Goal: Task Accomplishment & Management: Manage account settings

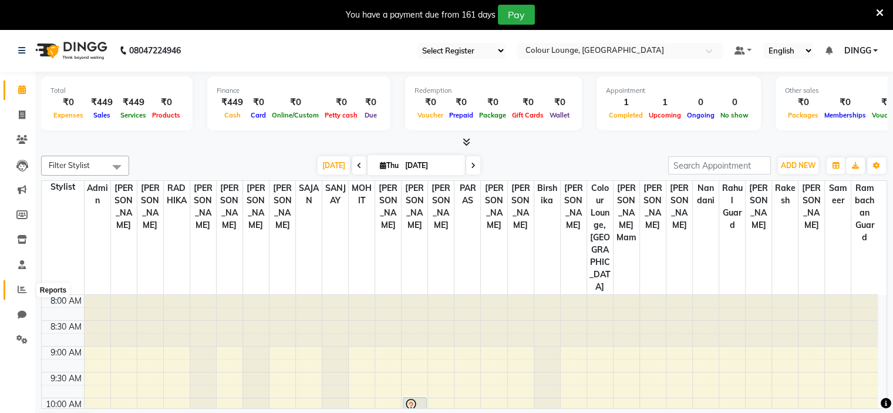
click at [18, 293] on icon at bounding box center [22, 289] width 9 height 9
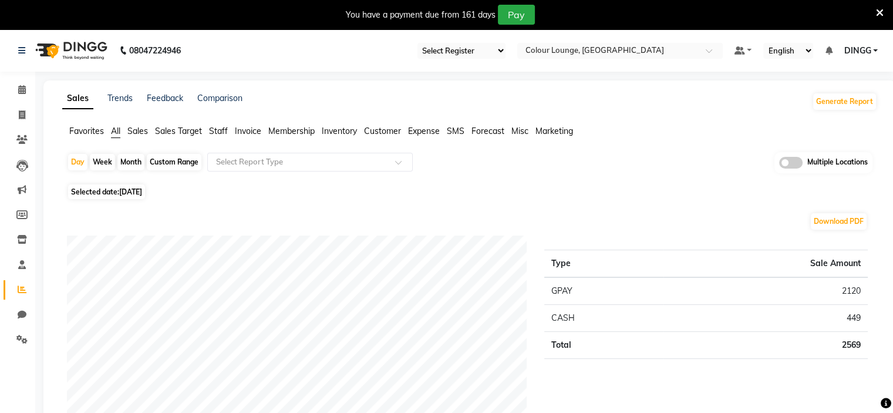
click at [232, 171] on div "Day Week Month Custom Range Select Report Type Multiple Locations" at bounding box center [469, 166] width 805 height 29
click at [220, 134] on span "Staff" at bounding box center [218, 131] width 19 height 11
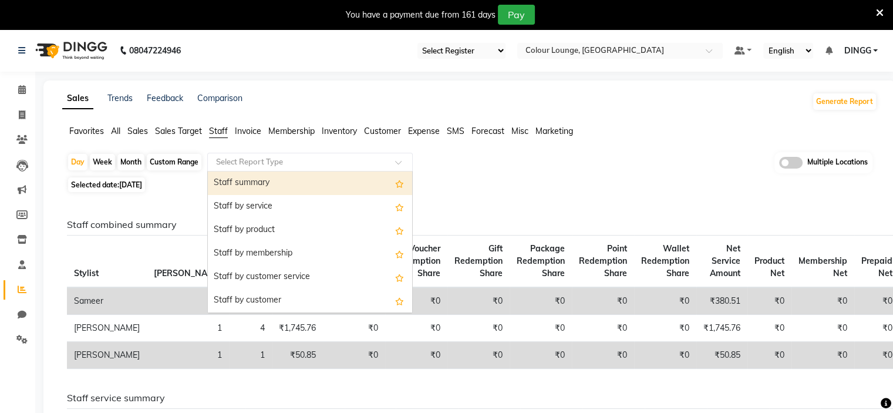
click at [258, 159] on input "text" at bounding box center [298, 162] width 169 height 12
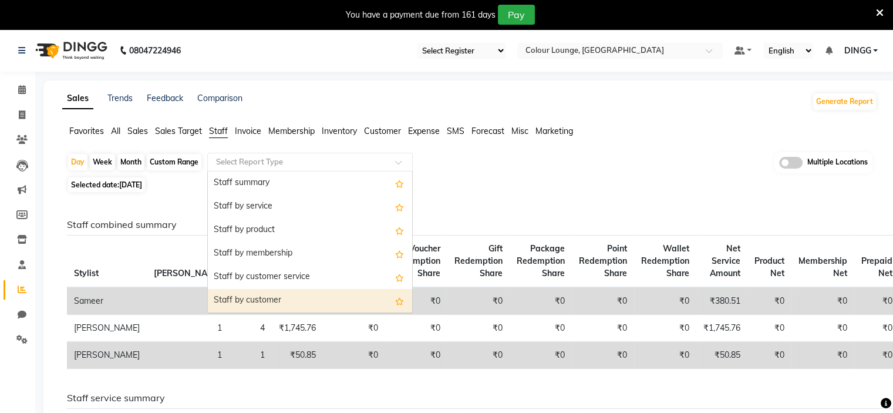
click at [279, 289] on div "Staff by customer" at bounding box center [310, 300] width 204 height 23
select select "full_report"
select select "csv"
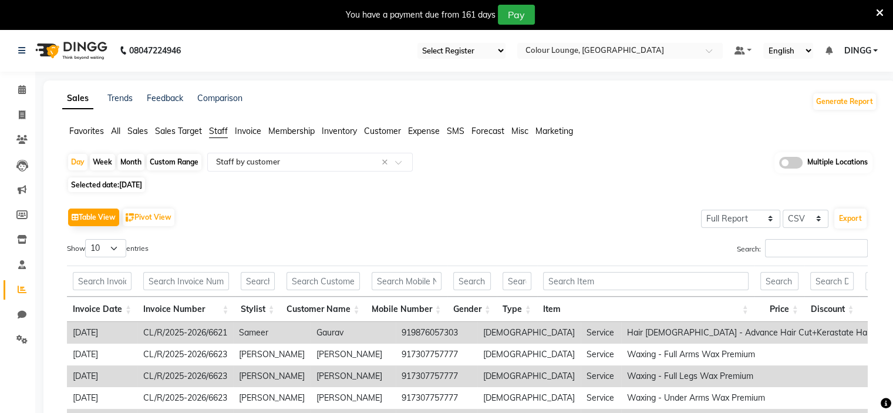
click at [178, 159] on div "Custom Range" at bounding box center [174, 162] width 55 height 16
select select "9"
select select "2025"
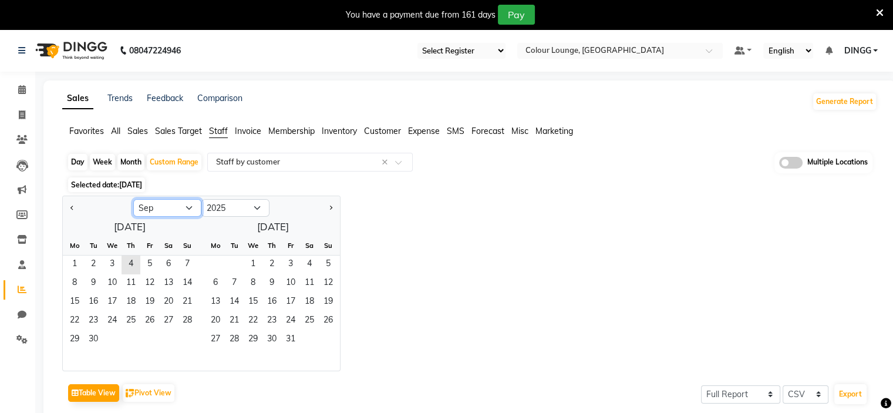
click at [171, 203] on select "Jan Feb Mar Apr May Jun Jul Aug Sep Oct Nov Dec" at bounding box center [167, 208] width 68 height 18
click at [171, 205] on select "Jan Feb Mar Apr May Jun Jul Aug Sep Oct Nov Dec" at bounding box center [167, 208] width 68 height 18
click at [133, 199] on select "Jan Feb Mar Apr May Jun Jul Aug Sep Oct Nov Dec" at bounding box center [167, 208] width 68 height 18
click at [109, 258] on span "1" at bounding box center [112, 264] width 19 height 19
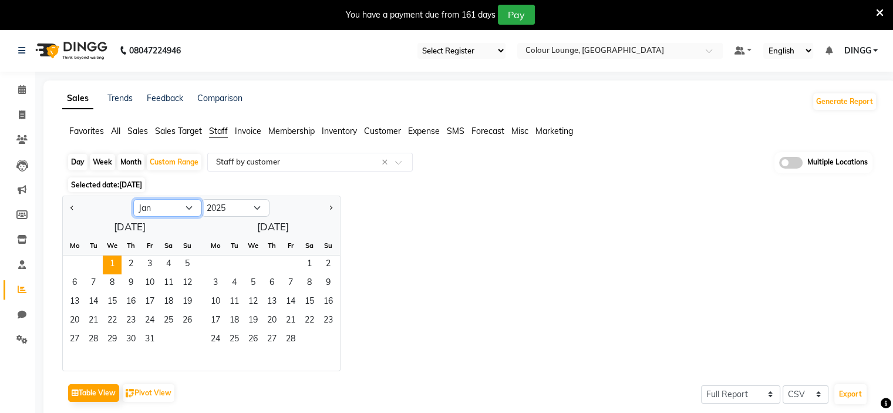
click at [171, 213] on select "Jan Feb Mar Apr May Jun Jul Aug Sep Oct Nov Dec" at bounding box center [167, 208] width 68 height 18
select select "9"
click at [133, 199] on select "Jan Feb Mar Apr May Jun Jul Aug Sep Oct Nov Dec" at bounding box center [167, 208] width 68 height 18
click at [84, 333] on span "30" at bounding box center [93, 340] width 19 height 19
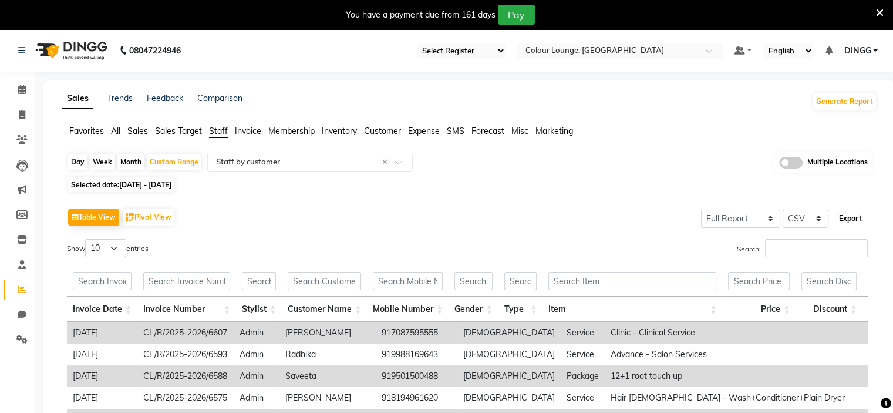
click at [845, 218] on button "Export" at bounding box center [850, 218] width 32 height 20
click at [695, 207] on div "Table View Pivot View Select Full Report Filtered Report Select CSV PDF Export" at bounding box center [467, 217] width 801 height 25
click at [14, 351] on li "Settings" at bounding box center [17, 339] width 35 height 25
click at [25, 342] on icon at bounding box center [21, 339] width 11 height 9
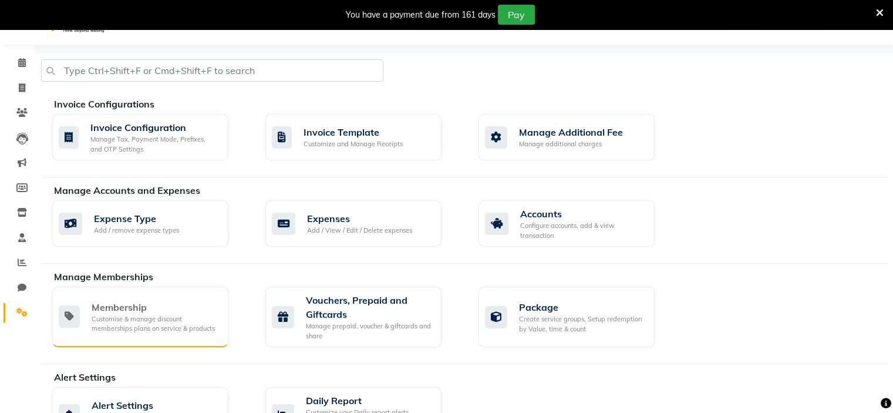
scroll to position [28, 0]
click at [183, 302] on div "Membership" at bounding box center [155, 306] width 127 height 14
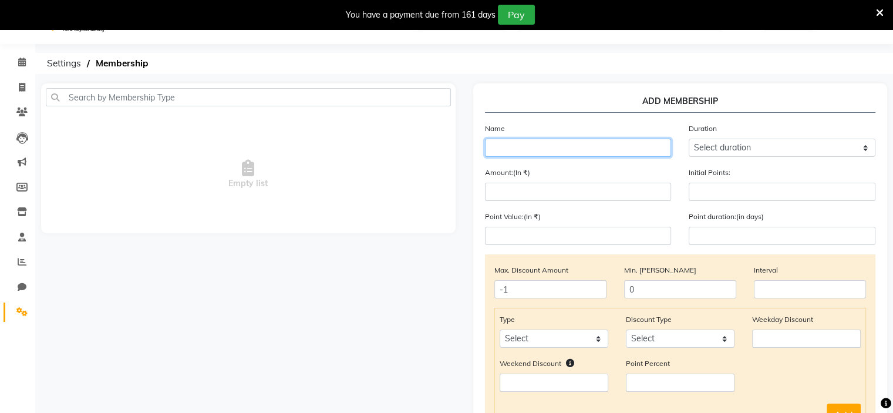
paste input "Amit - campaign"
click at [510, 140] on input "text" at bounding box center [578, 148] width 187 height 18
type input "Amit - campaign"
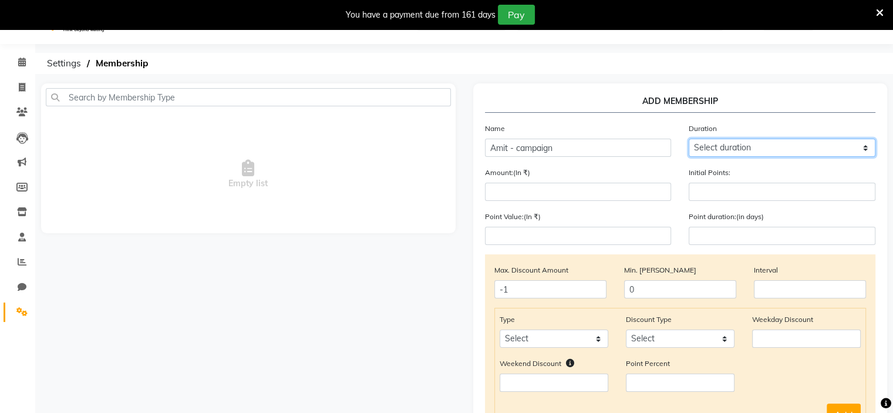
click at [723, 149] on select "Select duration Week Half-month Month Year Life Time 4 Months 8 Months 6 Months…" at bounding box center [782, 148] width 187 height 18
select select "4: 365"
click at [689, 139] on select "Select duration Week Half-month Month Year Life Time 4 Months 8 Months 6 Months…" at bounding box center [782, 148] width 187 height 18
type input "365"
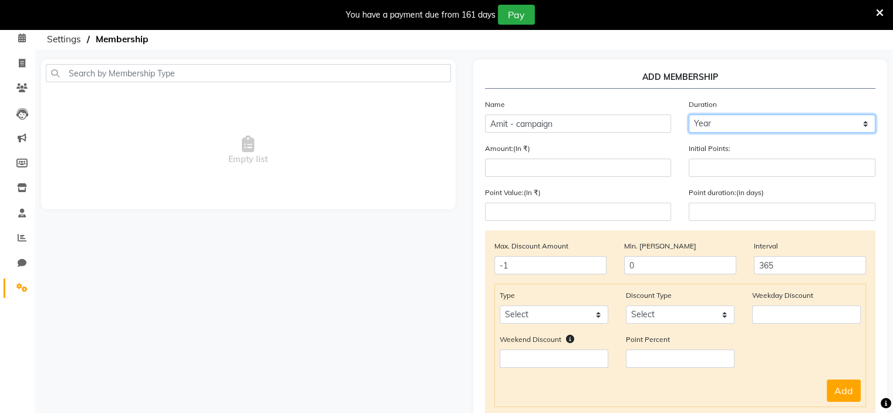
scroll to position [51, 0]
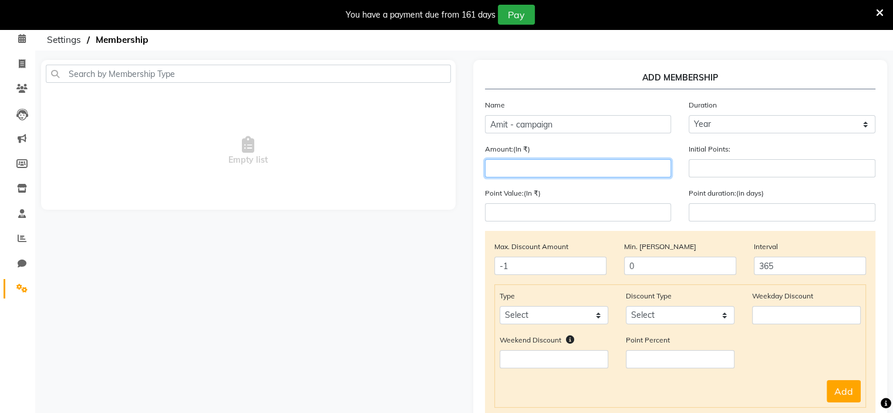
click at [635, 176] on input "number" at bounding box center [578, 168] width 187 height 18
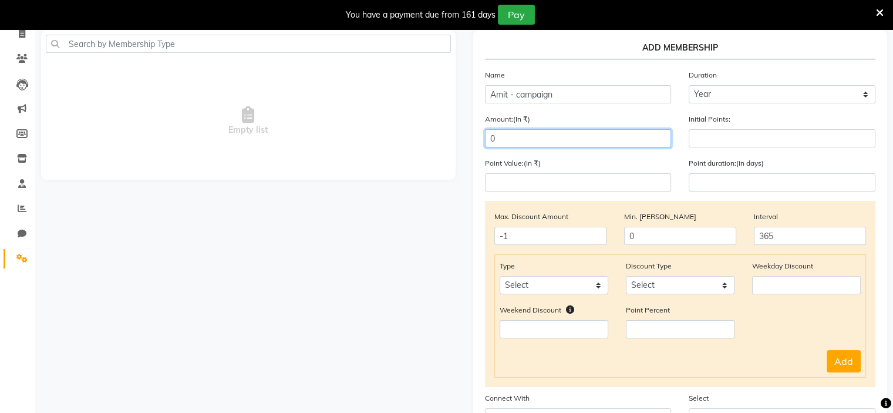
scroll to position [82, 0]
type input "0"
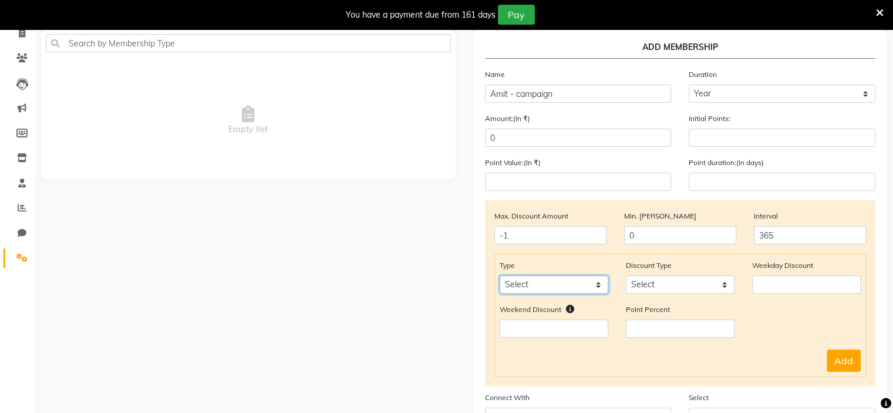
click at [565, 285] on select "Select Service Product Package Prepaid Voucher" at bounding box center [554, 284] width 109 height 18
select select "service"
click at [500, 278] on select "Select Service Product Package Prepaid Voucher" at bounding box center [554, 284] width 109 height 18
click at [655, 294] on select "Select Percent Flat" at bounding box center [680, 284] width 109 height 18
select select "Percent"
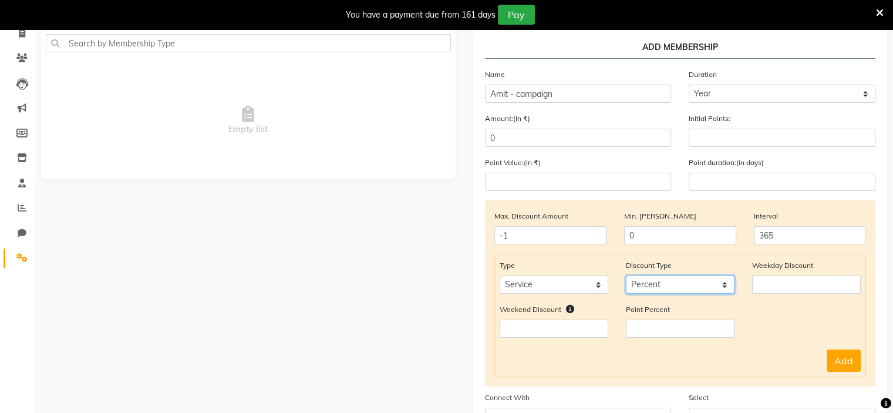
click at [626, 278] on select "Select Percent Flat" at bounding box center [680, 284] width 109 height 18
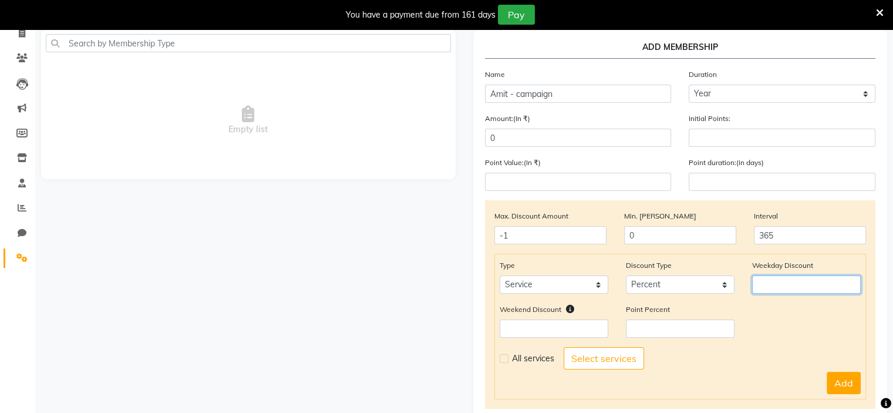
click at [789, 291] on input "number" at bounding box center [806, 284] width 109 height 18
type input "10"
click at [605, 329] on input "number" at bounding box center [554, 328] width 109 height 18
type input "10"
click at [522, 365] on span "All services" at bounding box center [533, 358] width 42 height 12
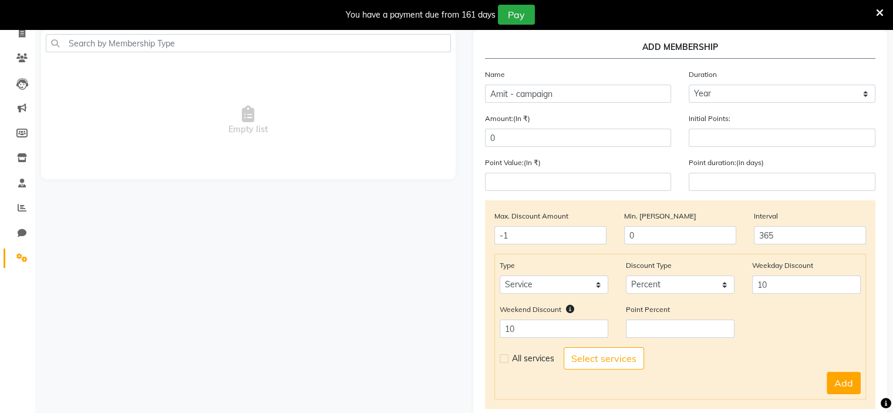
click at [503, 363] on label at bounding box center [504, 358] width 9 height 9
click at [503, 362] on input "checkbox" at bounding box center [504, 359] width 8 height 8
checkbox input "true"
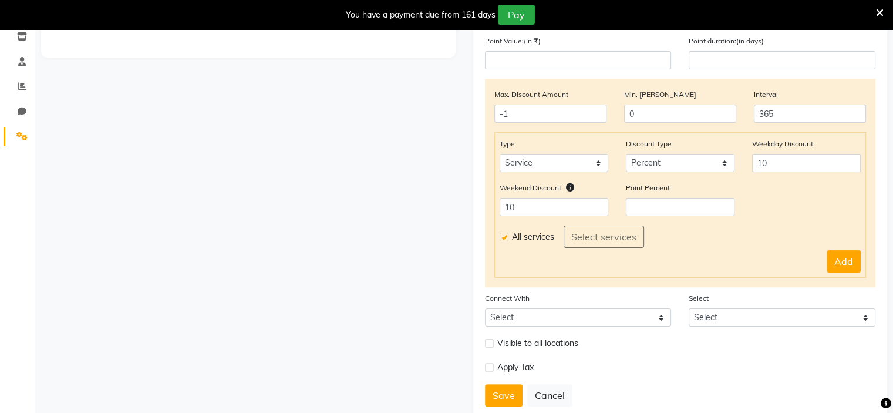
scroll to position [204, 0]
click at [845, 255] on button "Add" at bounding box center [844, 260] width 34 height 22
select select
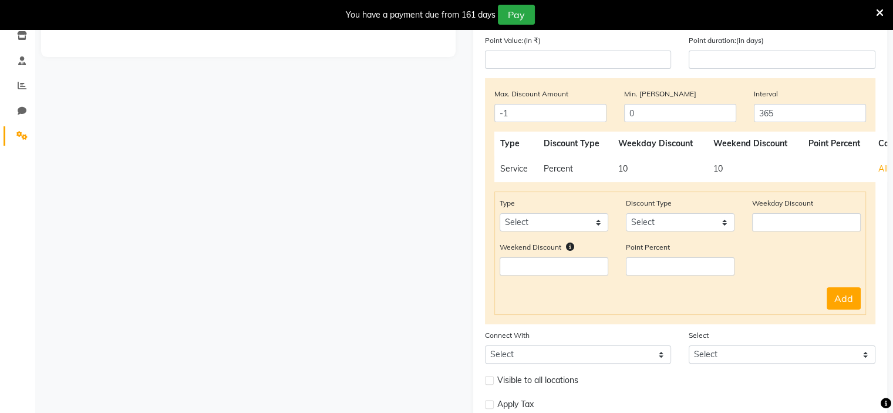
scroll to position [277, 0]
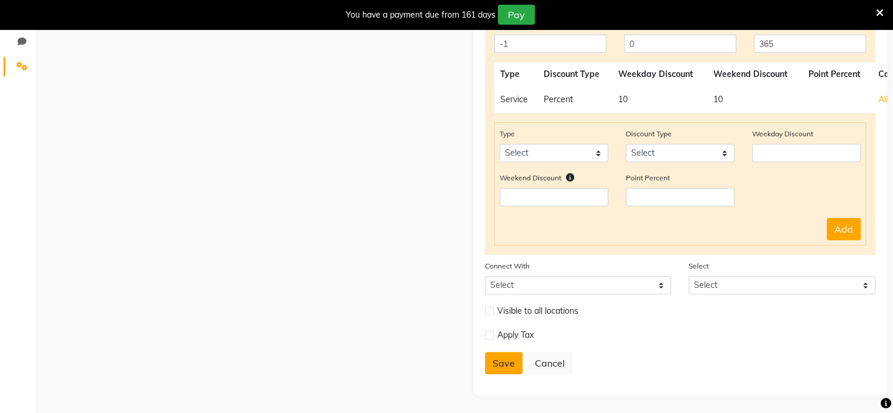
click at [497, 359] on button "Save" at bounding box center [504, 363] width 38 height 22
select select
type input "0"
select select
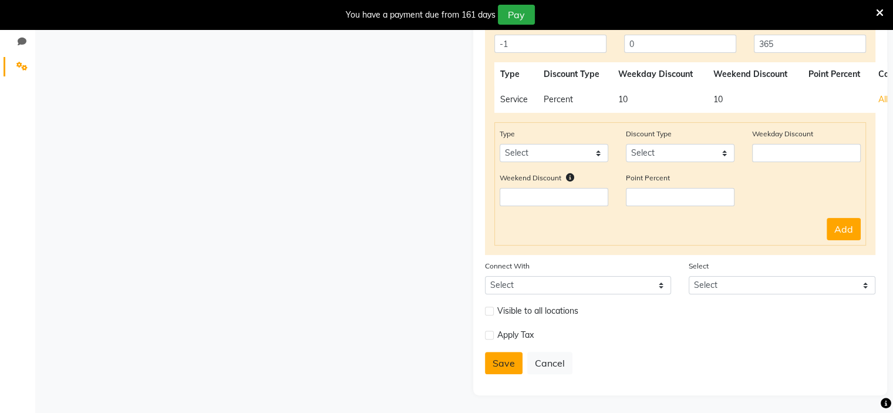
checkbox input "false"
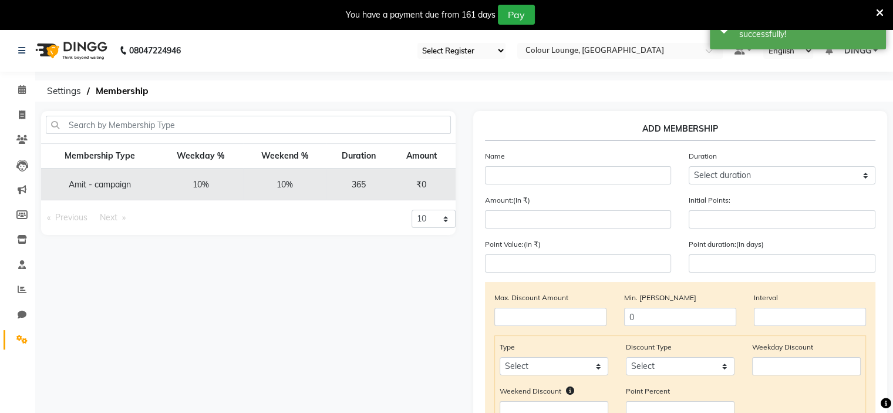
scroll to position [0, 55]
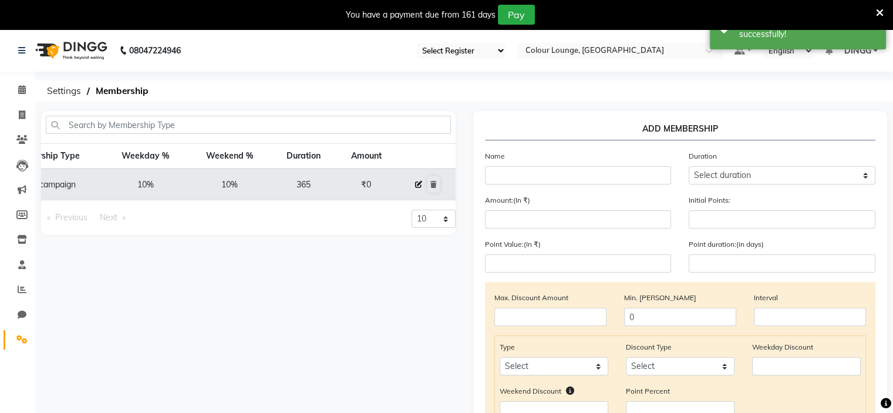
click at [420, 185] on icon at bounding box center [418, 184] width 7 height 7
select select
type input "0"
select select
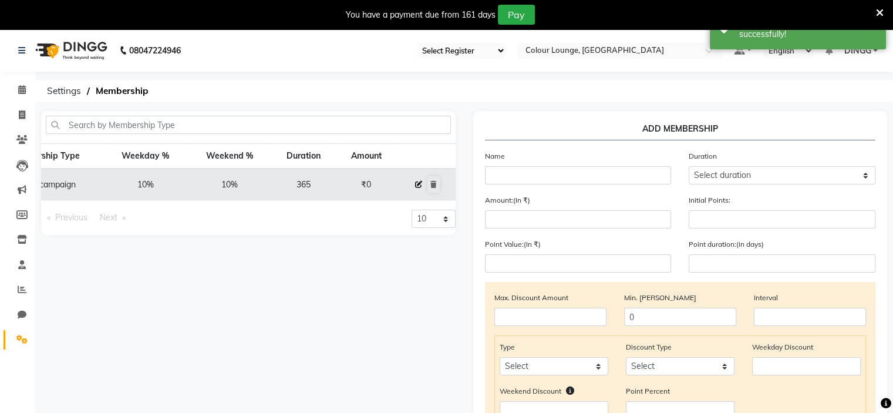
checkbox input "false"
type input "Amit - campaign"
select select "4: 365"
type input "0"
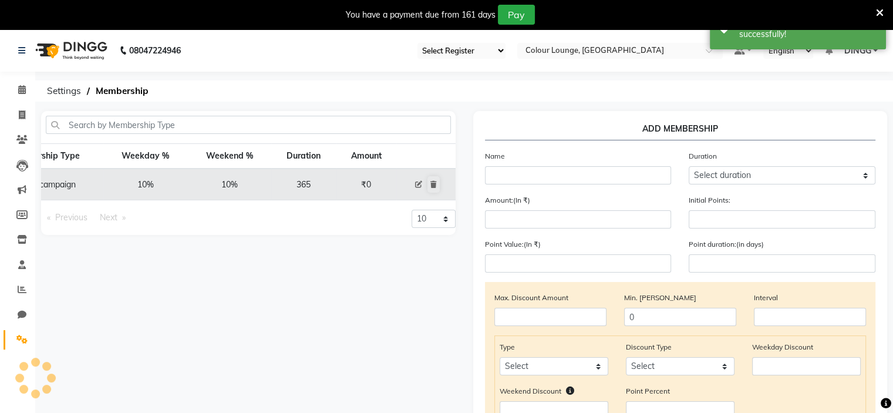
type input "0"
type input "-1"
type input "365"
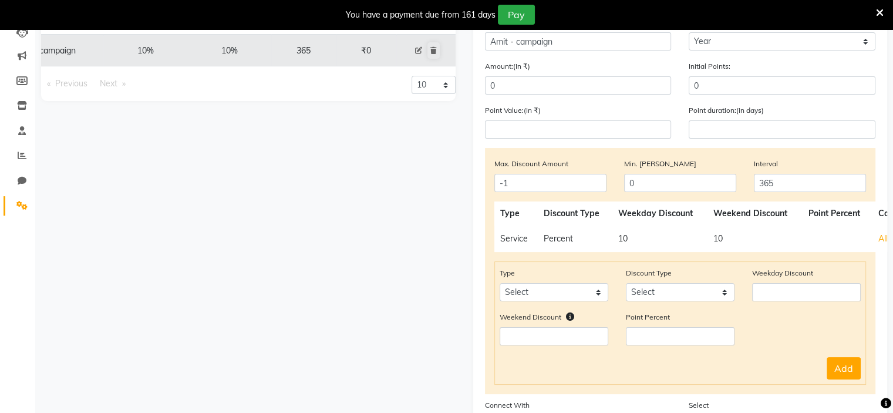
scroll to position [182, 0]
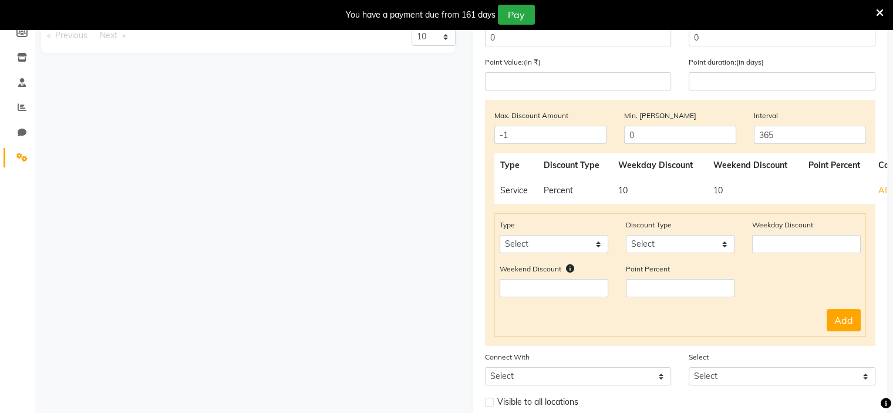
drag, startPoint x: 886, startPoint y: 1, endPoint x: 482, endPoint y: 205, distance: 452.6
click at [482, 205] on div "EDIT MEMBERSHIP Name Amit - campaign Duration Select duration Week Half-month M…" at bounding box center [680, 207] width 414 height 557
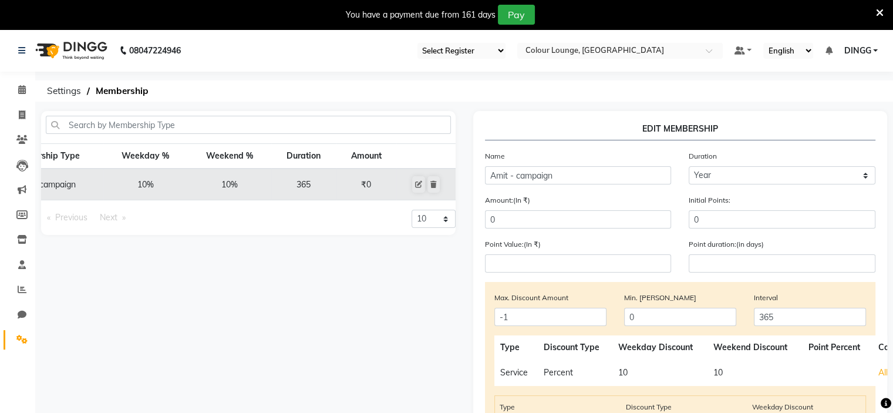
click at [881, 10] on icon at bounding box center [880, 13] width 8 height 11
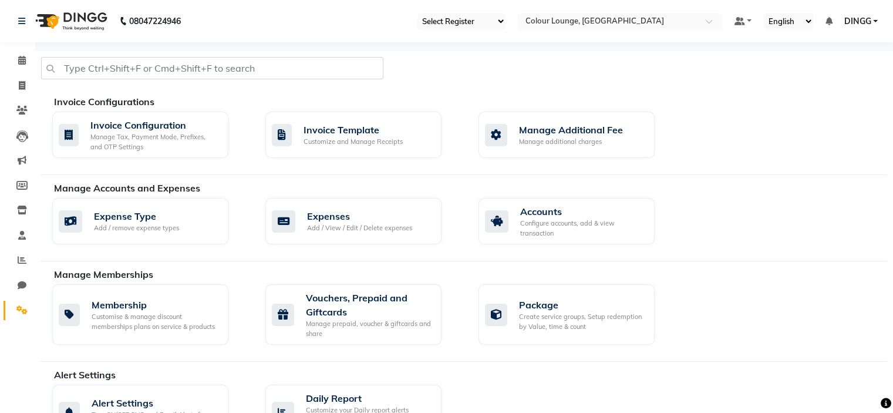
scroll to position [28, 0]
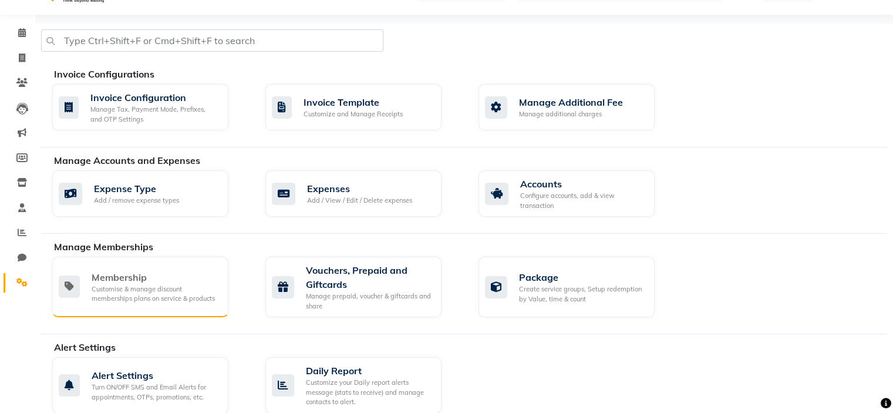
click at [163, 281] on div "Membership" at bounding box center [155, 277] width 127 height 14
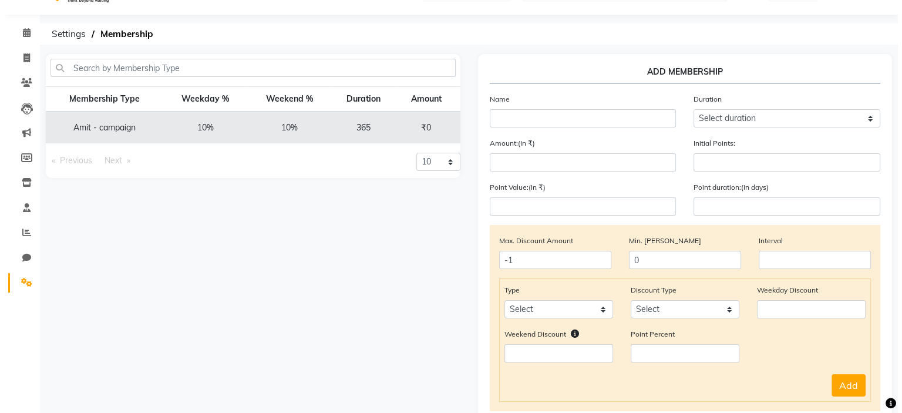
scroll to position [0, 55]
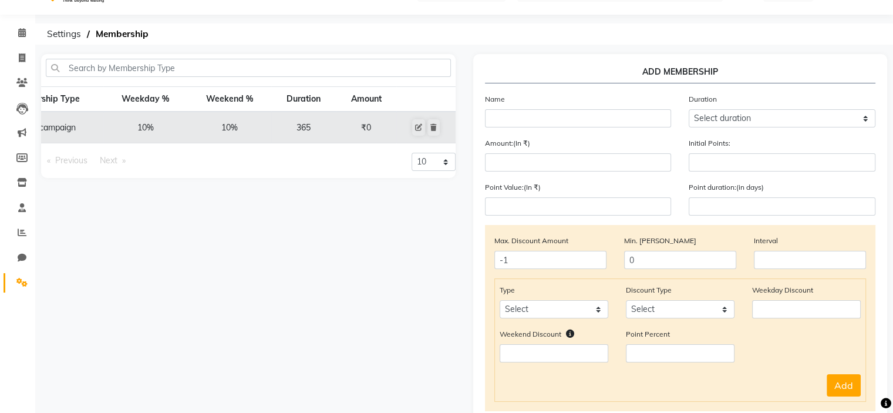
click at [411, 129] on span at bounding box center [418, 127] width 15 height 19
click at [439, 122] on button at bounding box center [433, 127] width 12 height 16
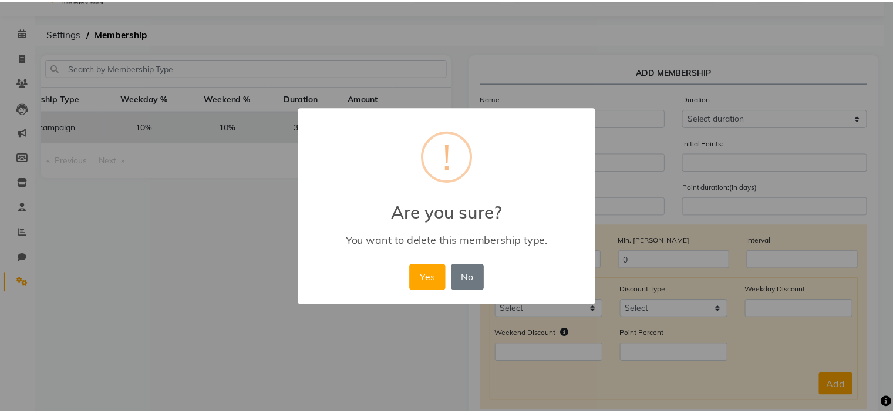
scroll to position [0, 51]
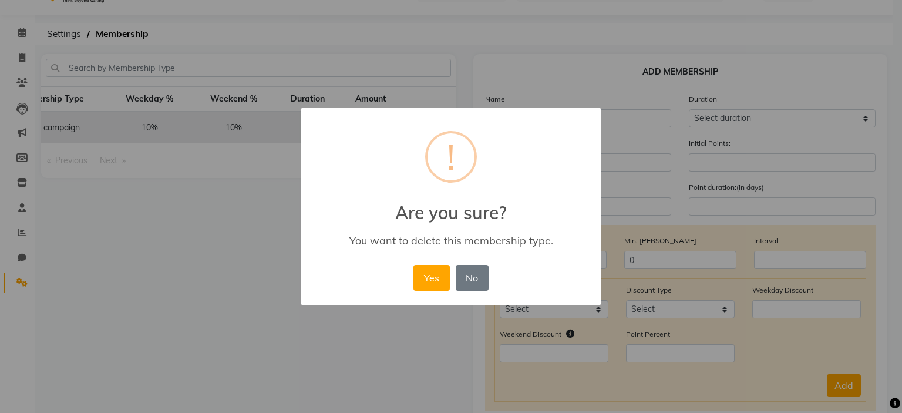
click at [413, 265] on button "Yes" at bounding box center [431, 278] width 36 height 26
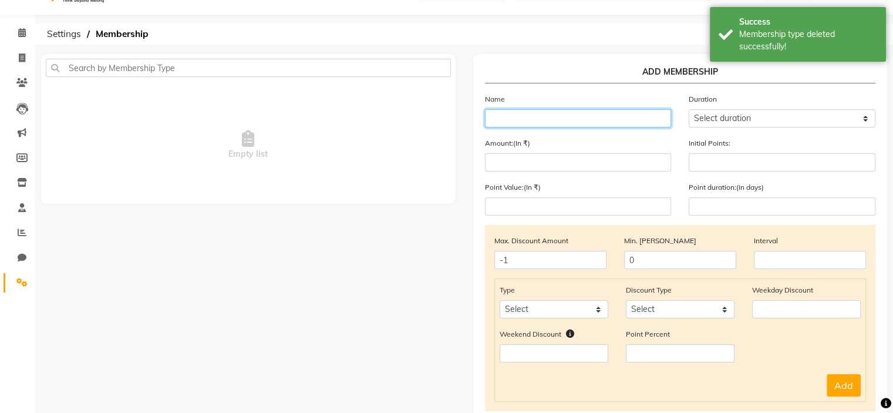
click at [498, 116] on input "text" at bounding box center [578, 118] width 187 height 18
paste input "Amit - campaign"
type input "Amit - campaign"
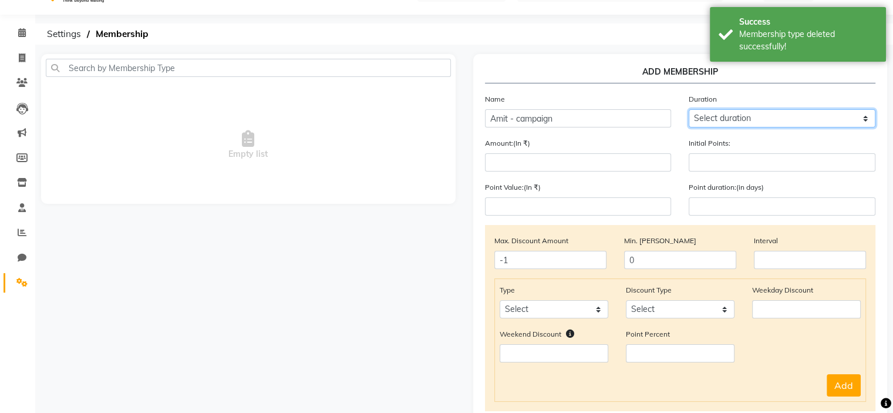
click at [707, 115] on select "Select duration Week Half-month Month Year Life Time 4 Months 8 Months 6 Months…" at bounding box center [782, 118] width 187 height 18
select select "4: 365"
click at [689, 109] on select "Select duration Week Half-month Month Year Life Time 4 Months 8 Months 6 Months…" at bounding box center [782, 118] width 187 height 18
type input "365"
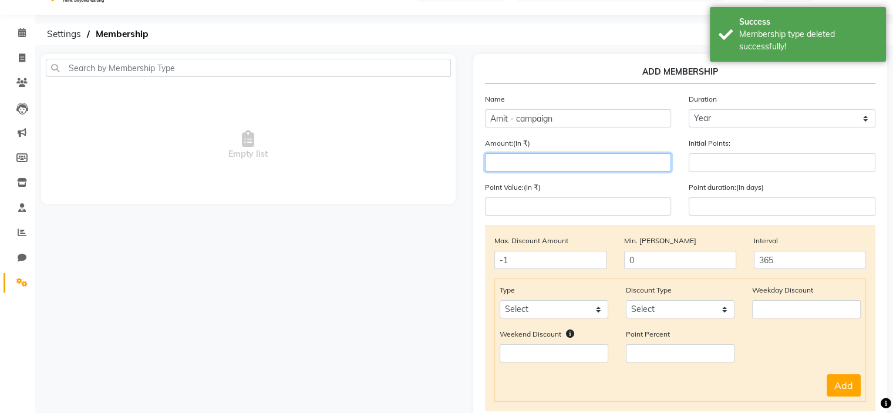
click at [606, 159] on input "number" at bounding box center [578, 162] width 187 height 18
type input "0"
click at [613, 183] on div "Point Value:(In ₹)" at bounding box center [578, 198] width 204 height 35
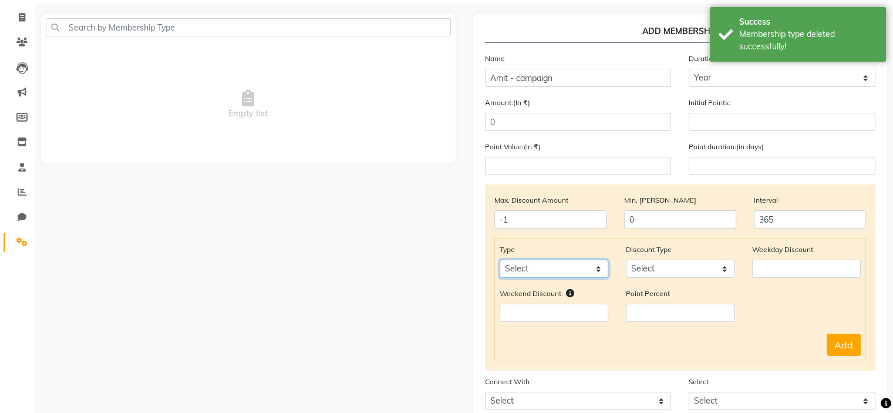
click at [565, 278] on select "Select Service Product Package Prepaid Voucher" at bounding box center [554, 268] width 109 height 18
select select "service"
click at [500, 262] on select "Select Service Product Package Prepaid Voucher" at bounding box center [554, 268] width 109 height 18
click at [662, 278] on select "Select Percent Flat" at bounding box center [680, 268] width 109 height 18
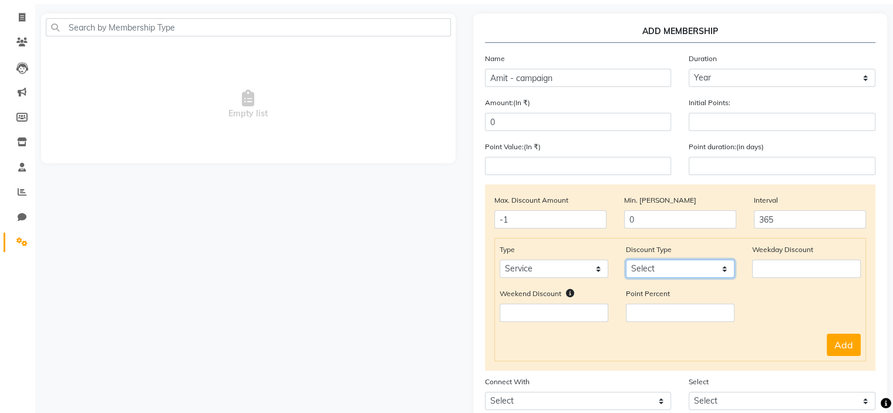
select select "Percent"
click at [626, 262] on select "Select Percent Flat" at bounding box center [680, 268] width 109 height 18
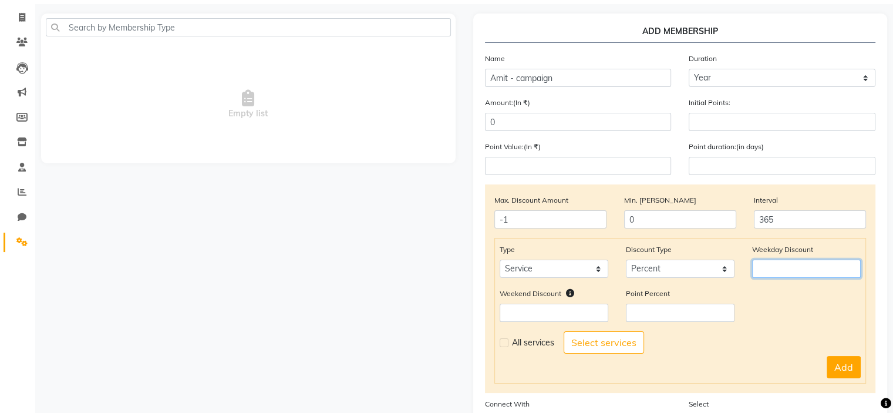
click at [758, 276] on input "number" at bounding box center [806, 268] width 109 height 18
type input "0"
click at [600, 318] on input "number" at bounding box center [554, 312] width 109 height 18
type input "0"
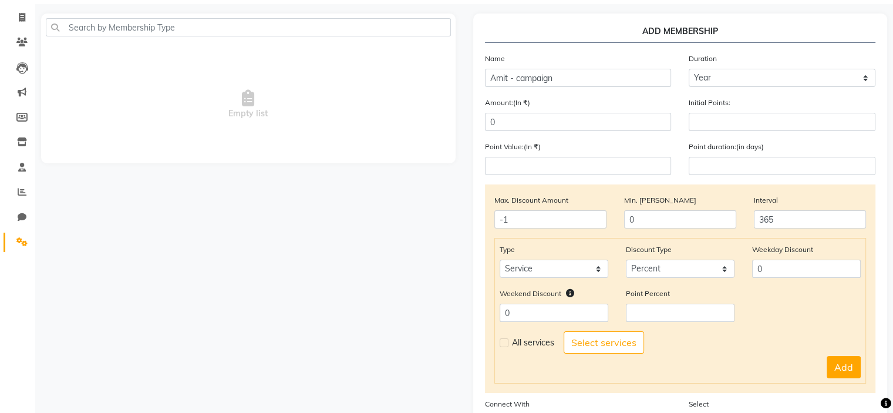
click at [537, 348] on span "All services" at bounding box center [533, 342] width 42 height 12
click at [501, 345] on label at bounding box center [504, 342] width 9 height 9
click at [501, 345] on input "checkbox" at bounding box center [504, 343] width 8 height 8
checkbox input "true"
click at [855, 358] on div "Type Select Service Product Package Prepaid Voucher Discount Type Select Percen…" at bounding box center [680, 311] width 372 height 146
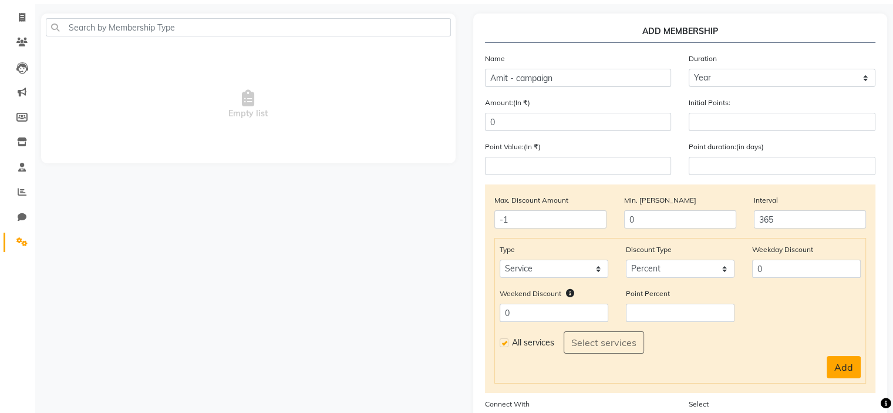
click at [850, 363] on button "Add" at bounding box center [844, 367] width 34 height 22
select select
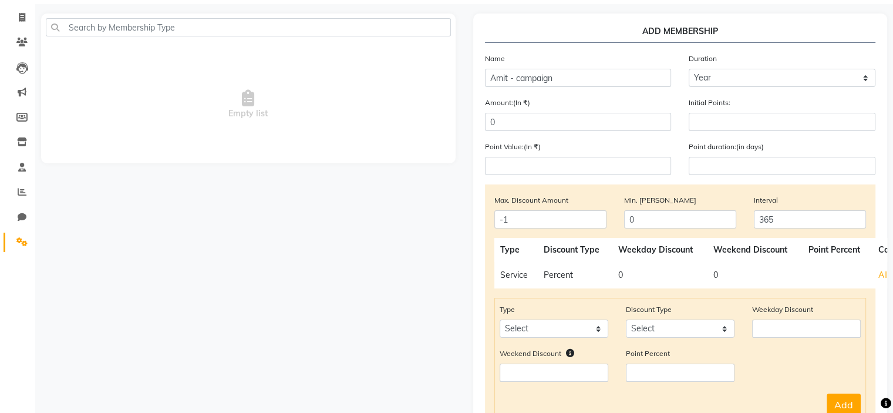
scroll to position [247, 0]
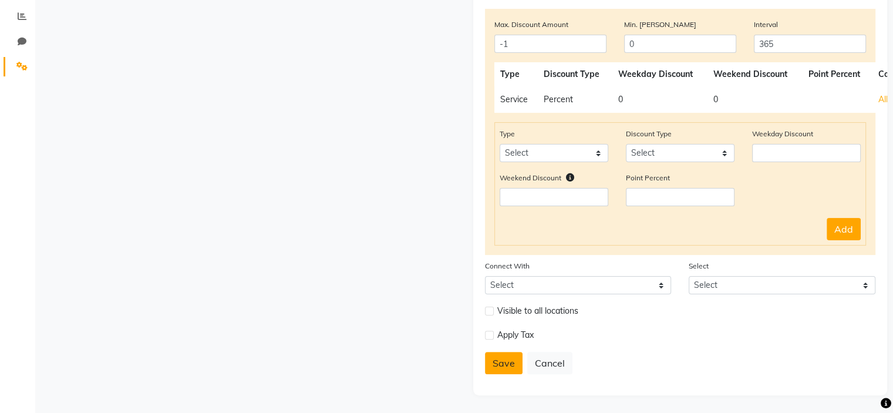
click at [510, 370] on button "Save" at bounding box center [504, 363] width 38 height 22
select select
type input "0"
select select
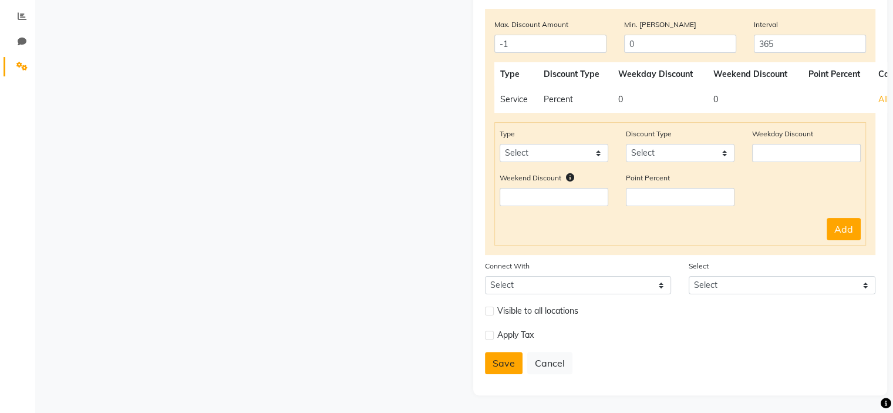
checkbox input "false"
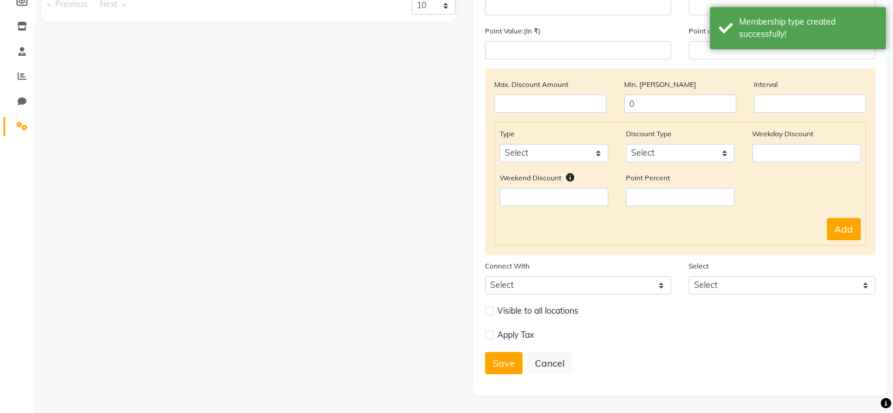
scroll to position [0, 0]
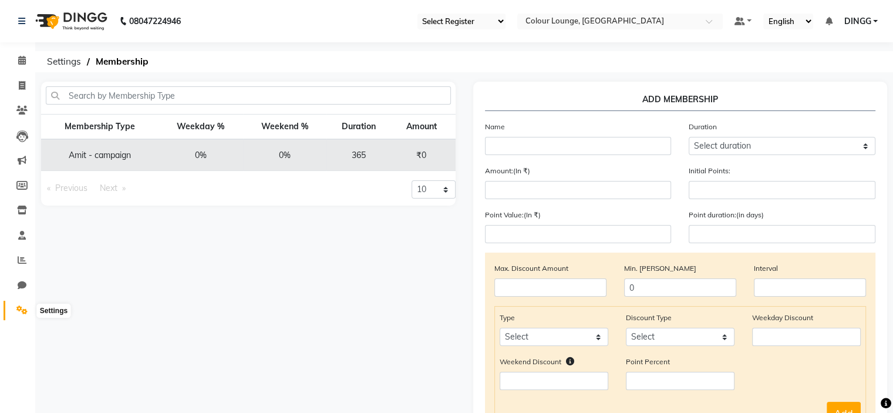
click at [15, 309] on span at bounding box center [22, 310] width 21 height 14
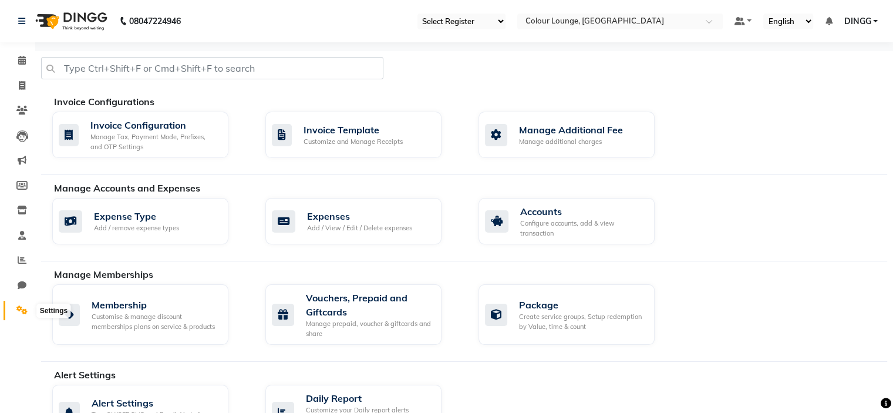
click at [30, 306] on span at bounding box center [22, 310] width 21 height 14
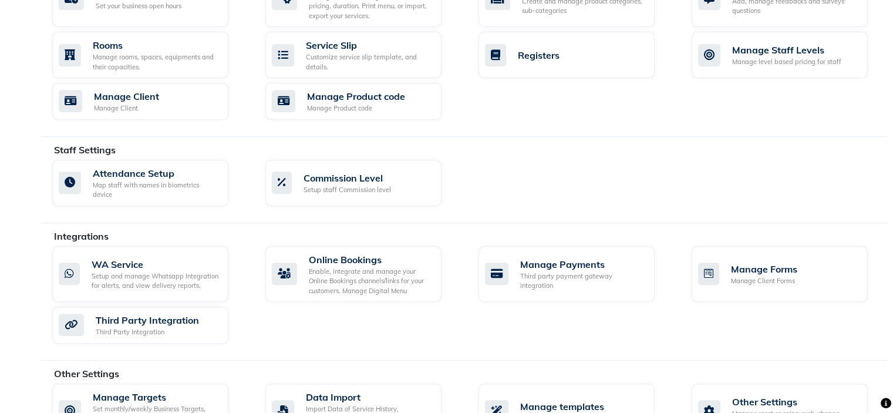
scroll to position [589, 0]
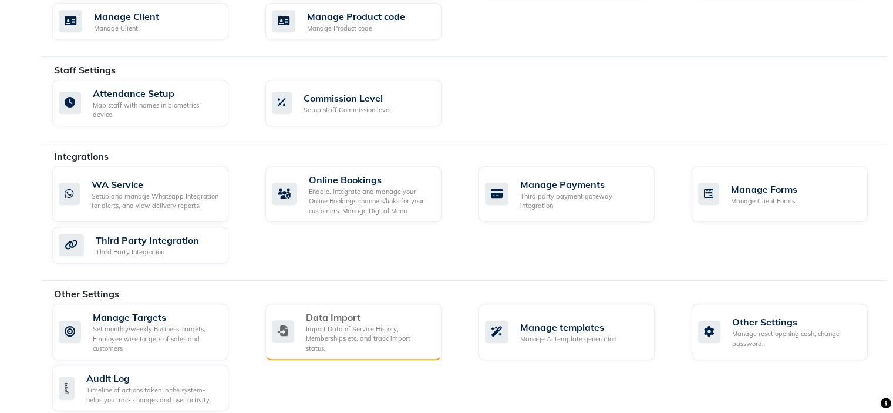
click at [312, 345] on div "Data Import Import Data of Service History, Memberships etc. and track import s…" at bounding box center [353, 331] width 176 height 57
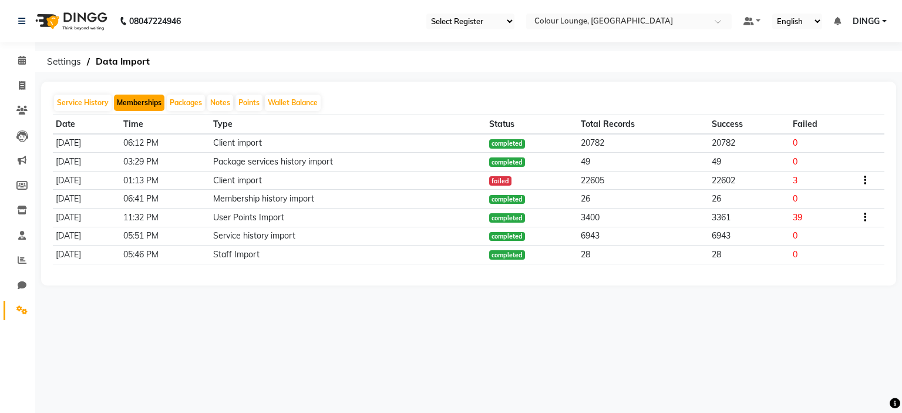
click at [130, 104] on button "Memberships" at bounding box center [139, 103] width 50 height 16
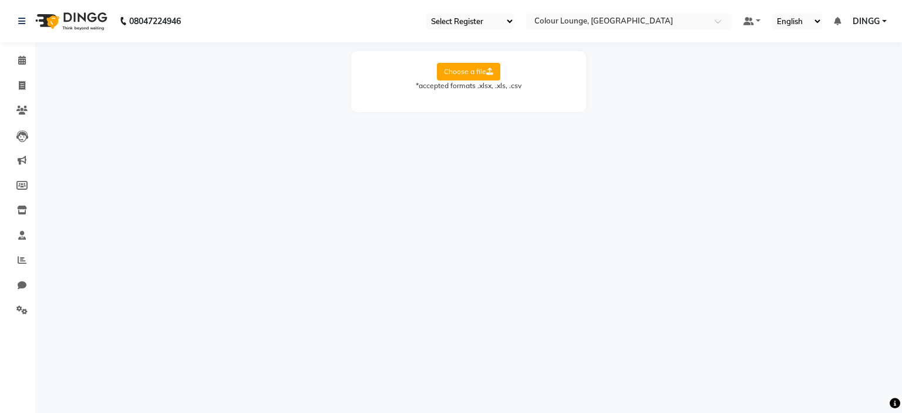
click at [450, 77] on label "Choose a file" at bounding box center [468, 72] width 63 height 18
click at [0, 0] on input "Choose a file" at bounding box center [0, 0] width 0 height 0
drag, startPoint x: 450, startPoint y: 77, endPoint x: 506, endPoint y: 112, distance: 65.6
click at [506, 112] on select "Select Sheet Sheet1 Sheet2 Sheet3" at bounding box center [521, 109] width 88 height 18
drag, startPoint x: 566, startPoint y: 222, endPoint x: 519, endPoint y: 114, distance: 117.8
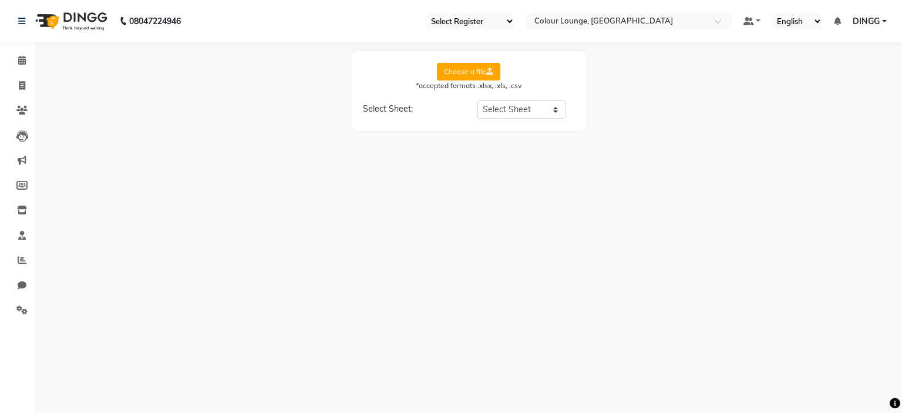
click at [519, 114] on div "08047224946 Select Register Morning Shift (Service) Evening Shift (Service) Sel…" at bounding box center [451, 206] width 902 height 413
click at [519, 114] on select "Select Sheet Sheet1 Sheet2 Sheet3" at bounding box center [521, 109] width 88 height 18
select select "Sheet3"
click at [477, 100] on select "Select Sheet Sheet1 Sheet2 Sheet3" at bounding box center [521, 109] width 88 height 18
select select "Client name"
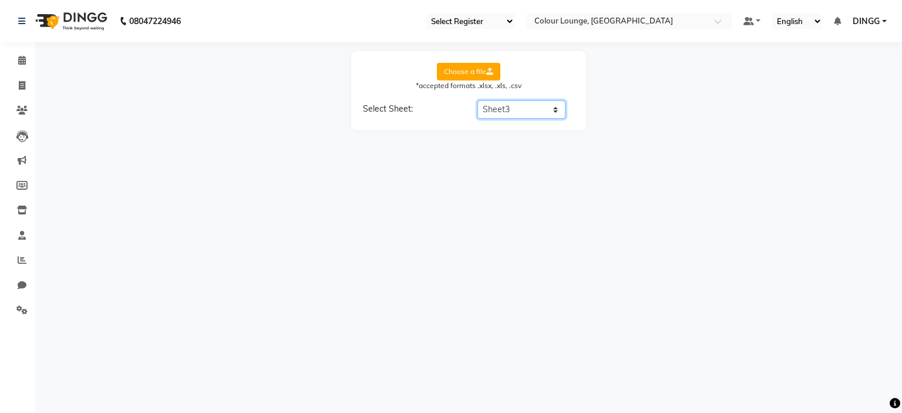
select select "staff"
select select "membership name"
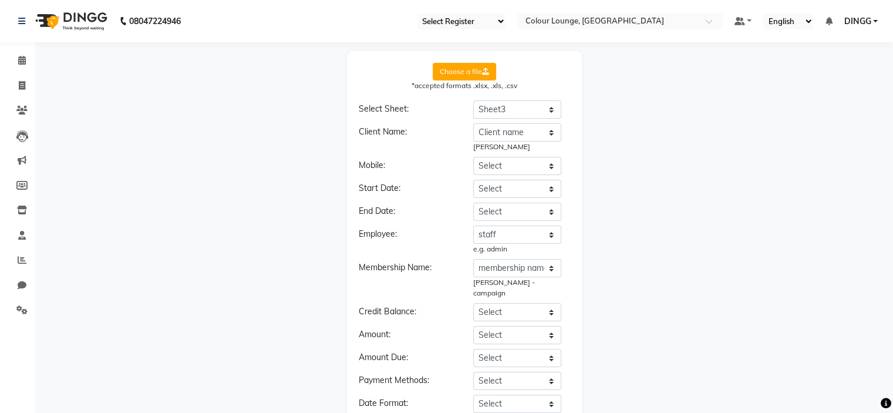
click at [528, 154] on div "Client Name: Select Client name MObile n staff membership name price date e.g. …" at bounding box center [464, 279] width 211 height 312
drag, startPoint x: 528, startPoint y: 166, endPoint x: 522, endPoint y: 215, distance: 49.0
click at [522, 215] on div "Client Name: Select Client name MObile n staff membership name price date e.g. …" at bounding box center [464, 279] width 211 height 312
select select "MObile n"
click at [473, 157] on select "Select Client name MObile n staff membership name price date" at bounding box center [517, 166] width 88 height 18
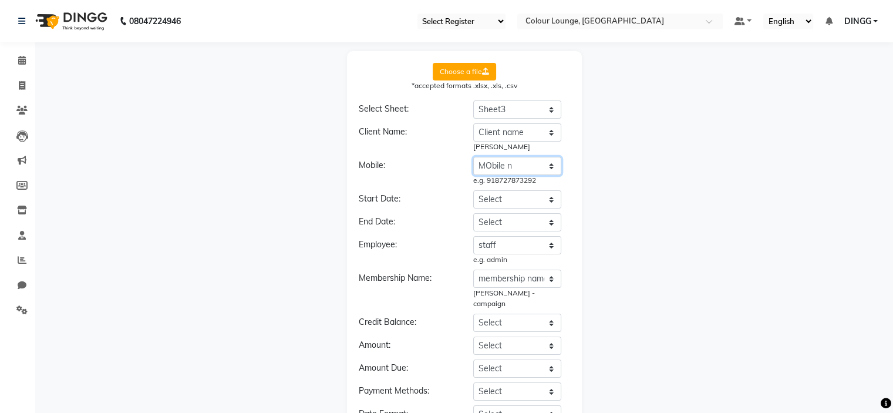
scroll to position [28, 0]
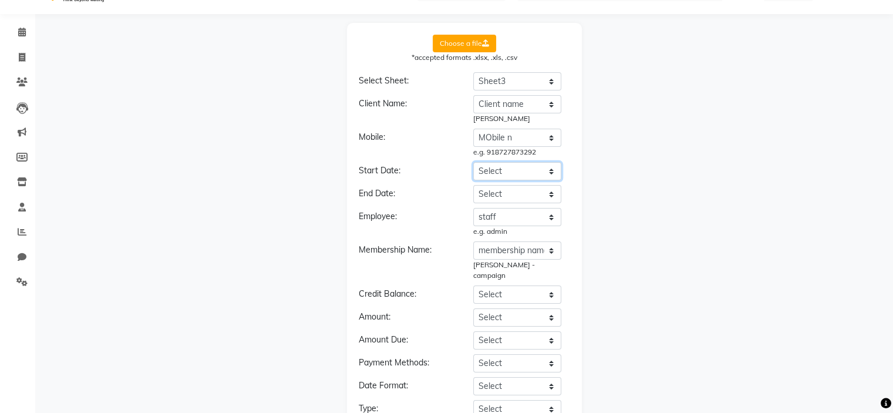
click at [522, 178] on select "Select Client name MObile n staff membership name price date" at bounding box center [517, 171] width 88 height 18
select select "date"
click at [473, 162] on select "Select Client name MObile n staff membership name price date" at bounding box center [517, 171] width 88 height 18
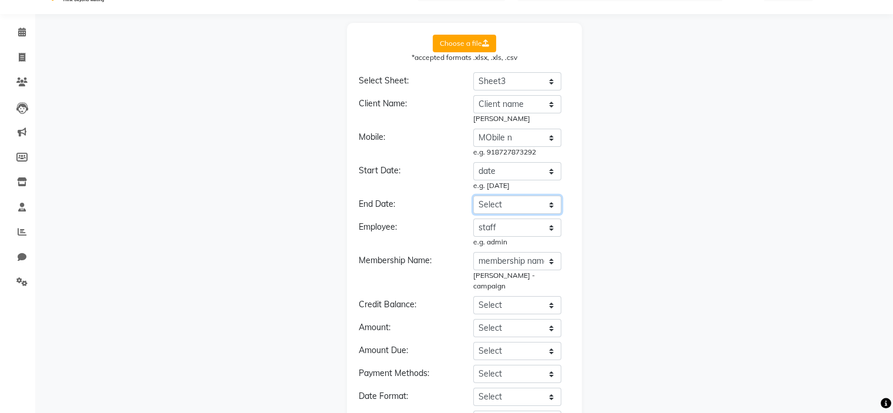
click at [530, 208] on select "Select Client name MObile n staff membership name price date" at bounding box center [517, 204] width 88 height 18
select select "date"
click at [473, 195] on select "Select Client name MObile n staff membership name price date" at bounding box center [517, 204] width 88 height 18
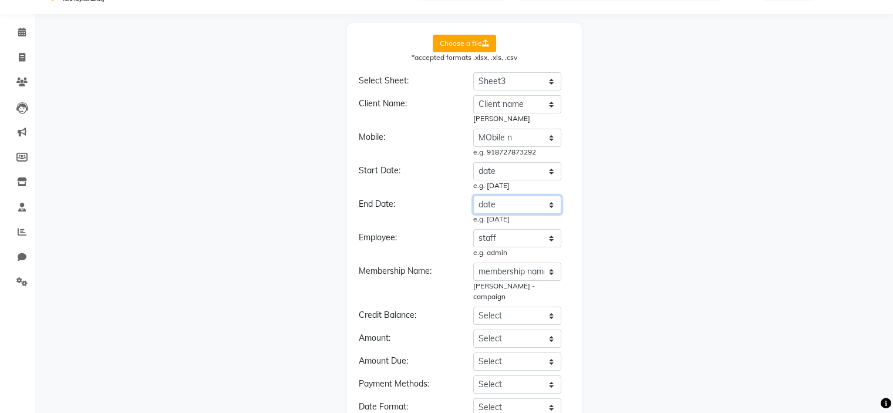
scroll to position [100, 0]
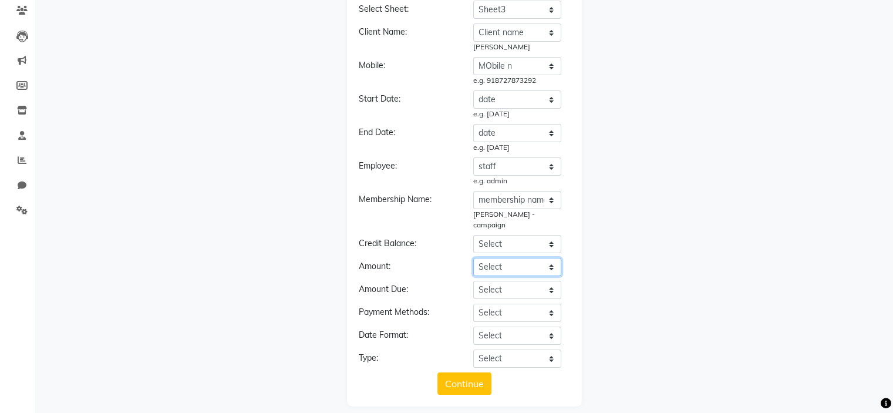
click at [527, 259] on select "Select Client name MObile n staff membership name price date" at bounding box center [517, 267] width 88 height 18
select select "price"
click at [473, 258] on select "Select Client name MObile n staff membership name price date" at bounding box center [517, 267] width 88 height 18
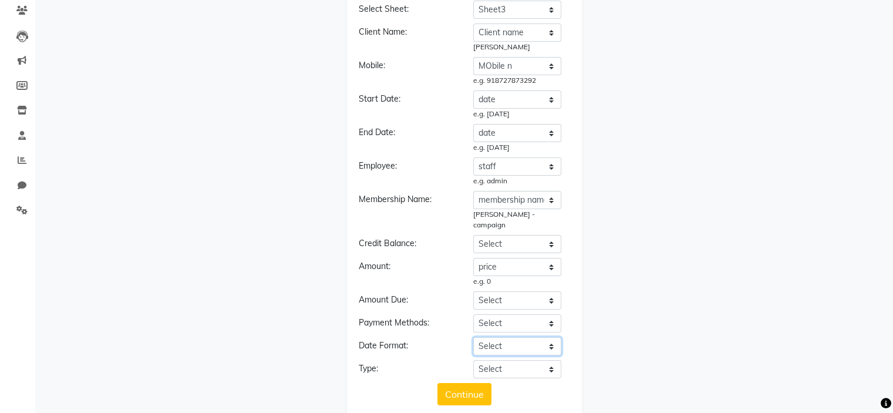
click at [517, 341] on select "Select YYYY-MM-DD MM-DD-YYYY DD-MM-YYYY MMMM Do, YYYY M/D/YYYY D/M/YYYY MMM Do …" at bounding box center [517, 346] width 88 height 18
select select "DD/MM/YYYY"
click at [473, 337] on select "Select YYYY-MM-DD MM-DD-YYYY DD-MM-YYYY MMMM Do, YYYY M/D/YYYY D/M/YYYY MMM Do …" at bounding box center [517, 346] width 88 height 18
click at [517, 360] on select "Select Membership Membership + Prepaid Membership + Package Prepaid Package" at bounding box center [517, 369] width 88 height 18
select select "Membership"
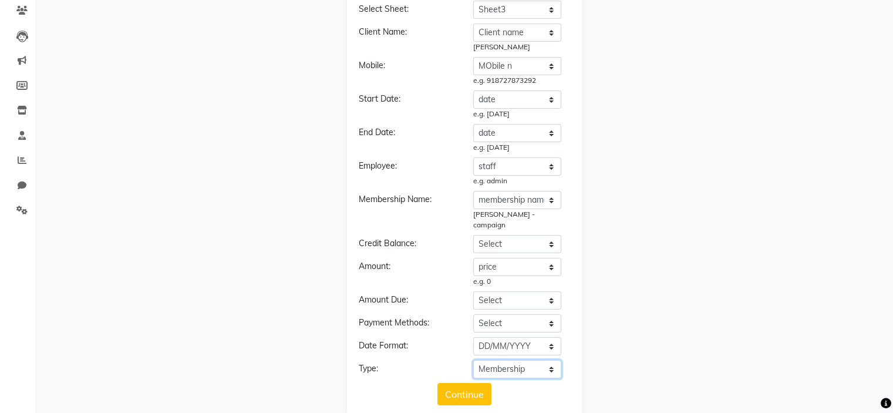
click at [473, 360] on select "Select Membership Membership + Prepaid Membership + Package Prepaid Package" at bounding box center [517, 369] width 88 height 18
click at [487, 383] on button "Continue" at bounding box center [464, 394] width 54 height 22
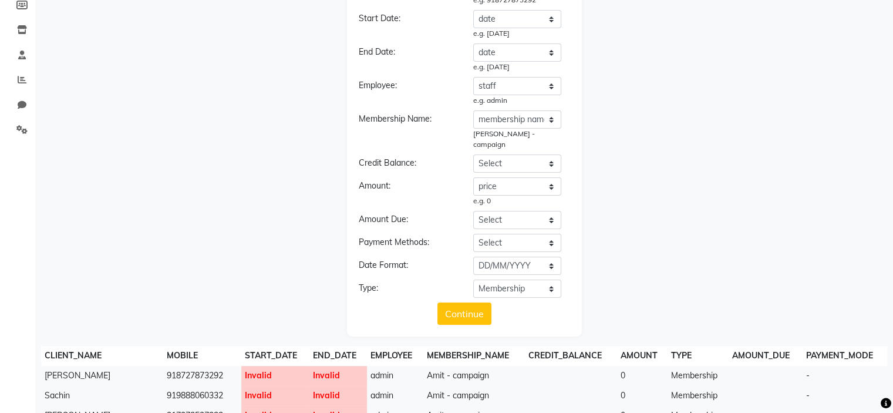
scroll to position [160, 0]
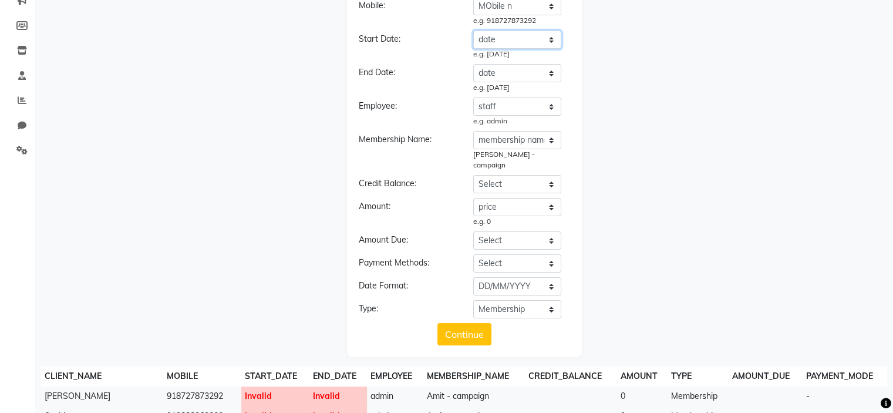
click at [528, 41] on select "Select Client name MObile n staff membership name price date" at bounding box center [517, 40] width 88 height 18
click at [473, 31] on select "Select Client name MObile n staff membership name price date" at bounding box center [517, 40] width 88 height 18
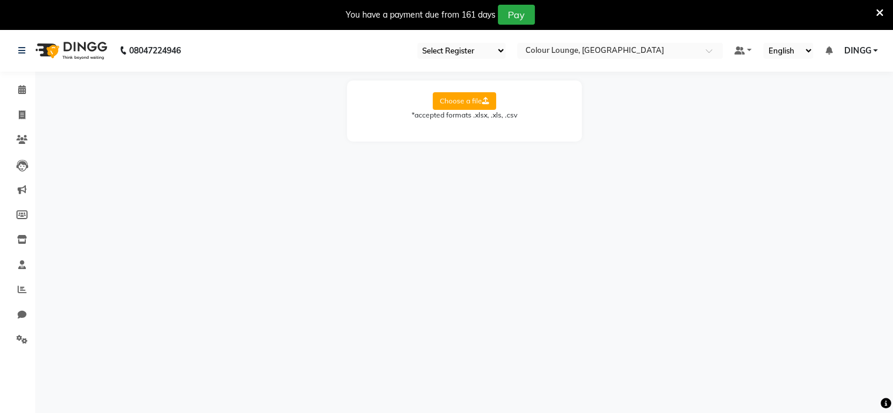
click at [695, 235] on div "08047224946 Select Register Morning Shift (Service) Evening Shift (Service) Sel…" at bounding box center [446, 235] width 893 height 413
click at [467, 103] on label "Choose a file" at bounding box center [464, 101] width 63 height 18
click at [0, 0] on input "Choose a file" at bounding box center [0, 0] width 0 height 0
click at [533, 137] on select "Select Sheet Sheet1 Sheet2 Sheet3" at bounding box center [517, 139] width 88 height 18
select select "Sheet3"
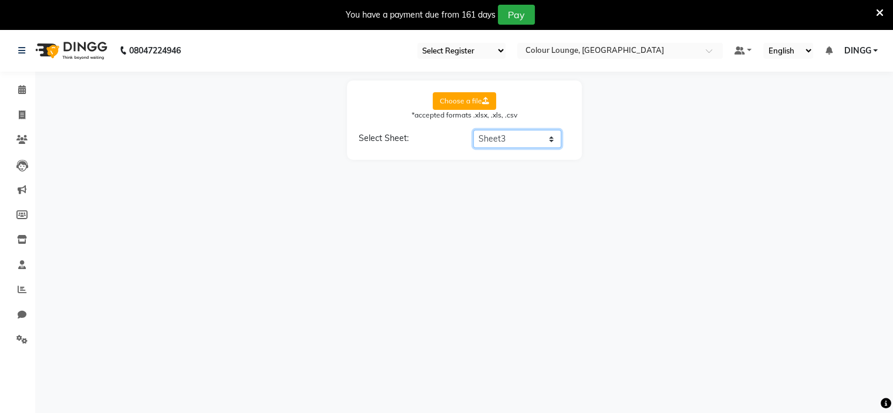
click at [473, 130] on select "Select Sheet Sheet1 Sheet2 Sheet3" at bounding box center [517, 139] width 88 height 18
select select "Client name"
select select "staff"
select select "membership name"
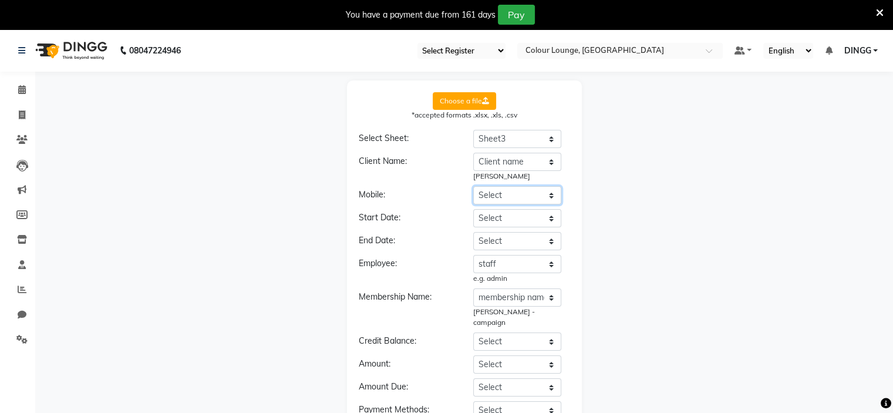
click at [538, 195] on select "Select Client name MObile n staff membership name price 10-10-2010" at bounding box center [517, 195] width 88 height 18
select select "MObile n"
click at [473, 186] on select "Select Client name MObile n staff membership name price 10-10-2010" at bounding box center [517, 195] width 88 height 18
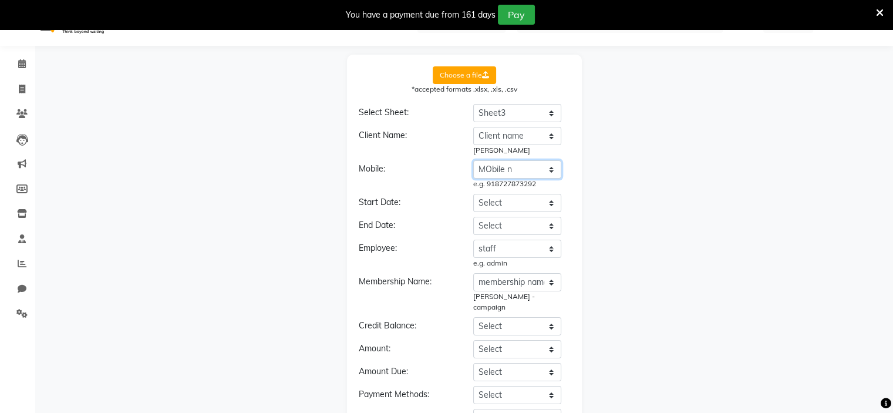
scroll to position [26, 0]
click at [533, 203] on select "Select Client name MObile n staff membership name price 10-10-2010" at bounding box center [517, 203] width 88 height 18
select select "[DATE]"
click at [473, 194] on select "Select Client name MObile n staff membership name price 10-10-2010" at bounding box center [517, 203] width 88 height 18
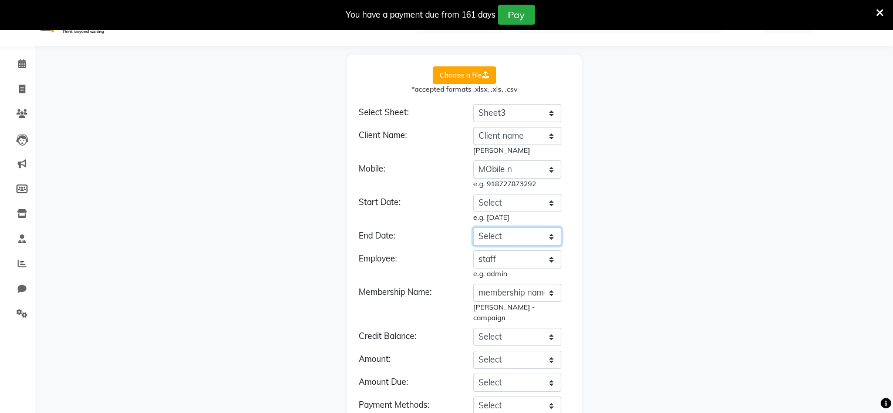
click at [528, 237] on select "Select Client name MObile n staff membership name price 10-10-2010" at bounding box center [517, 236] width 88 height 18
select select "[DATE]"
click at [473, 227] on select "Select Client name MObile n staff membership name price 10-10-2010" at bounding box center [517, 236] width 88 height 18
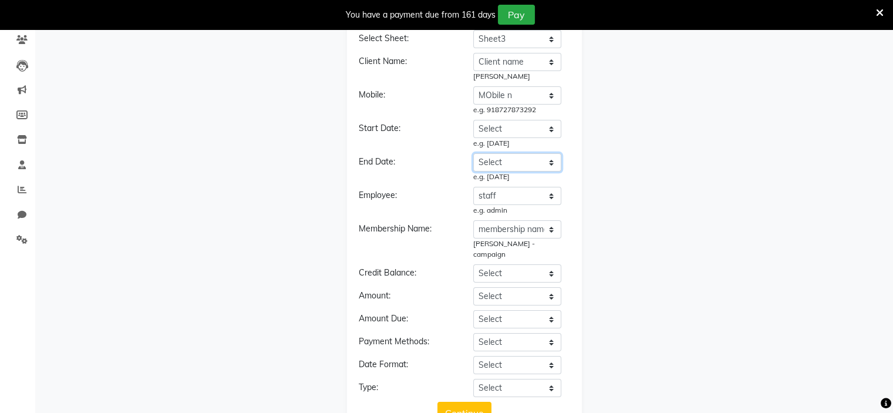
scroll to position [129, 0]
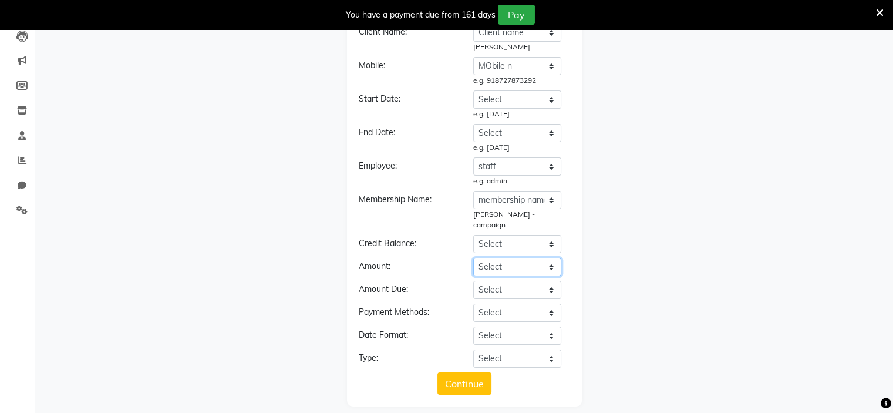
click at [510, 261] on select "Select Client name MObile n staff membership name price 10-10-2010" at bounding box center [517, 267] width 88 height 18
select select "price"
click at [473, 258] on select "Select Client name MObile n staff membership name price 10-10-2010" at bounding box center [517, 267] width 88 height 18
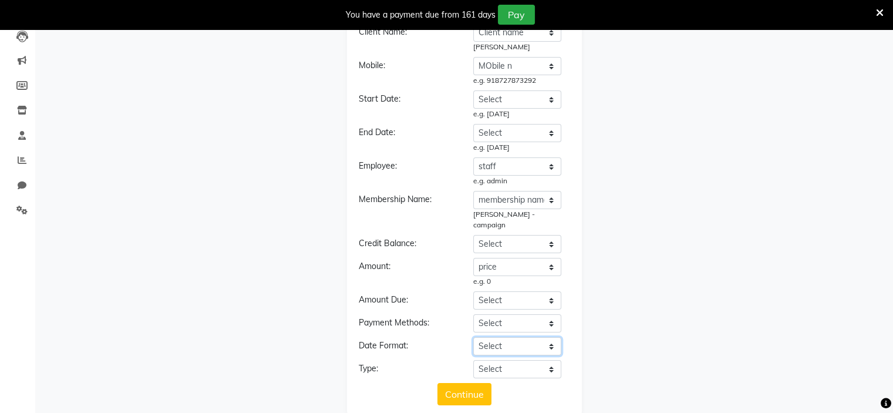
click at [525, 338] on select "Select YYYY-MM-DD MM-DD-YYYY DD-MM-YYYY MMMM Do, YYYY M/D/YYYY D/M/YYYY MMM Do …" at bounding box center [517, 346] width 88 height 18
select select "DD-MM-YYYY"
click at [473, 337] on select "Select YYYY-MM-DD MM-DD-YYYY DD-MM-YYYY MMMM Do, YYYY M/D/YYYY D/M/YYYY MMM Do …" at bounding box center [517, 346] width 88 height 18
click at [531, 364] on select "Select Membership Membership + Prepaid Membership + Package Prepaid Package" at bounding box center [517, 369] width 88 height 18
select select "Membership"
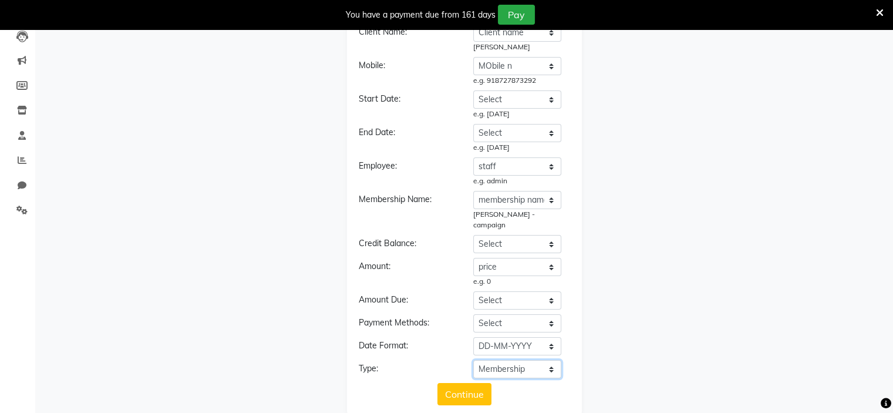
click at [473, 360] on select "Select Membership Membership + Prepaid Membership + Package Prepaid Package" at bounding box center [517, 369] width 88 height 18
click at [466, 383] on button "Continue" at bounding box center [464, 394] width 54 height 22
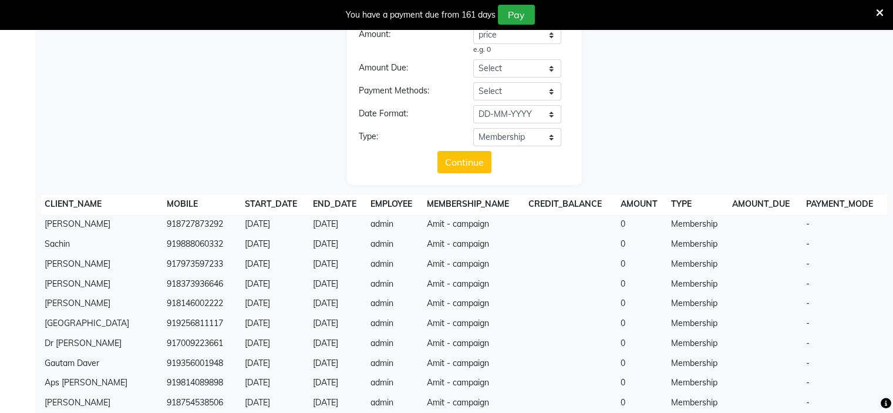
scroll to position [0, 0]
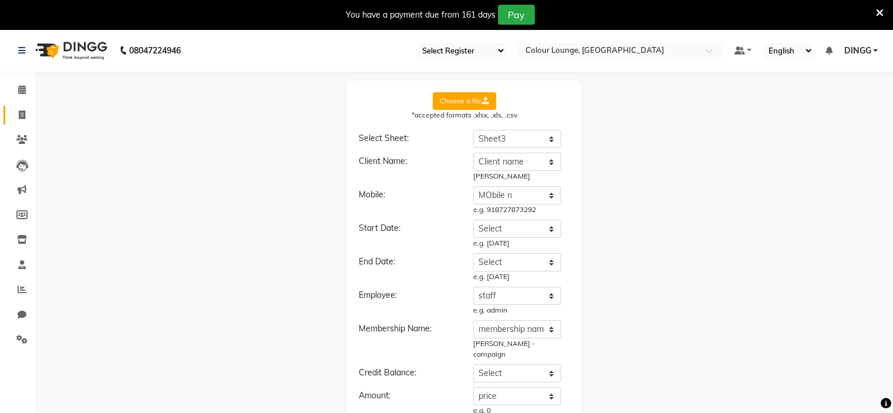
click at [19, 122] on link "Invoice" at bounding box center [18, 115] width 28 height 19
select select "7800"
select select "service"
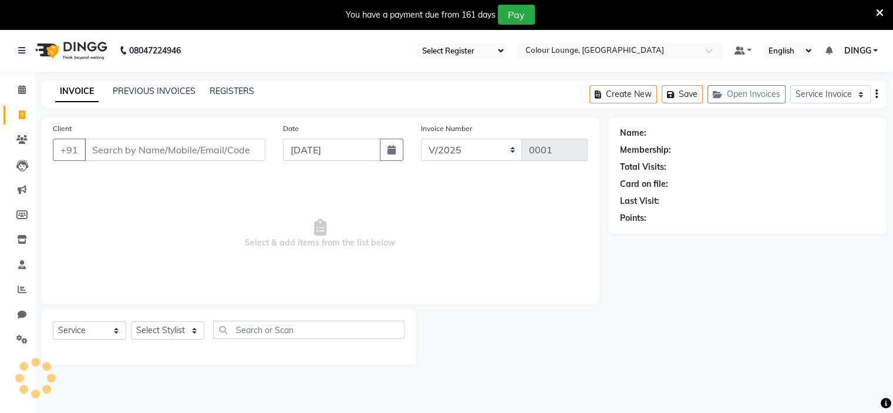
scroll to position [29, 0]
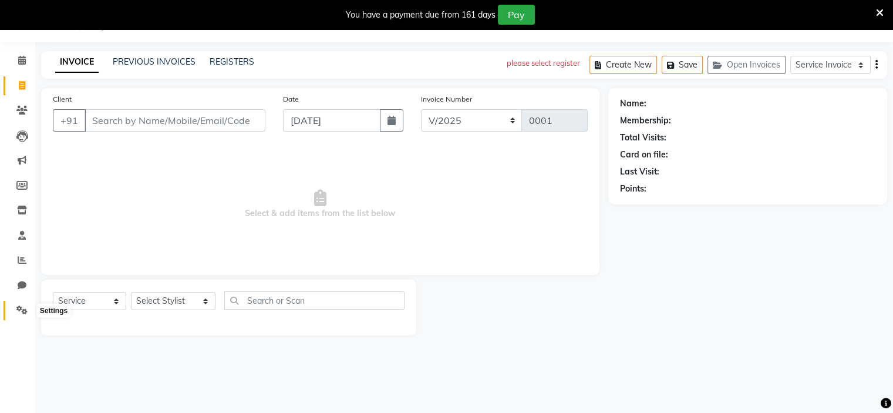
click at [12, 310] on span at bounding box center [22, 310] width 21 height 14
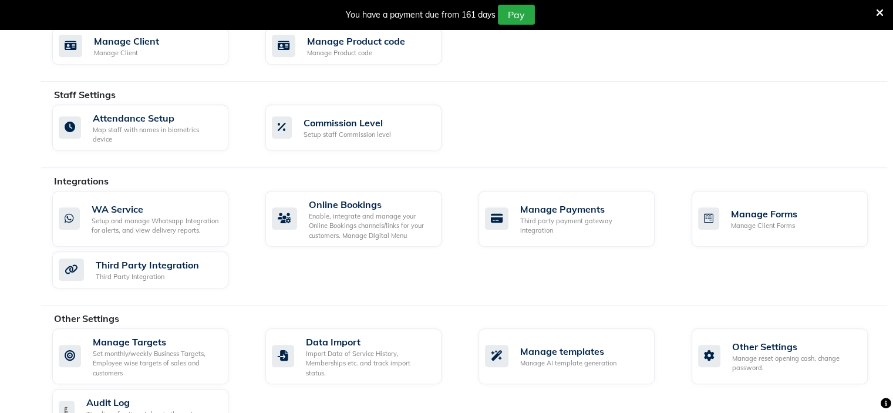
scroll to position [619, 0]
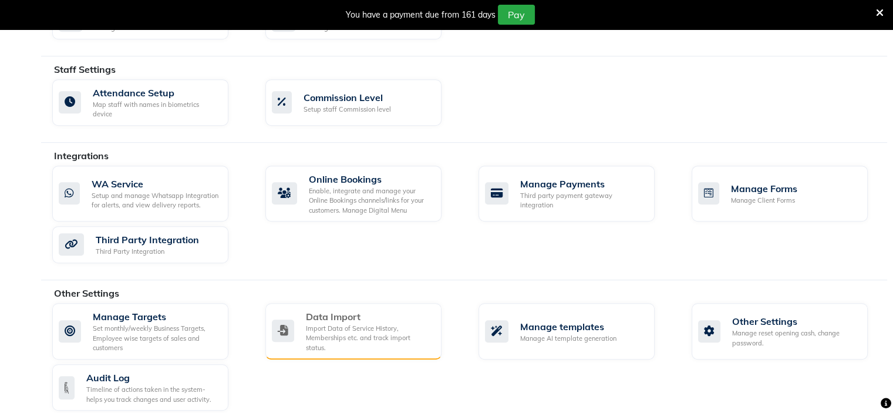
click at [348, 333] on div "Import Data of Service History, Memberships etc. and track import status." at bounding box center [369, 337] width 126 height 29
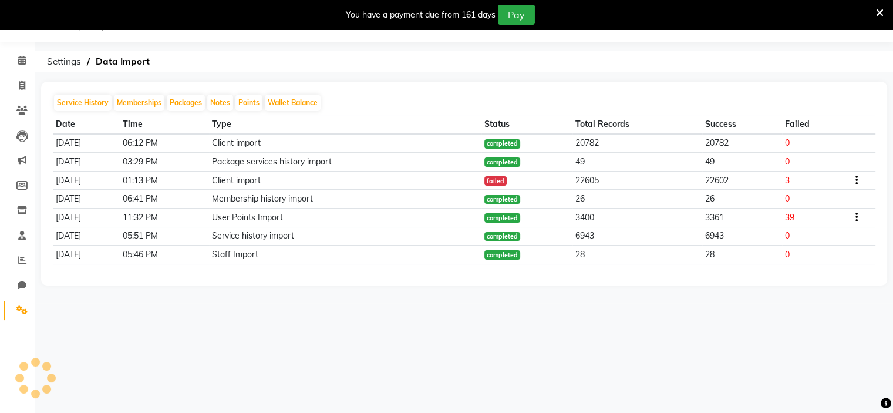
scroll to position [29, 0]
click at [141, 106] on button "Memberships" at bounding box center [139, 103] width 50 height 16
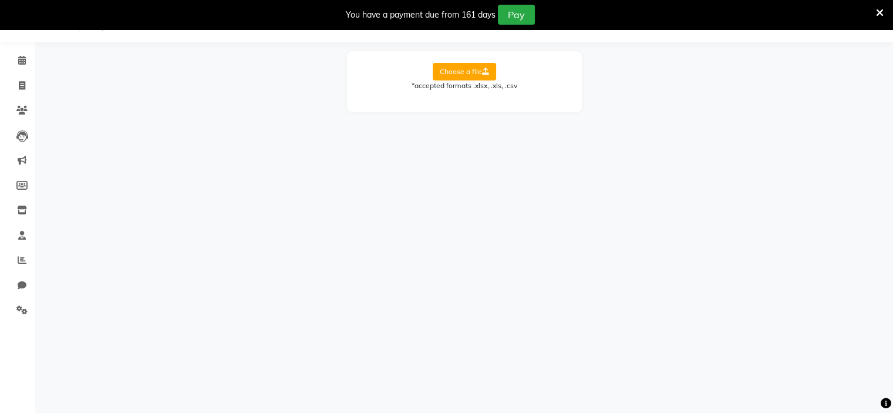
click at [461, 65] on label "Choose a file" at bounding box center [464, 72] width 63 height 18
click at [0, 0] on input "Choose a file" at bounding box center [0, 0] width 0 height 0
click at [494, 120] on div "Choose a file *accepted formats .xlsx, .xls, .csv Select Sheet: Select Sheet Sh…" at bounding box center [464, 90] width 235 height 79
click at [515, 114] on select "Select Sheet Sheet1 Sheet2 Sheet3" at bounding box center [517, 109] width 88 height 18
select select "Sheet3"
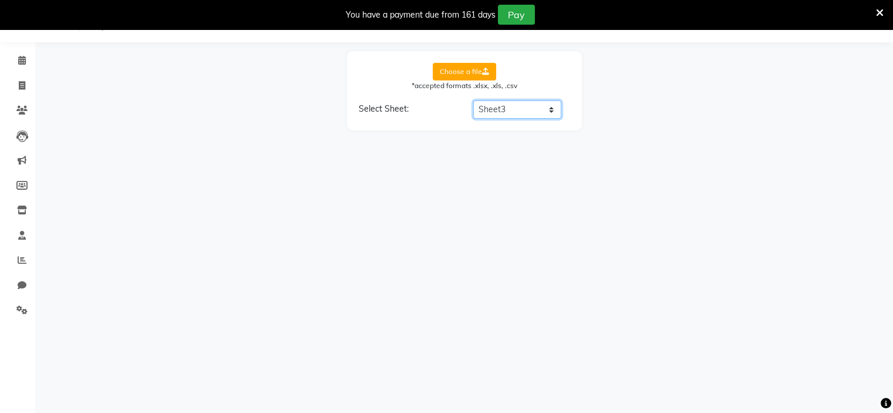
click at [473, 100] on select "Select Sheet Sheet1 Sheet2 Sheet3" at bounding box center [517, 109] width 88 height 18
select select "Client name"
select select "staff"
select select "membership name"
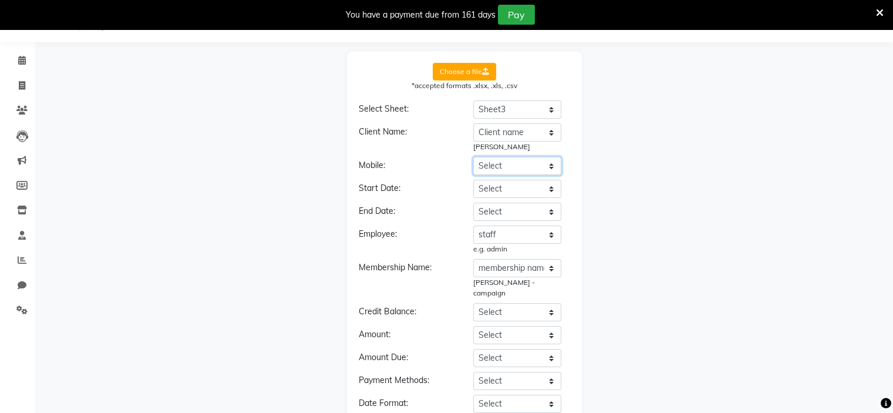
click at [524, 157] on select "Select Client name MObile n staff membership name price 10-10-2010" at bounding box center [517, 166] width 88 height 18
select select "MObile n"
click at [473, 157] on select "Select Client name MObile n staff membership name price 10-10-2010" at bounding box center [517, 166] width 88 height 18
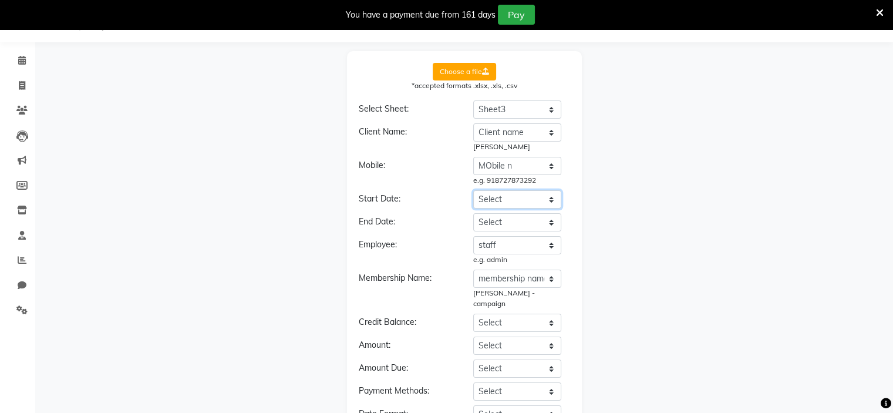
click at [521, 197] on select "Select Client name MObile n staff membership name price 10-10-2010" at bounding box center [517, 199] width 88 height 18
select select "[DATE]"
click at [473, 190] on select "Select Client name MObile n staff membership name price 10-10-2010" at bounding box center [517, 199] width 88 height 18
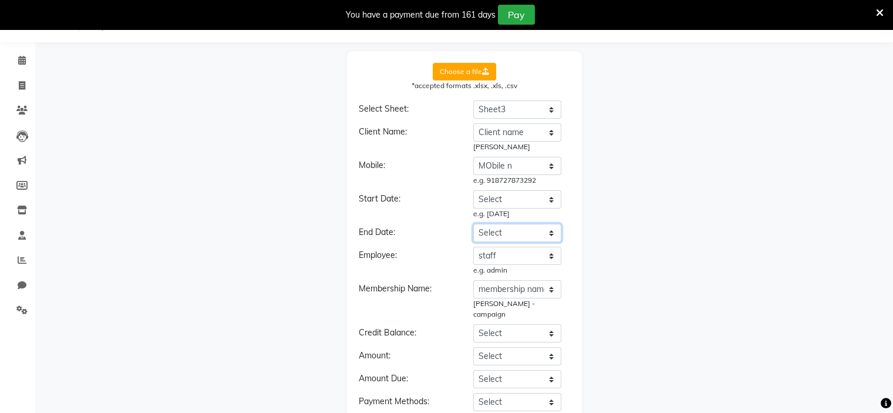
click at [530, 226] on select "Select Client name MObile n staff membership name price 10-10-2010" at bounding box center [517, 233] width 88 height 18
select select "[DATE]"
click at [473, 224] on select "Select Client name MObile n staff membership name price 10-10-2010" at bounding box center [517, 233] width 88 height 18
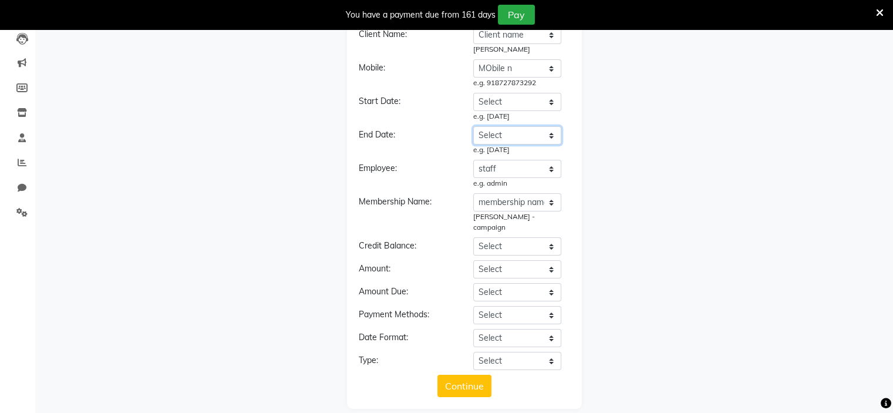
scroll to position [128, 0]
click at [508, 263] on select "Select Client name MObile n staff membership name price 10-10-2010" at bounding box center [517, 268] width 88 height 18
select select "price"
click at [473, 259] on select "Select Client name MObile n staff membership name price 10-10-2010" at bounding box center [517, 268] width 88 height 18
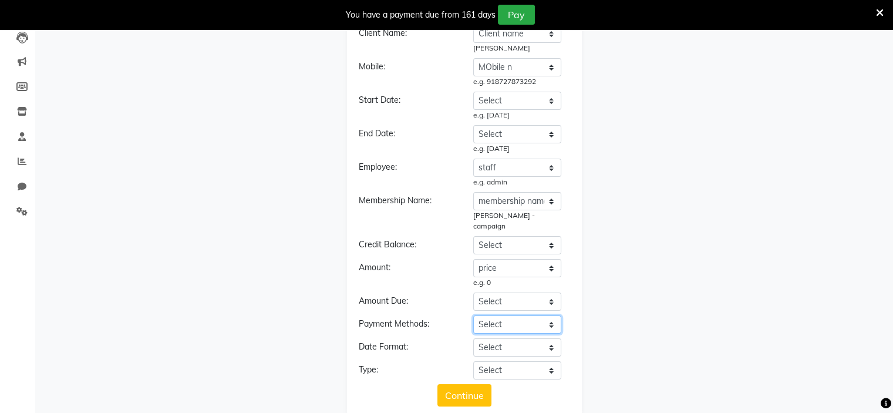
click at [519, 317] on select "Select Client name MObile n staff membership name price 10-10-2010" at bounding box center [517, 324] width 88 height 18
click at [421, 302] on div "Client Name: Select Client name MObile n staff membership name price 10-10-2010…" at bounding box center [464, 202] width 211 height 355
click at [491, 338] on select "Select YYYY-MM-DD MM-DD-YYYY DD-MM-YYYY MMMM Do, YYYY M/D/YYYY D/M/YYYY MMM Do …" at bounding box center [517, 347] width 88 height 18
select select "DD-MM-YYYY"
click at [473, 338] on select "Select YYYY-MM-DD MM-DD-YYYY DD-MM-YYYY MMMM Do, YYYY M/D/YYYY D/M/YYYY MMM Do …" at bounding box center [517, 347] width 88 height 18
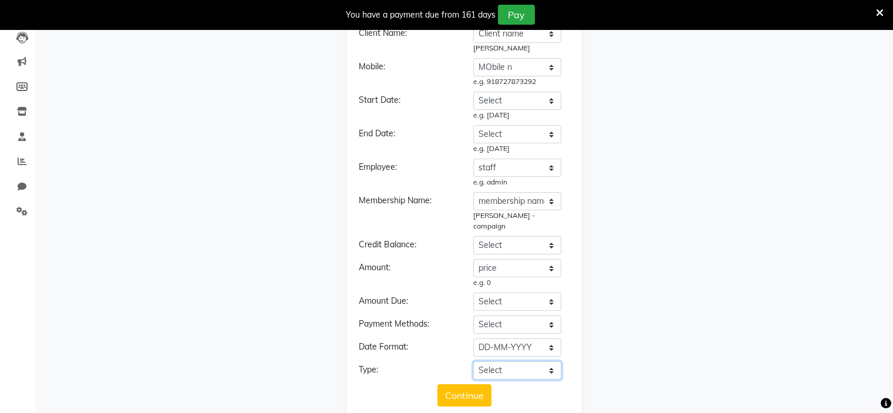
click at [518, 361] on select "Select Membership Membership + Prepaid Membership + Package Prepaid Package" at bounding box center [517, 370] width 88 height 18
select select "Membership"
click at [473, 361] on select "Select Membership Membership + Prepaid Membership + Package Prepaid Package" at bounding box center [517, 370] width 88 height 18
click at [470, 367] on div "Select Membership Membership + Prepaid Membership + Package Prepaid Package" at bounding box center [521, 370] width 114 height 18
click at [468, 384] on button "Continue" at bounding box center [464, 395] width 54 height 22
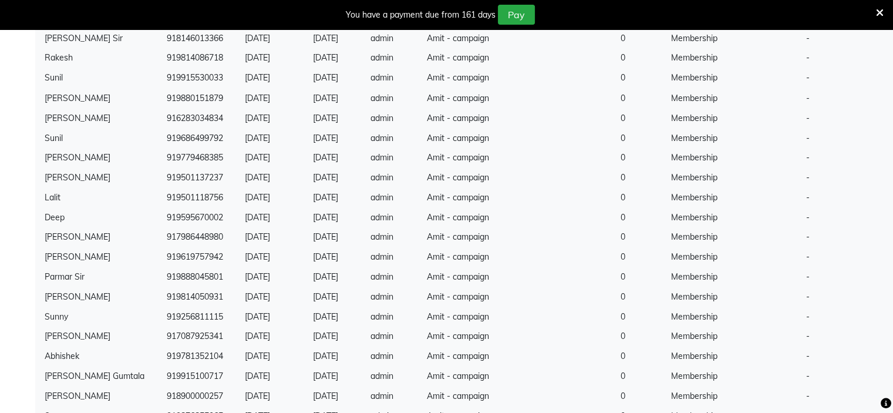
scroll to position [2210, 0]
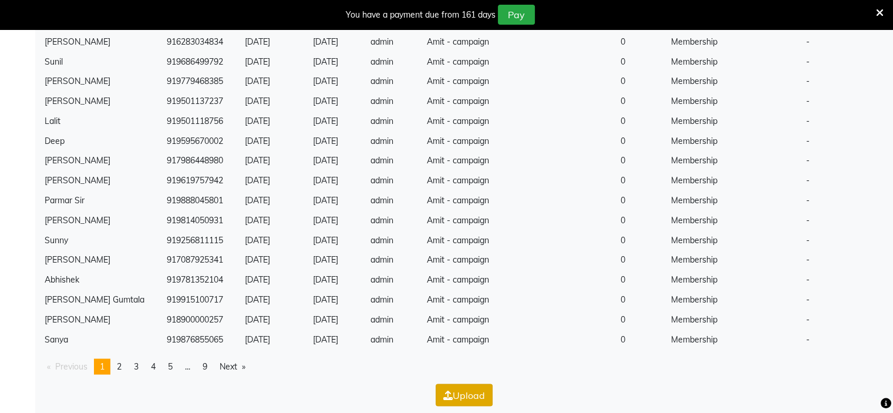
click at [453, 389] on button "Upload" at bounding box center [464, 394] width 57 height 22
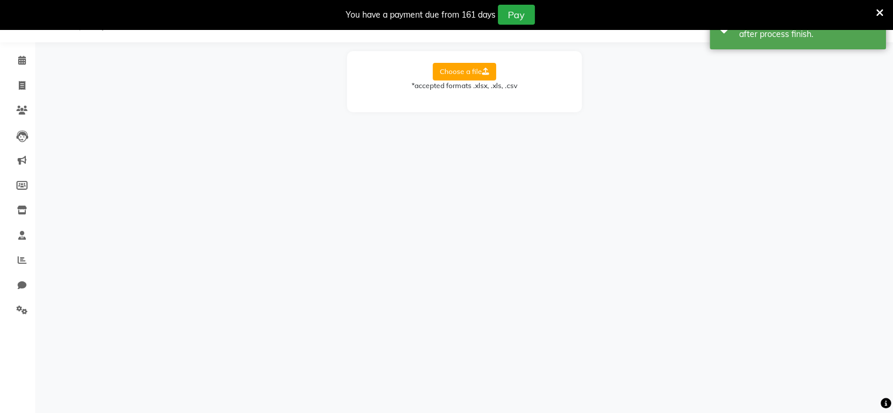
scroll to position [0, 0]
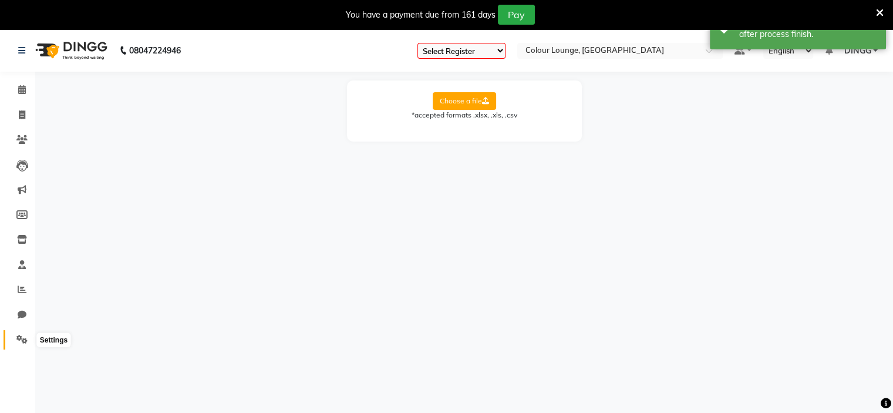
click at [22, 334] on span at bounding box center [22, 340] width 21 height 14
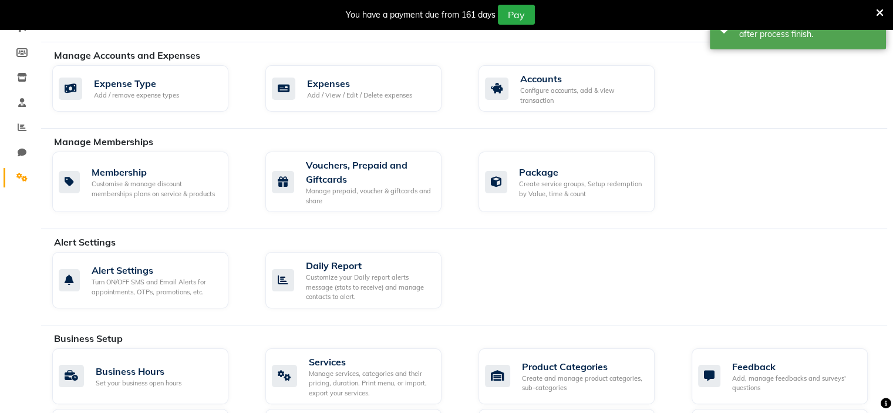
scroll to position [619, 0]
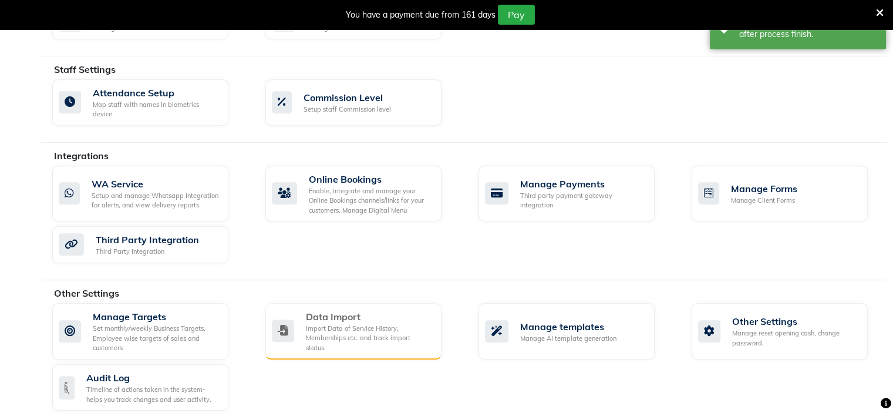
click at [332, 323] on div "Import Data of Service History, Memberships etc. and track import status." at bounding box center [369, 337] width 126 height 29
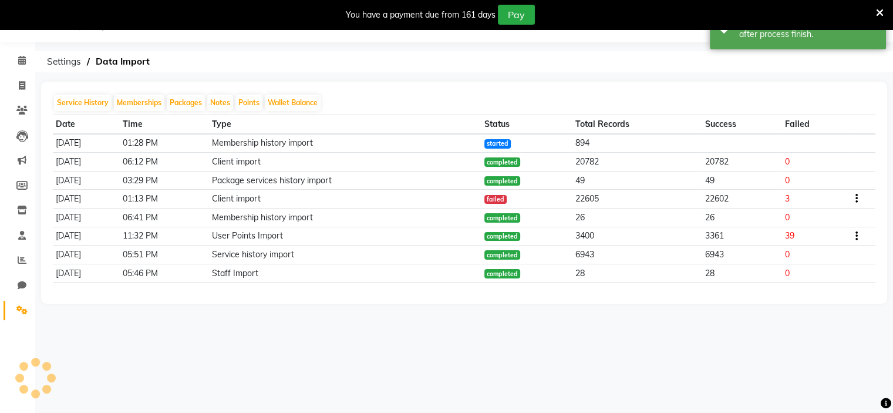
scroll to position [29, 0]
click at [878, 14] on icon at bounding box center [880, 13] width 8 height 11
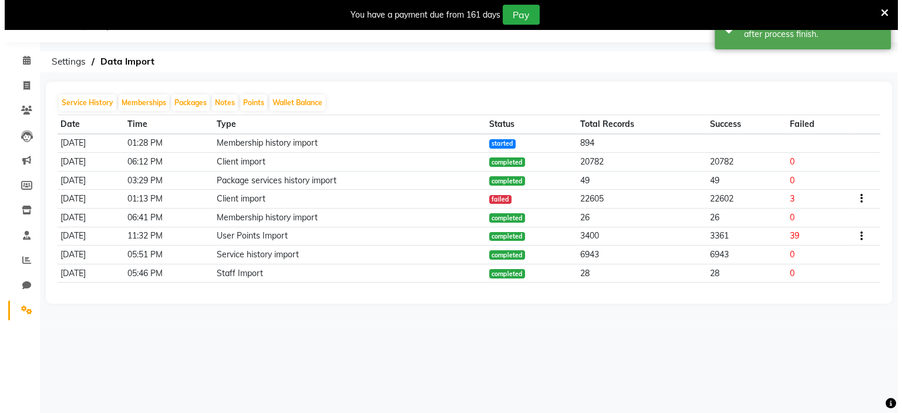
scroll to position [0, 0]
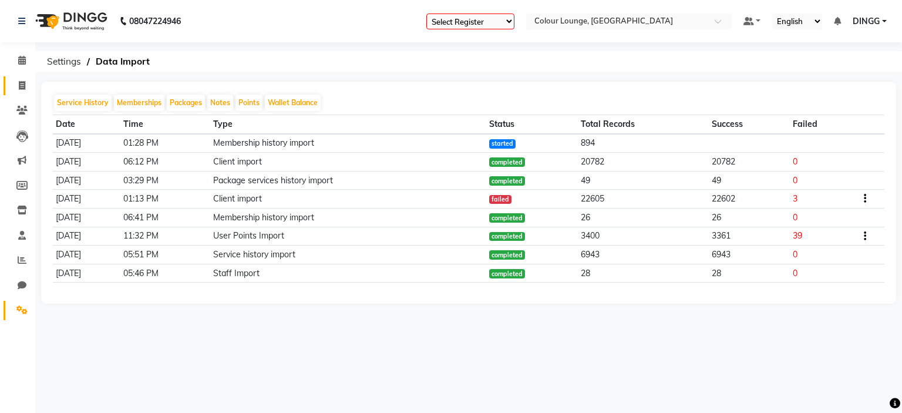
drag, startPoint x: 23, startPoint y: 75, endPoint x: 23, endPoint y: 84, distance: 9.4
click at [23, 84] on li "Invoice" at bounding box center [17, 85] width 35 height 25
click at [23, 84] on icon at bounding box center [22, 85] width 6 height 9
select select "7800"
select select "service"
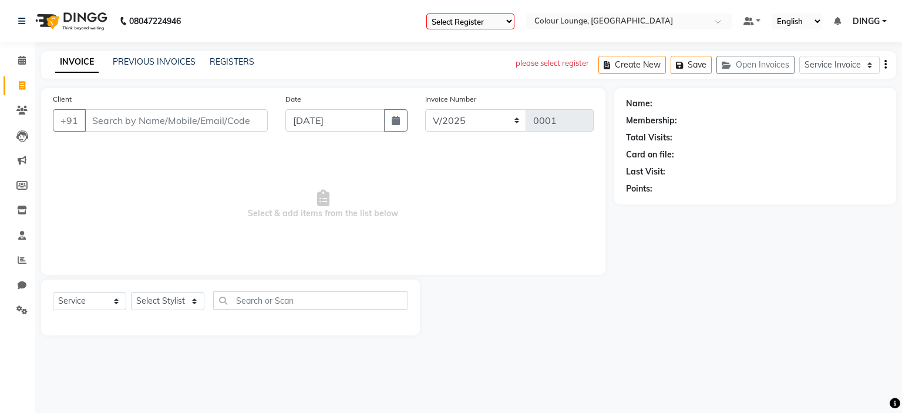
click at [23, 84] on icon at bounding box center [22, 85] width 6 height 9
select select "7800"
select select "service"
click at [441, 129] on select "DC/R/2025-2026 CL/R/2025-2026 V/2025" at bounding box center [476, 120] width 102 height 22
click at [425, 109] on select "DC/R/2025-2026 CL/R/2025-2026 V/2025" at bounding box center [476, 120] width 102 height 22
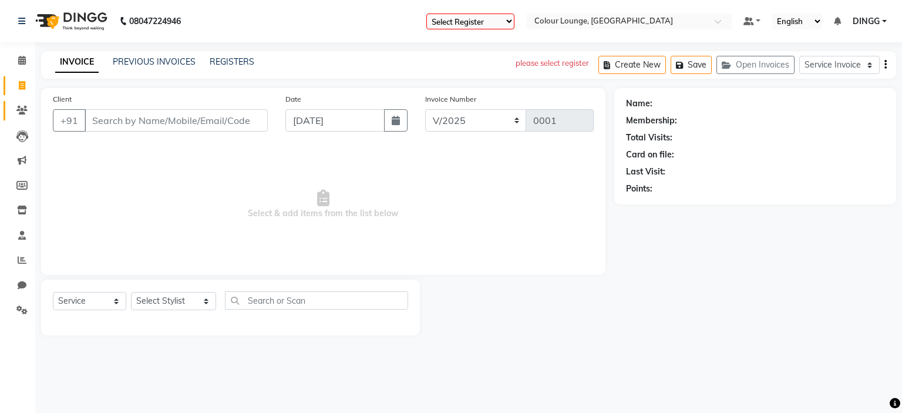
drag, startPoint x: 21, startPoint y: 123, endPoint x: 20, endPoint y: 113, distance: 9.5
click at [20, 113] on ul "Calendar Invoice Clients Leads Marketing Members Inventory Staff Reports Chat S…" at bounding box center [17, 188] width 35 height 281
click at [20, 113] on icon at bounding box center [21, 110] width 11 height 9
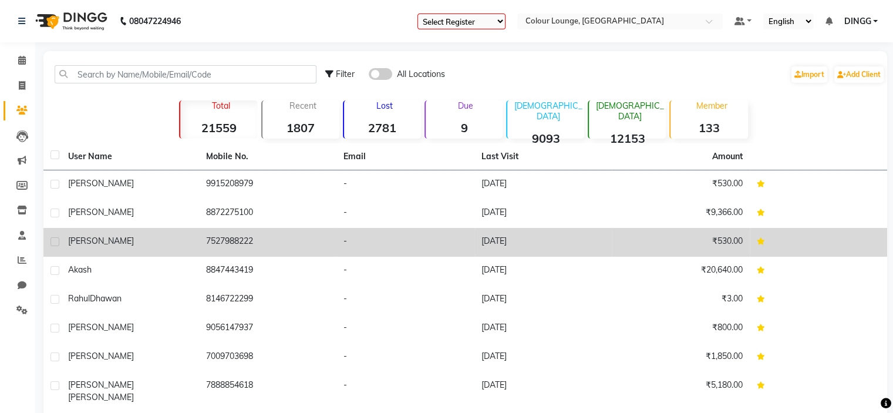
click at [302, 230] on td "7527988222" at bounding box center [268, 242] width 138 height 29
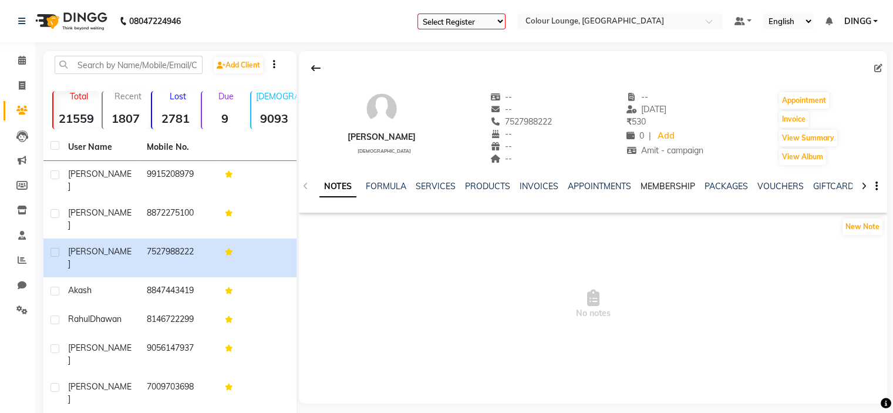
click at [659, 183] on link "MEMBERSHIP" at bounding box center [667, 186] width 55 height 11
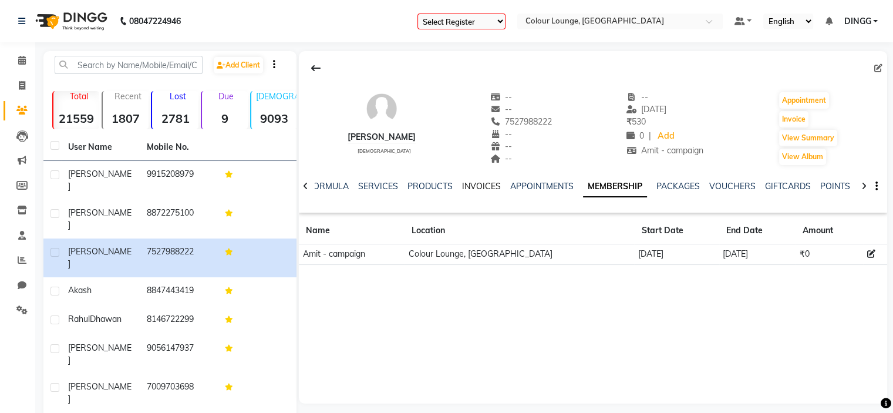
click at [479, 190] on link "INVOICES" at bounding box center [481, 186] width 39 height 11
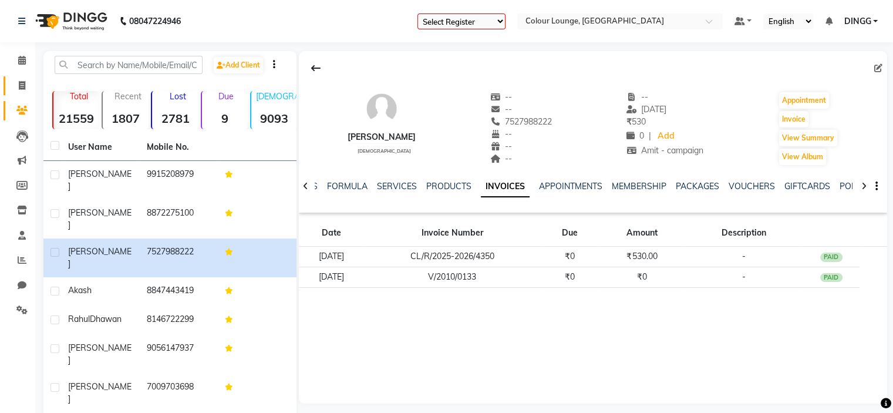
click at [16, 79] on span at bounding box center [22, 86] width 21 height 14
select select "7800"
select select "service"
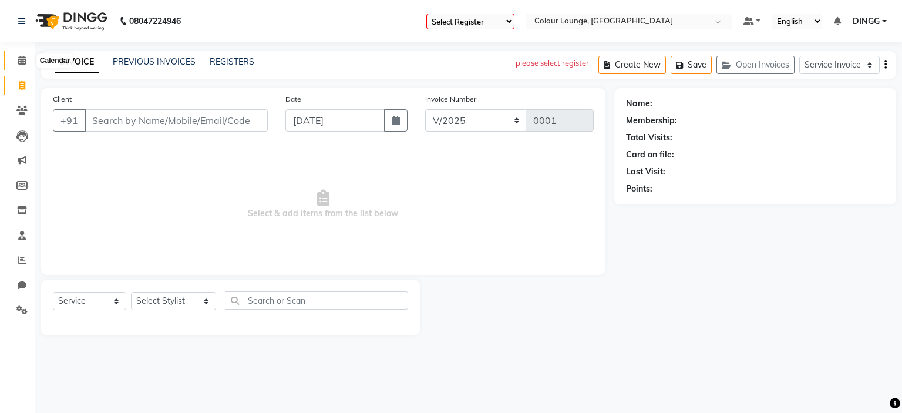
click at [13, 55] on span at bounding box center [22, 61] width 21 height 14
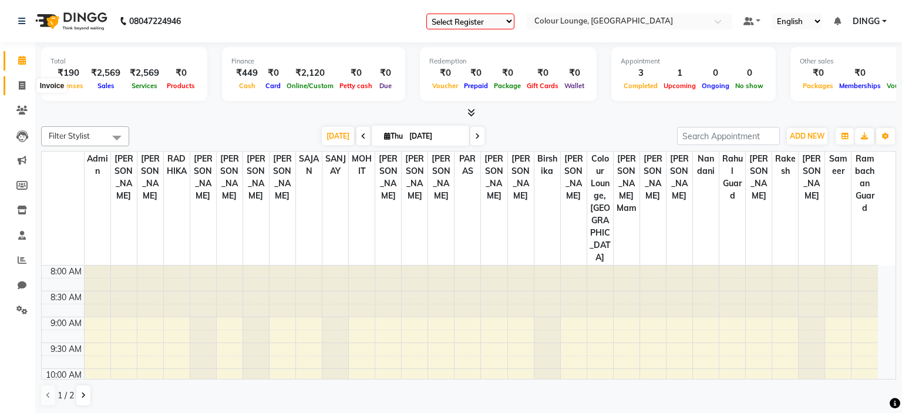
click at [25, 87] on span at bounding box center [22, 86] width 21 height 14
select select "7800"
select select "service"
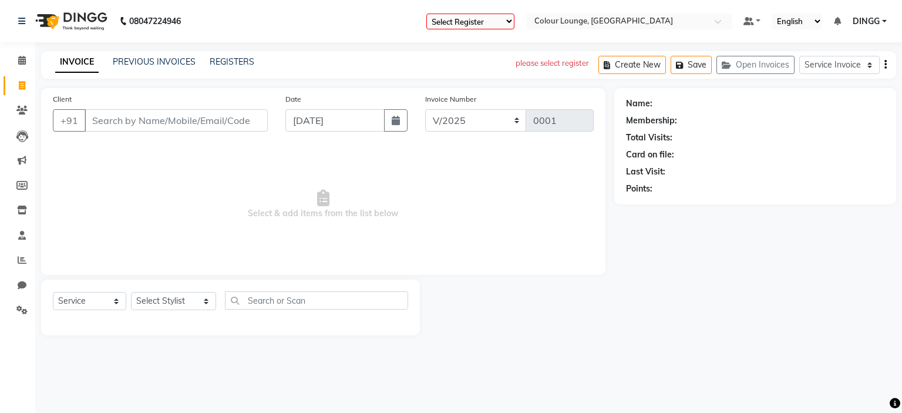
click at [479, 107] on div "Invoice Number DC/R/2025-2026 CL/R/2025-2026 V/2025 0001" at bounding box center [509, 117] width 186 height 48
click at [472, 115] on select "DC/R/2025-2026 CL/R/2025-2026 V/2025" at bounding box center [476, 120] width 102 height 22
select select "8013"
click at [425, 109] on select "DC/R/2025-2026 CL/R/2025-2026 V/2025" at bounding box center [476, 120] width 102 height 22
type input "6624"
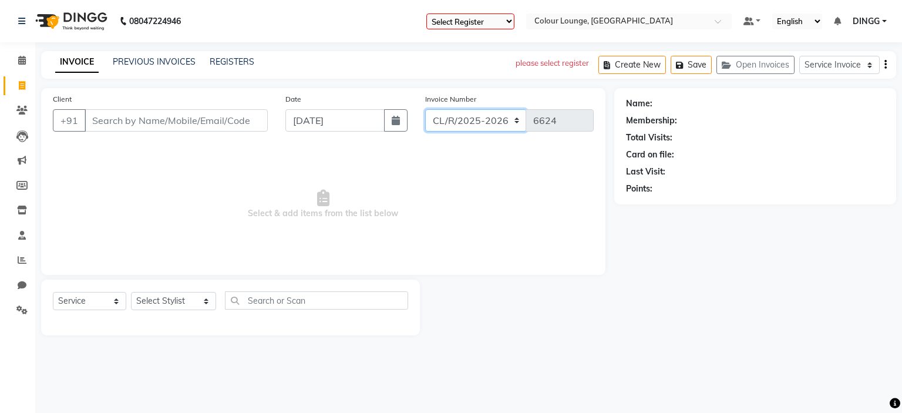
click at [494, 116] on select "DC/R/2025-2026 CL/R/2025-2026 V/2025" at bounding box center [476, 120] width 102 height 22
select select "7800"
click at [425, 109] on select "DC/R/2025-2026 CL/R/2025-2026 V/2025" at bounding box center [476, 120] width 102 height 22
type input "0001"
click at [20, 112] on icon at bounding box center [21, 110] width 11 height 9
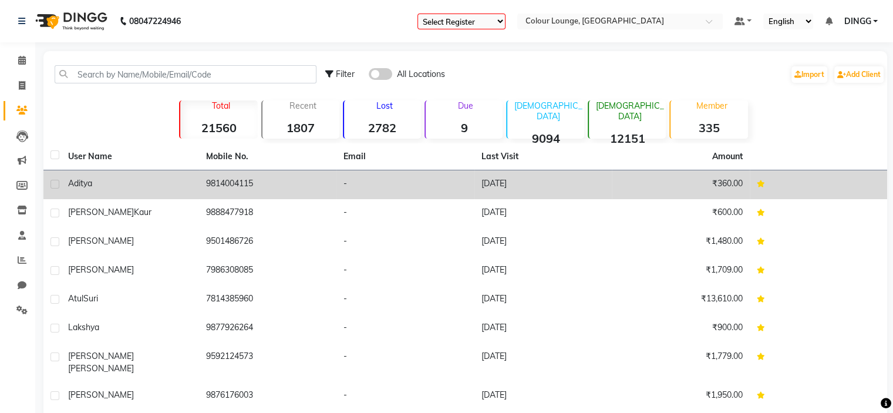
click at [261, 178] on td "9814004115" at bounding box center [268, 184] width 138 height 29
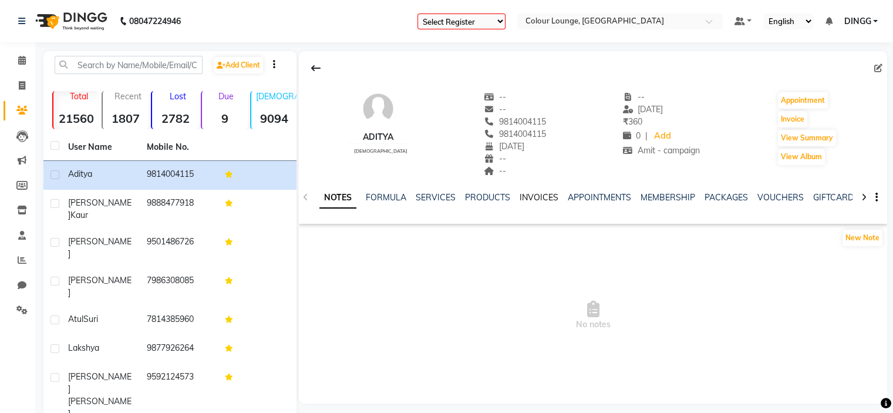
click at [530, 198] on link "INVOICES" at bounding box center [539, 197] width 39 height 11
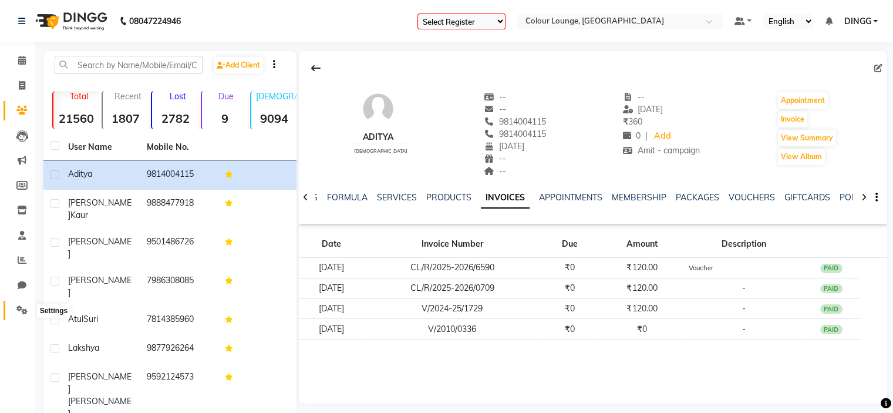
click at [28, 303] on span at bounding box center [22, 310] width 21 height 14
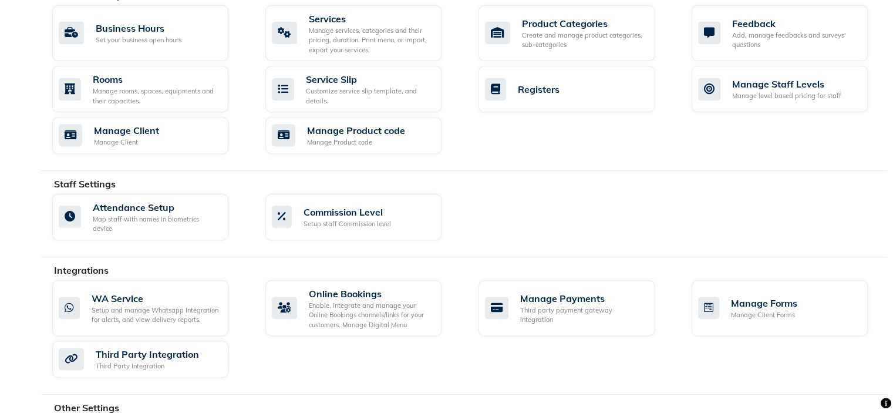
scroll to position [589, 0]
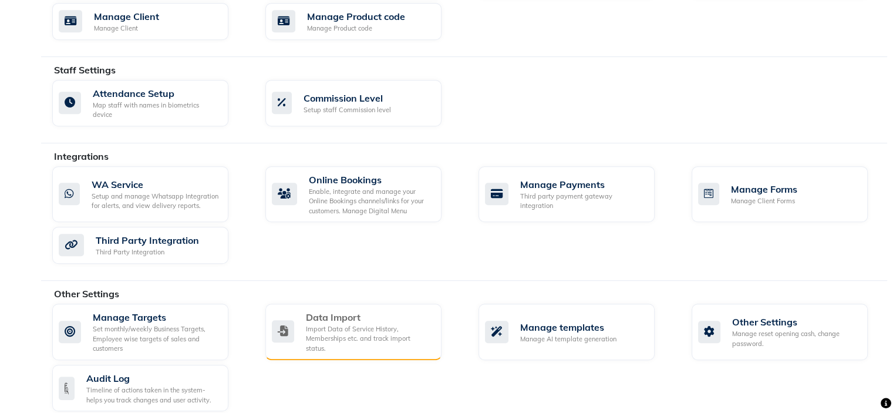
click at [403, 331] on div "Import Data of Service History, Memberships etc. and track import status." at bounding box center [369, 338] width 126 height 29
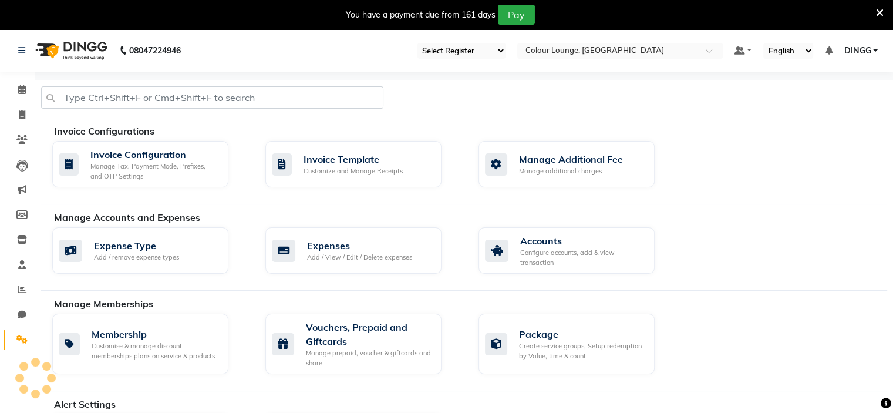
click at [882, 9] on icon at bounding box center [880, 13] width 8 height 11
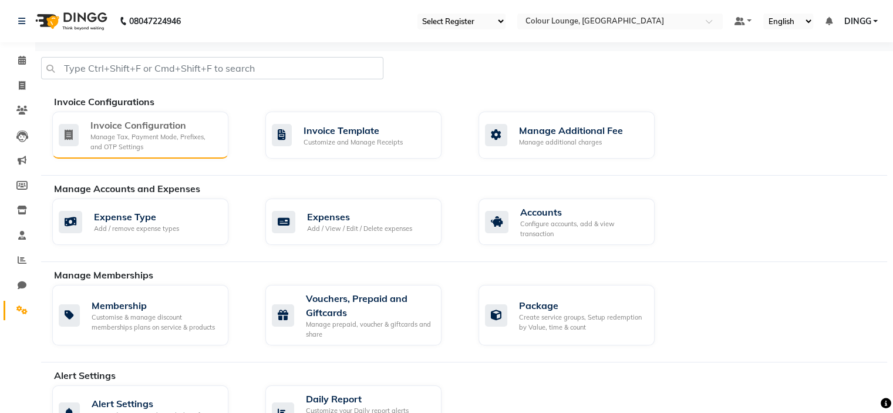
click at [158, 147] on div "Manage Tax, Payment Mode, Prefixes, and OTP Settings" at bounding box center [154, 141] width 129 height 19
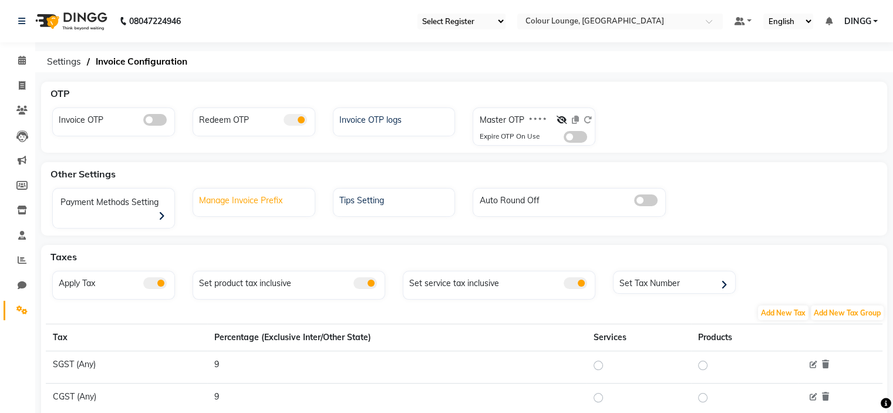
drag, startPoint x: 157, startPoint y: 200, endPoint x: 228, endPoint y: 194, distance: 71.3
click at [228, 194] on div "Payment Methods Setting Manage Invoice Prefix Tips Setting Auto Round Off" at bounding box center [463, 210] width 841 height 45
click at [228, 194] on div "Manage Invoice Prefix" at bounding box center [255, 198] width 119 height 15
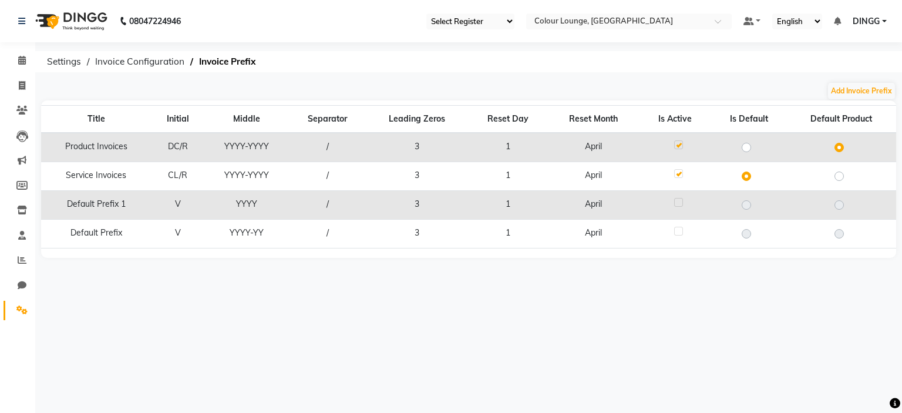
click at [695, 87] on div "Add Invoice Prefix" at bounding box center [468, 91] width 855 height 19
click at [756, 198] on label at bounding box center [756, 198] width 0 height 0
click at [837, 95] on button "Add Invoice Prefix" at bounding box center [861, 91] width 67 height 16
select select "YYYY-YY"
select select "04"
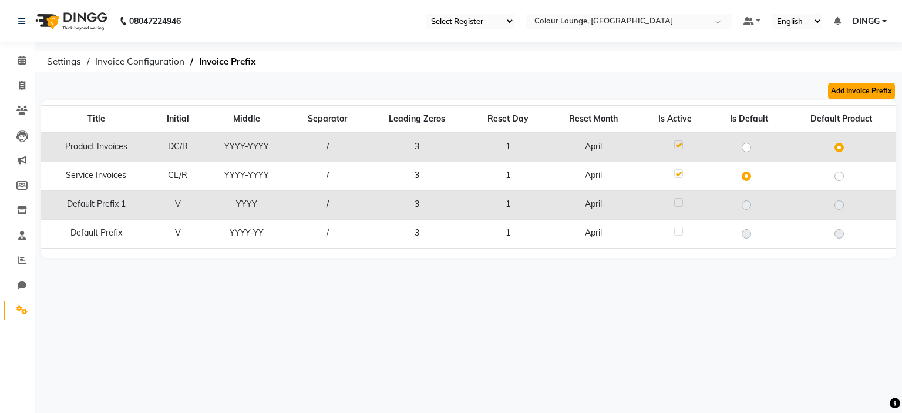
select select "3"
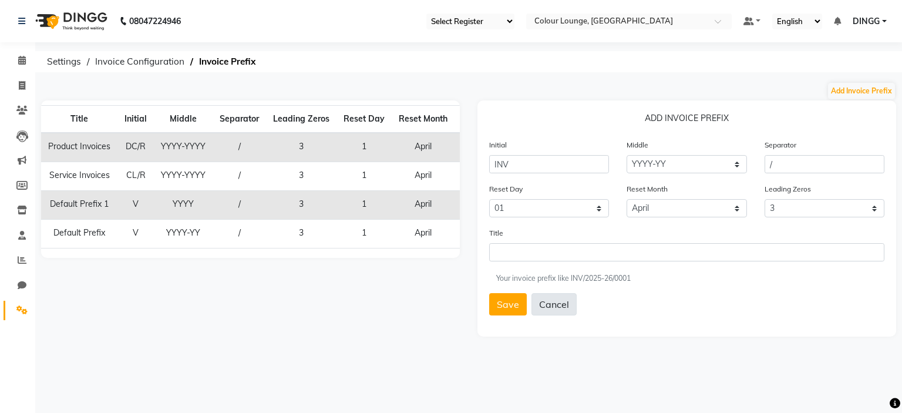
click at [551, 306] on button "Cancel" at bounding box center [553, 304] width 45 height 22
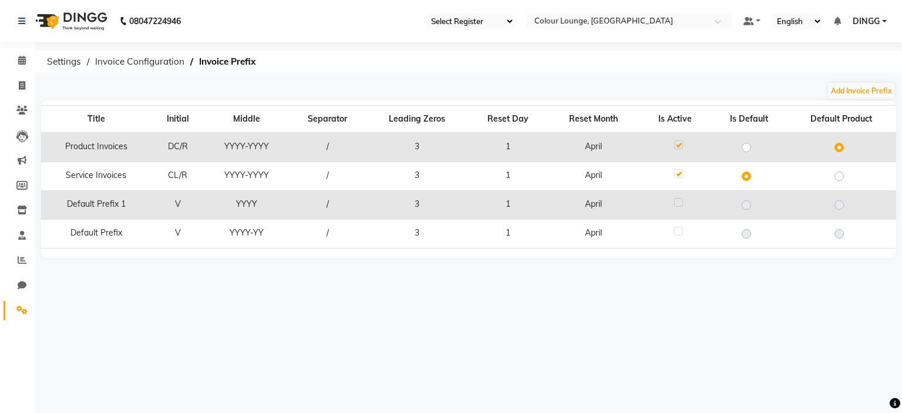
click at [676, 203] on label at bounding box center [678, 202] width 9 height 9
click at [676, 203] on input "checkbox" at bounding box center [678, 203] width 8 height 8
checkbox input "true"
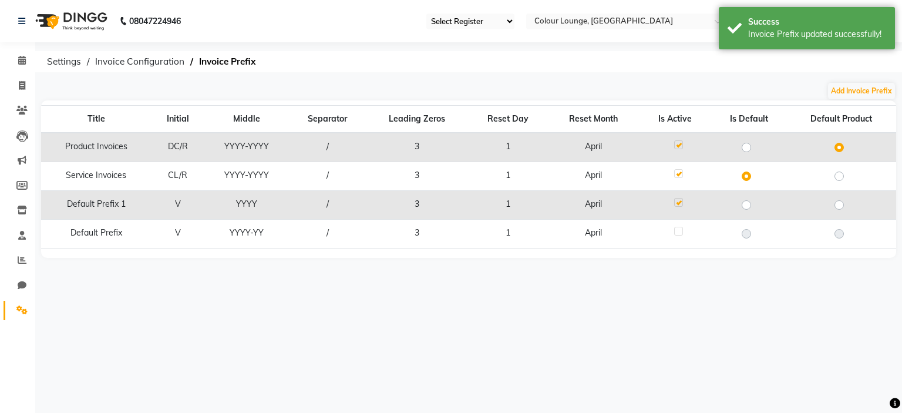
click at [756, 198] on label at bounding box center [756, 198] width 0 height 0
click at [747, 201] on input "radio" at bounding box center [750, 204] width 8 height 8
radio input "true"
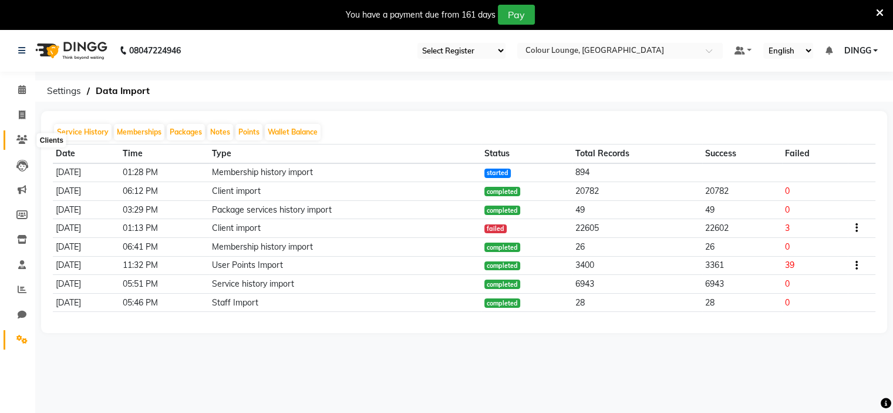
click at [26, 137] on icon at bounding box center [21, 139] width 11 height 9
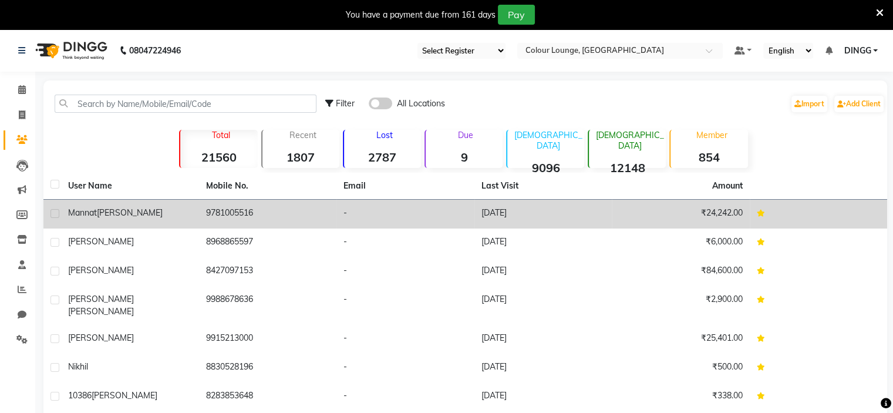
click at [310, 220] on td "9781005516" at bounding box center [268, 214] width 138 height 29
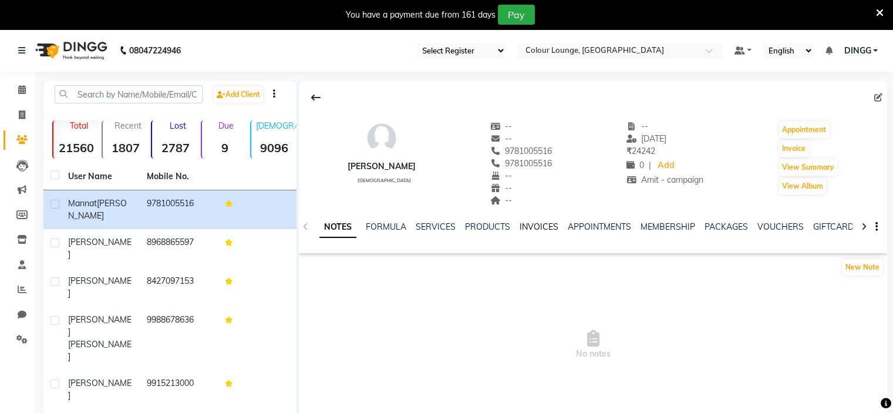
click at [544, 225] on link "INVOICES" at bounding box center [539, 226] width 39 height 11
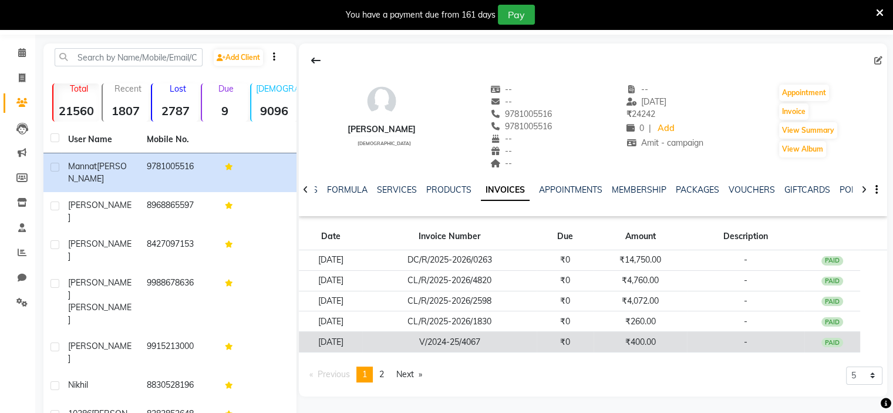
scroll to position [44, 0]
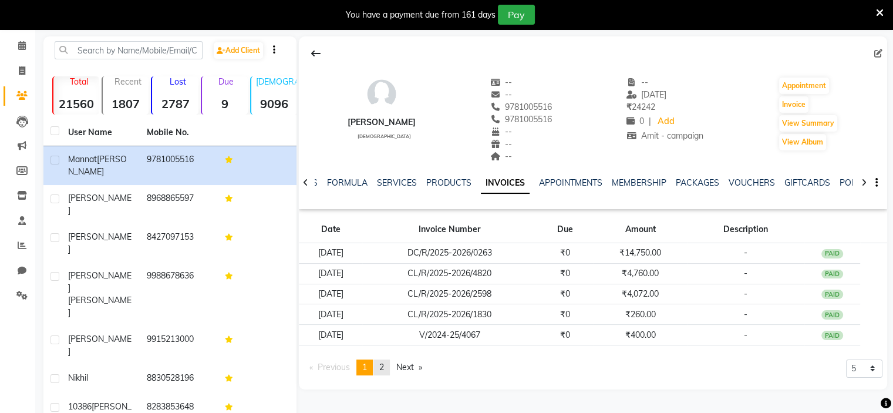
click at [383, 367] on span "2" at bounding box center [381, 367] width 5 height 11
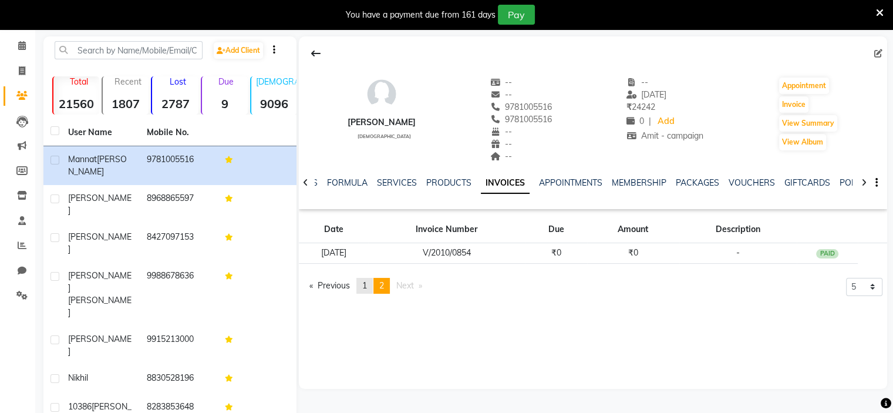
click at [364, 286] on link "page 1" at bounding box center [364, 286] width 16 height 16
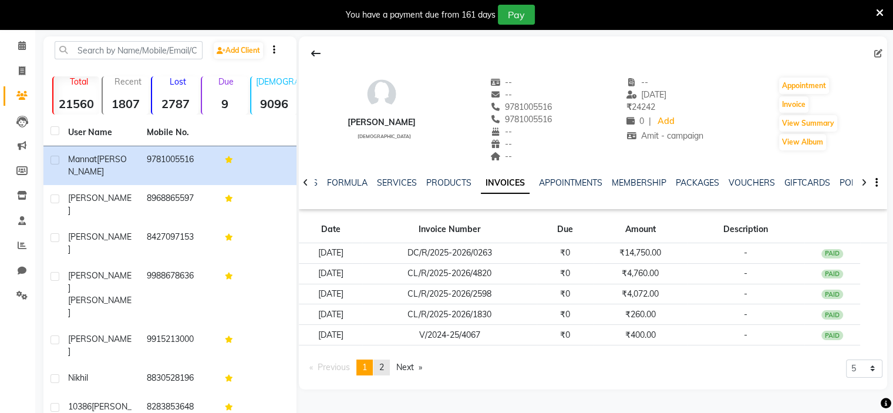
click at [384, 370] on span "2" at bounding box center [381, 367] width 5 height 11
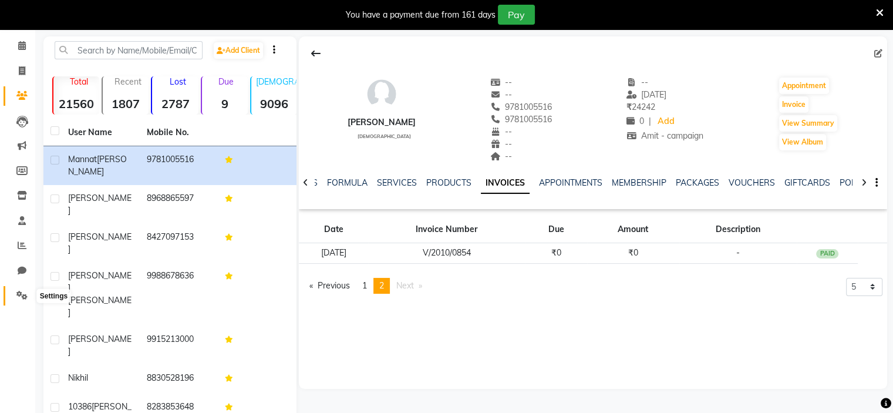
click at [16, 301] on span at bounding box center [22, 296] width 21 height 14
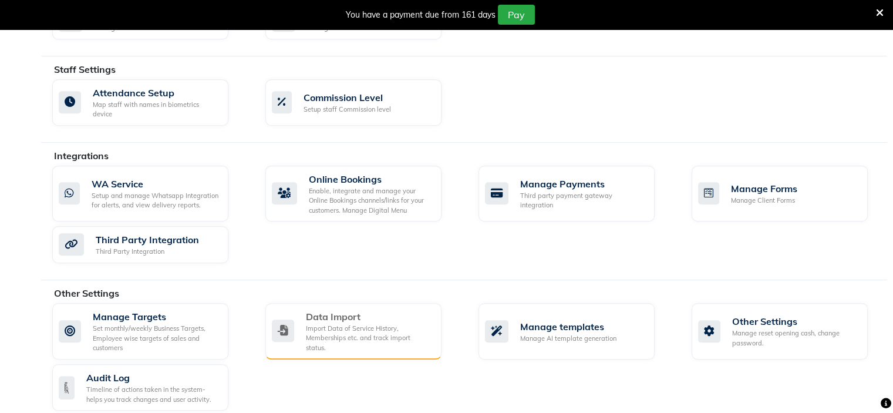
click at [361, 329] on div "Import Data of Service History, Memberships etc. and track import status." at bounding box center [369, 337] width 126 height 29
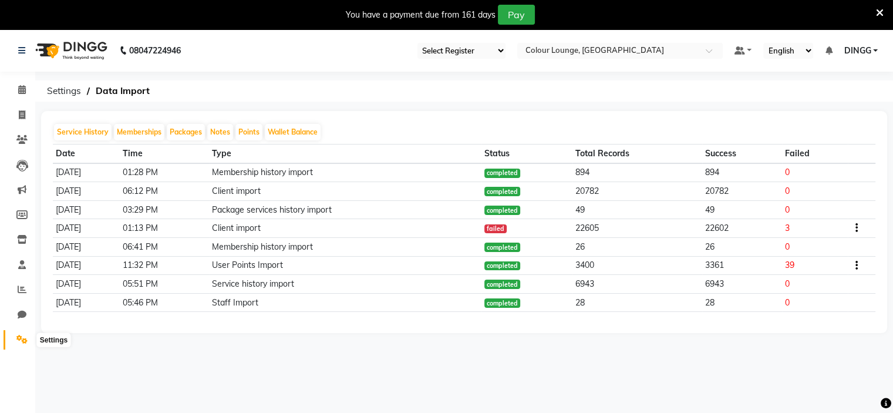
click at [14, 345] on span at bounding box center [22, 340] width 21 height 14
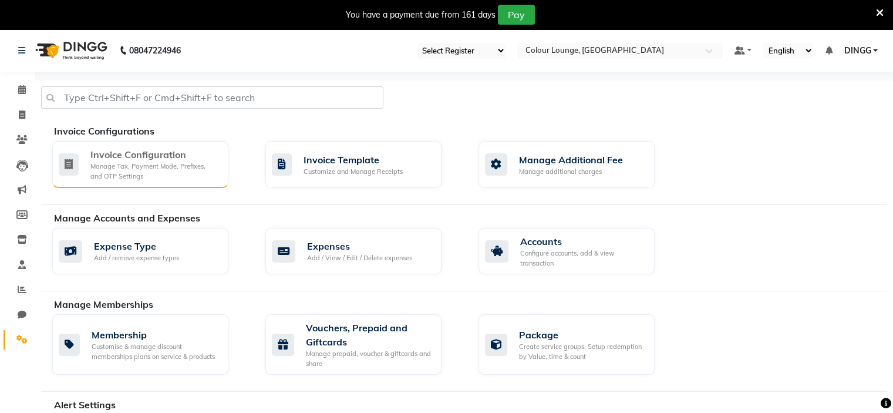
click at [190, 180] on div "Manage Tax, Payment Mode, Prefixes, and OTP Settings" at bounding box center [154, 170] width 129 height 19
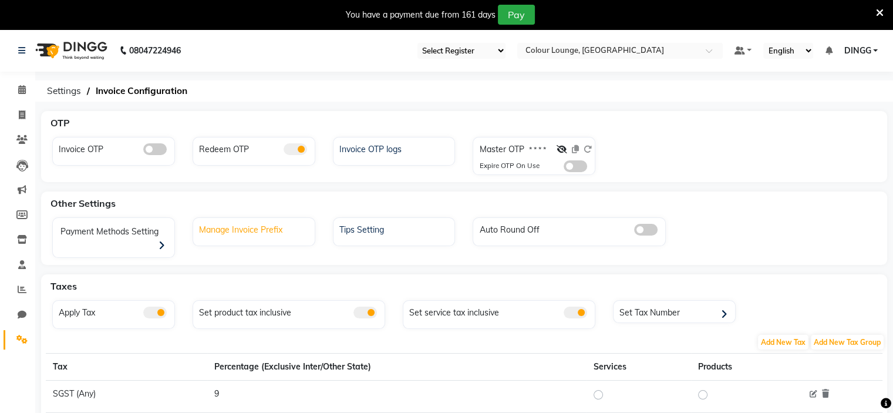
click at [272, 227] on div "Manage Invoice Prefix" at bounding box center [255, 228] width 119 height 15
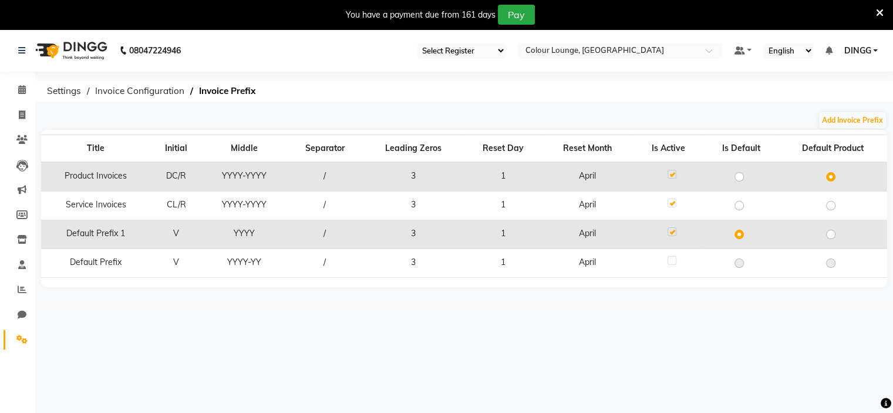
click at [748, 198] on label at bounding box center [748, 198] width 0 height 0
click at [739, 204] on input "radio" at bounding box center [743, 205] width 8 height 8
radio input "true"
click at [653, 122] on div "Add Invoice Prefix" at bounding box center [464, 120] width 846 height 19
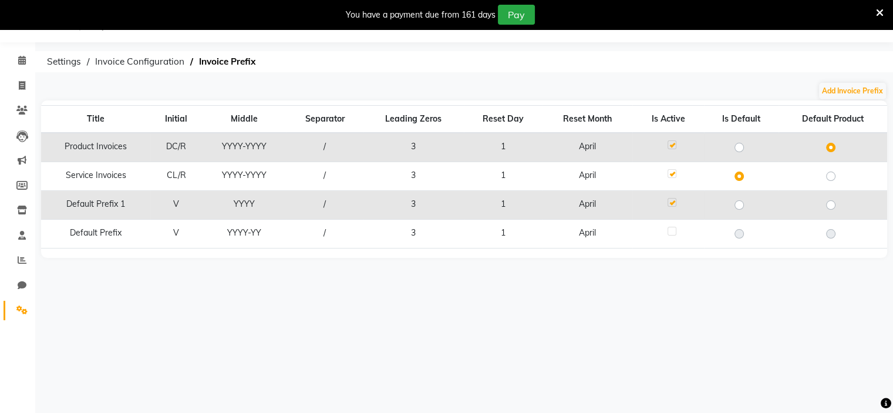
click at [17, 299] on li "Settings" at bounding box center [17, 310] width 35 height 25
click at [12, 85] on span at bounding box center [22, 86] width 21 height 14
select select "service"
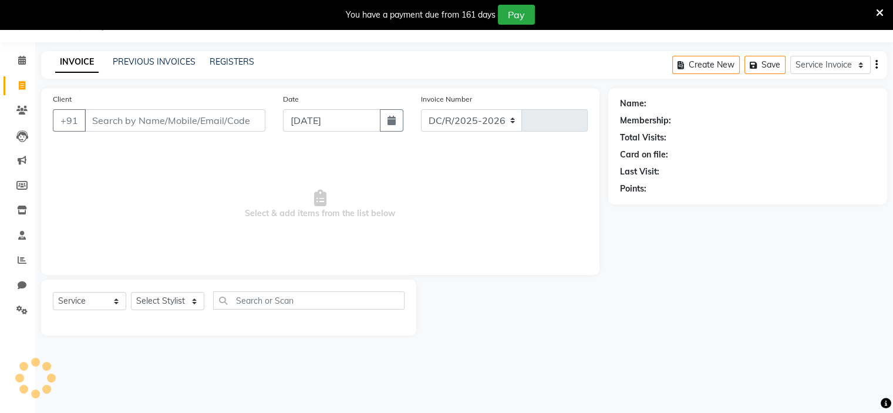
select select "8013"
type input "6624"
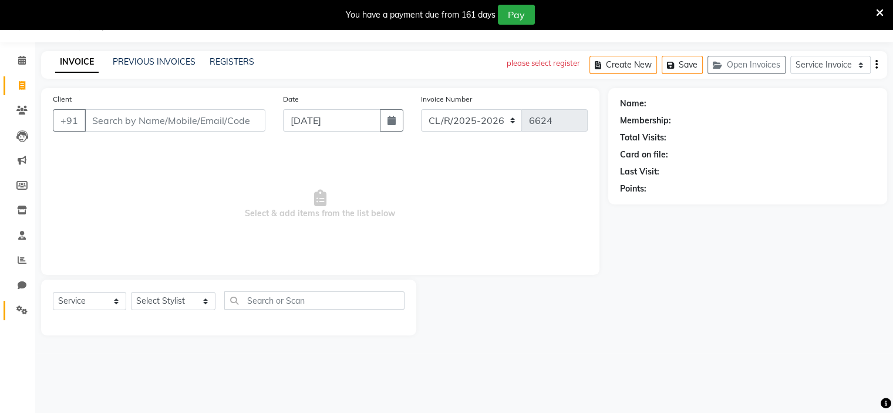
click at [19, 318] on link "Settings" at bounding box center [18, 310] width 28 height 19
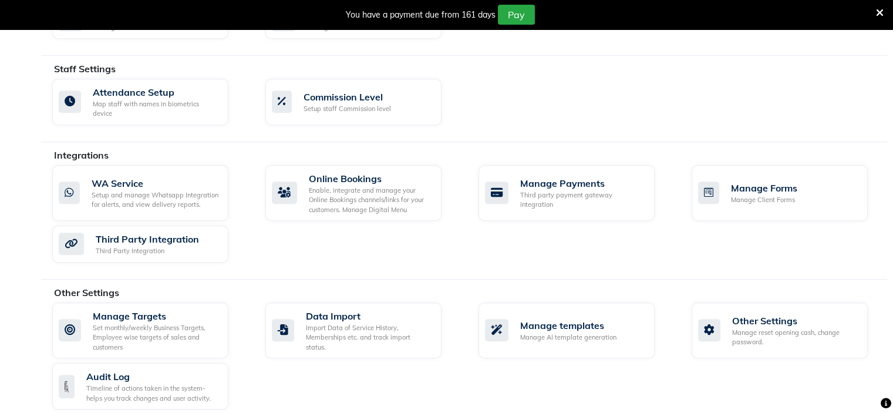
scroll to position [619, 0]
click at [756, 149] on div "Integrations" at bounding box center [475, 156] width 842 height 14
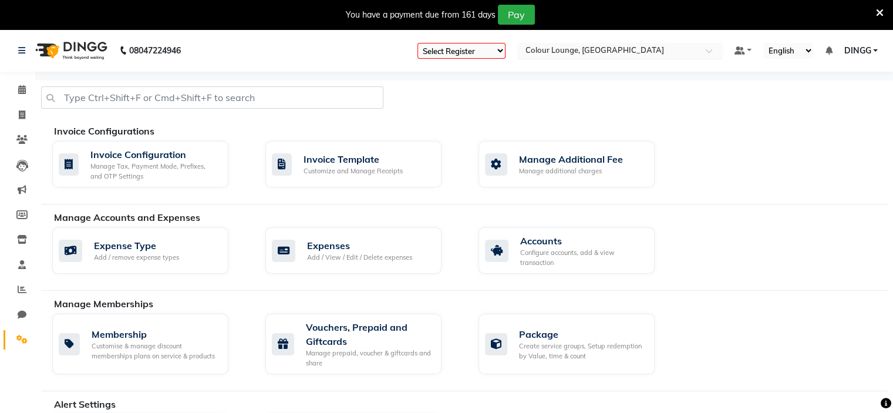
scroll to position [361, 0]
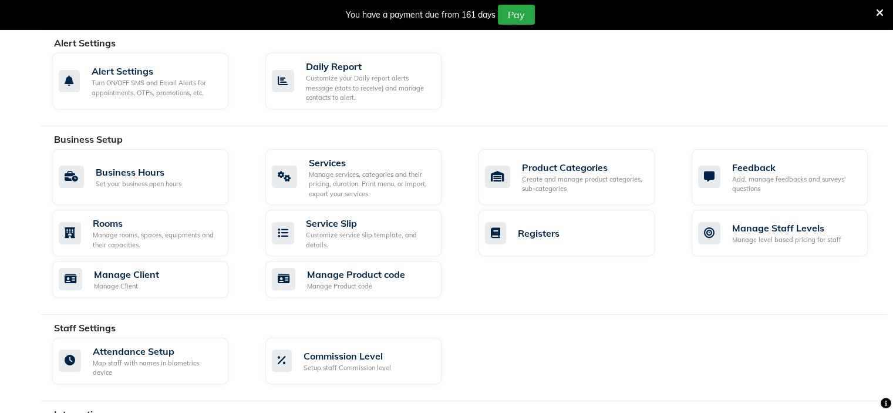
click at [693, 77] on div "Alert Settings Turn ON/OFF SMS and Email Alerts for appointments, OTPs, promoti…" at bounding box center [469, 83] width 852 height 61
click at [713, 305] on div "Business Setup Business Hours Set your business open hours Services Manage serv…" at bounding box center [464, 223] width 846 height 183
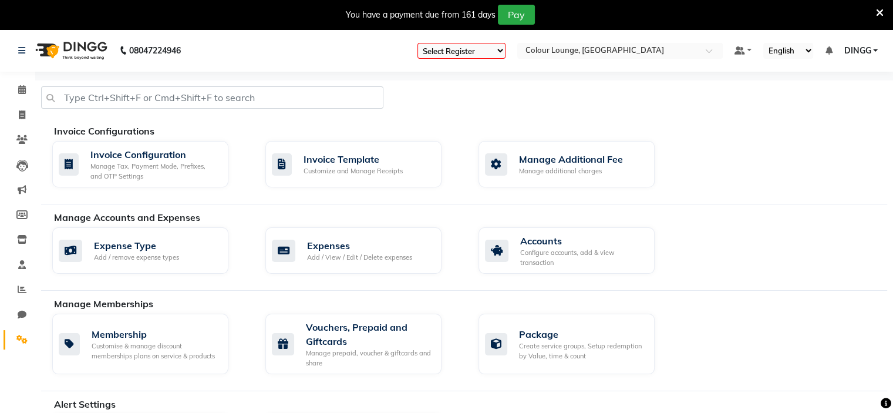
scroll to position [619, 0]
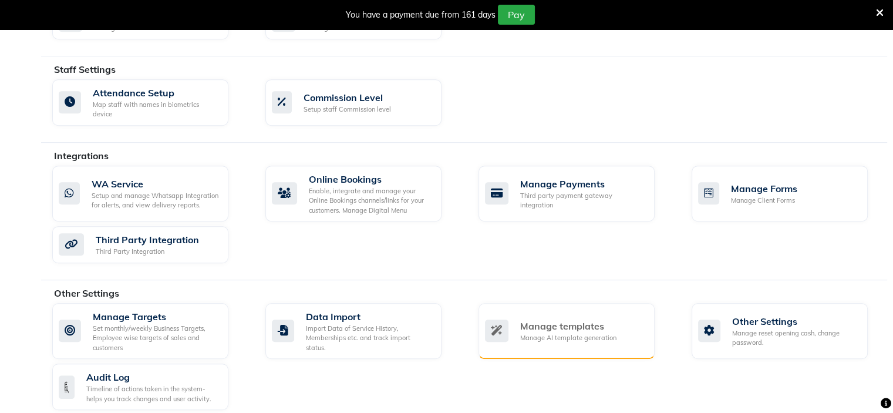
click at [591, 305] on div "Manage templates Manage AI template generation" at bounding box center [566, 331] width 176 height 56
select select "APPROVED"
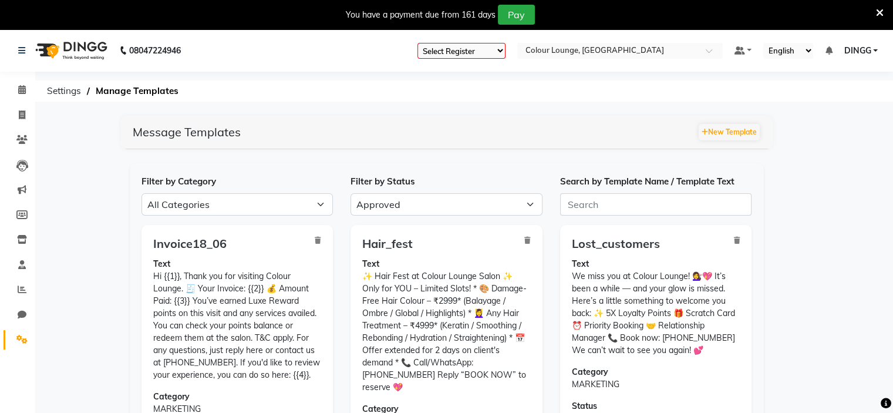
click at [738, 143] on h5 "Message Templates New Template" at bounding box center [447, 132] width 652 height 33
click at [740, 127] on button "New Template" at bounding box center [729, 132] width 61 height 16
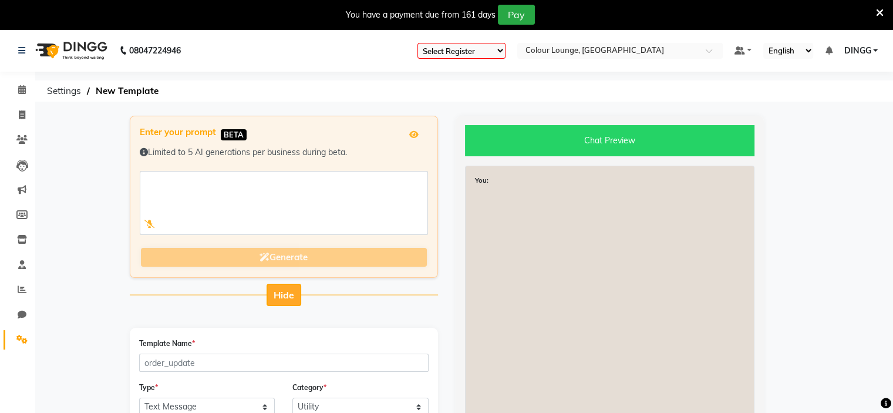
click at [283, 297] on span "Hide" at bounding box center [284, 295] width 21 height 12
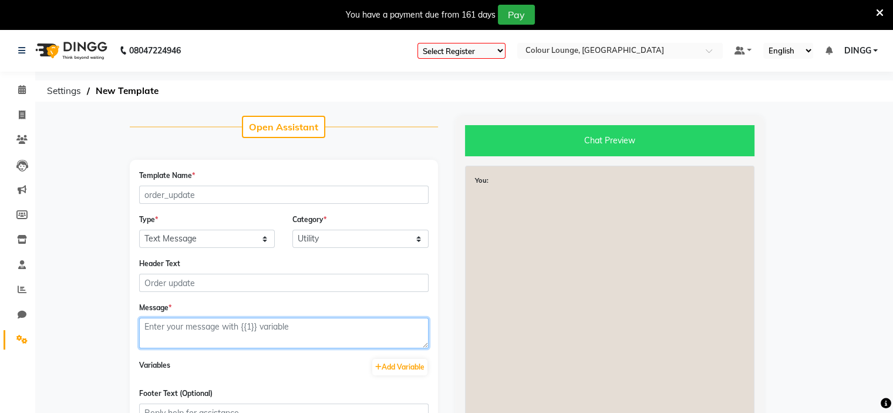
paste textarea "eazypay.VOVJWC9LNX064SA@icici 👆🏼UPI ID"
click at [282, 337] on textarea "eazypay.VOVJWC9LNX064SA@icici 👆🏼UPI ID" at bounding box center [283, 333] width 289 height 31
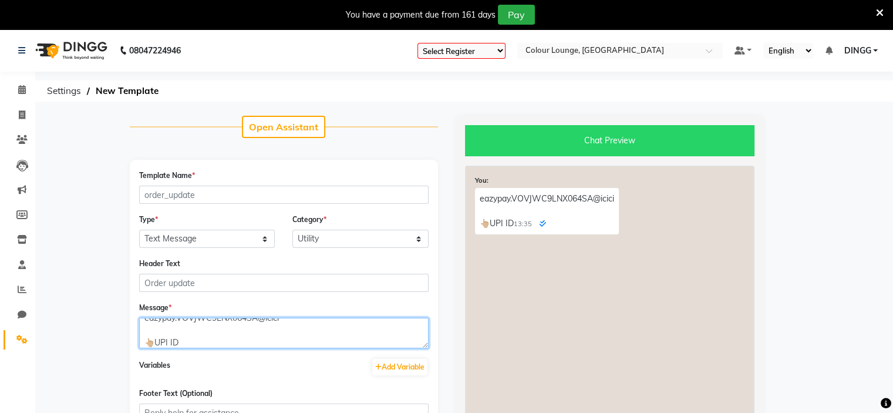
paste textarea "🎉 Congratulations! 🎉 You have WON a Special Grooming Offer at Colour Lounge ✨ 💇…"
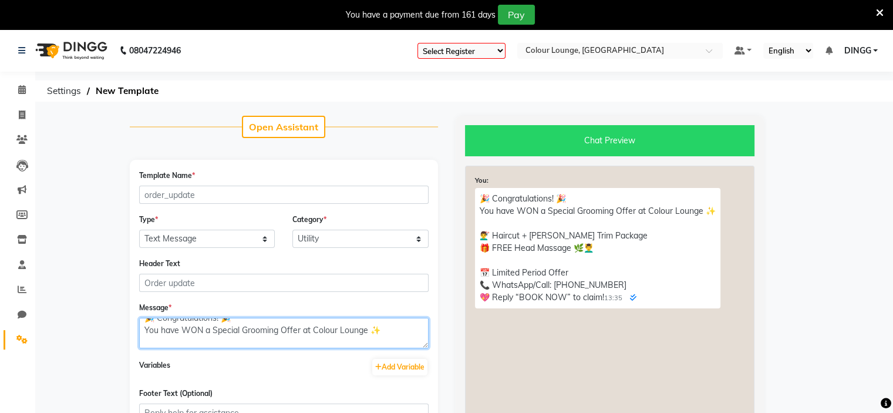
scroll to position [83, 0]
type textarea "🎉 Congratulations! 🎉 You have WON a Special Grooming Offer at Colour Lounge ✨ 💇…"
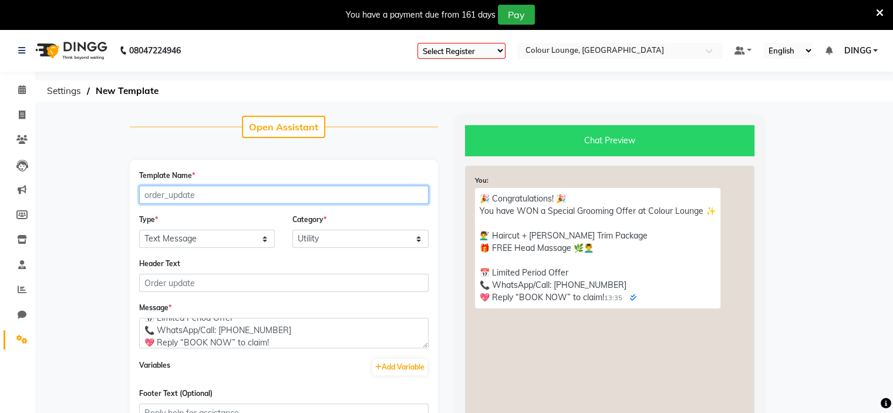
click at [245, 193] on input "Template Name *" at bounding box center [283, 195] width 289 height 18
type input "m"
click at [245, 193] on input "amit" at bounding box center [283, 195] width 289 height 18
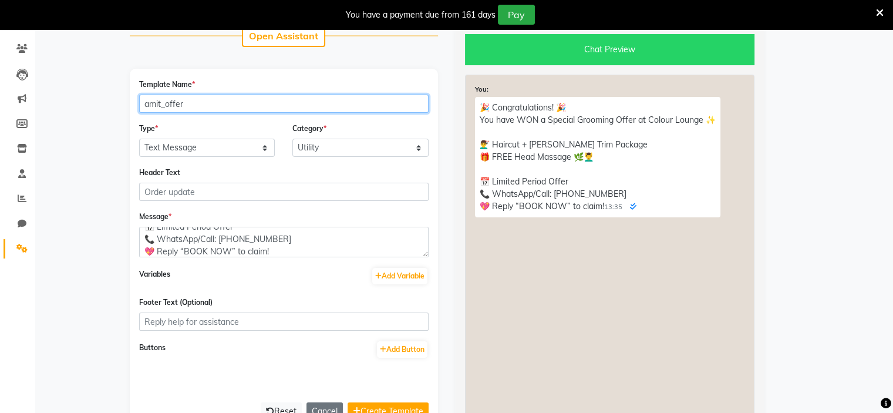
scroll to position [92, 0]
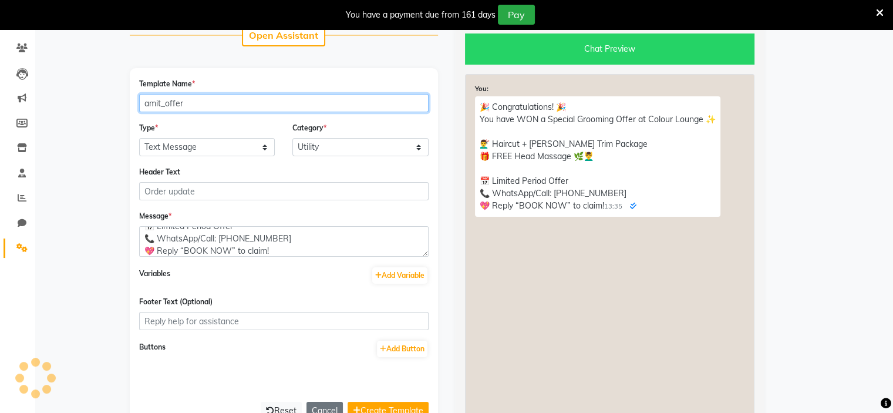
type input "amit_offer"
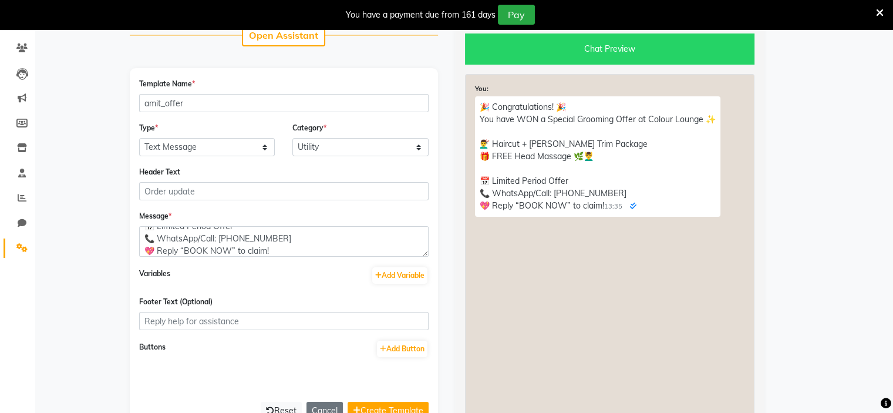
drag, startPoint x: 349, startPoint y: 134, endPoint x: 346, endPoint y: 143, distance: 8.7
click at [346, 143] on div "Category * Utility Marketing" at bounding box center [361, 139] width 154 height 35
drag, startPoint x: 346, startPoint y: 143, endPoint x: 345, endPoint y: 156, distance: 13.6
click at [346, 143] on select "Utility Marketing" at bounding box center [360, 147] width 136 height 18
select select "MARKETING"
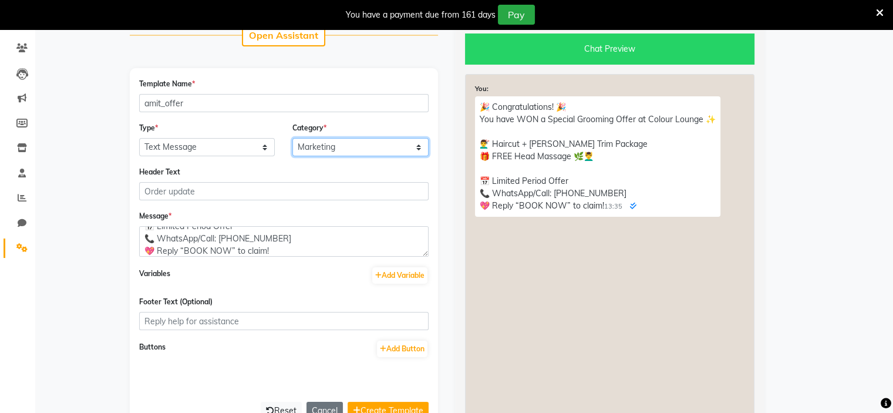
click at [292, 139] on select "Utility Marketing" at bounding box center [360, 147] width 136 height 18
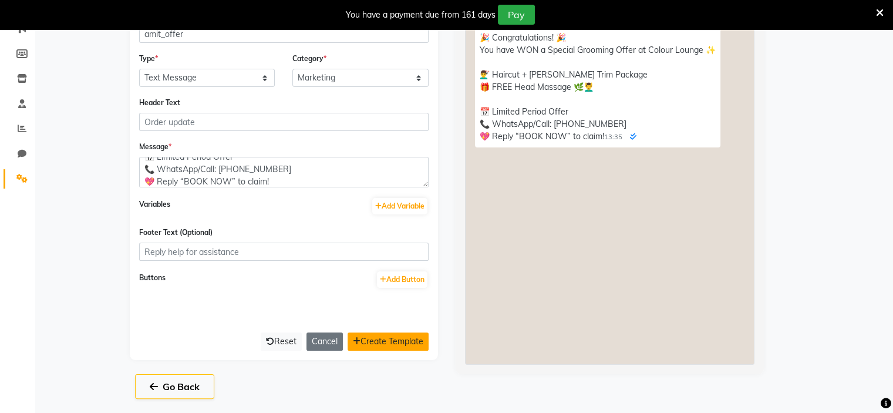
click at [366, 338] on button "Create Template" at bounding box center [388, 341] width 81 height 18
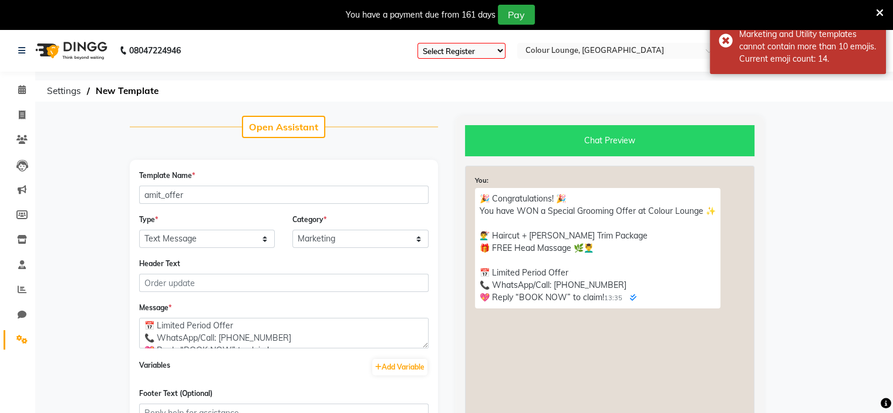
scroll to position [0, 0]
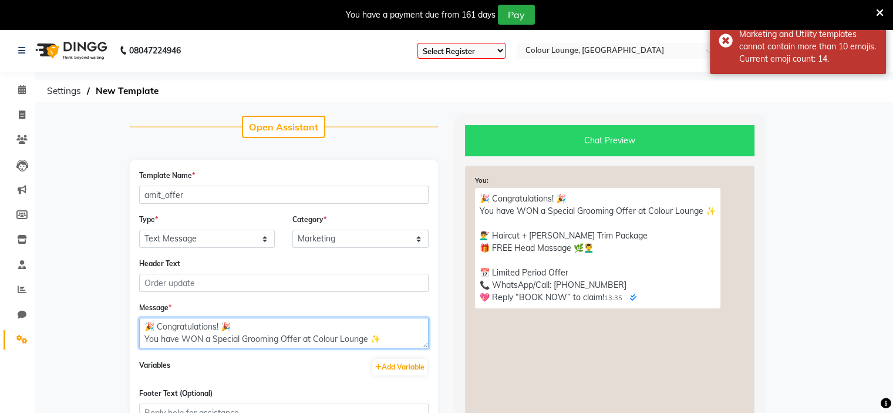
click at [160, 329] on textarea "🎉 Congratulations! 🎉 You have WON a Special Grooming Offer at Colour Lounge ✨ 💇…" at bounding box center [283, 333] width 289 height 31
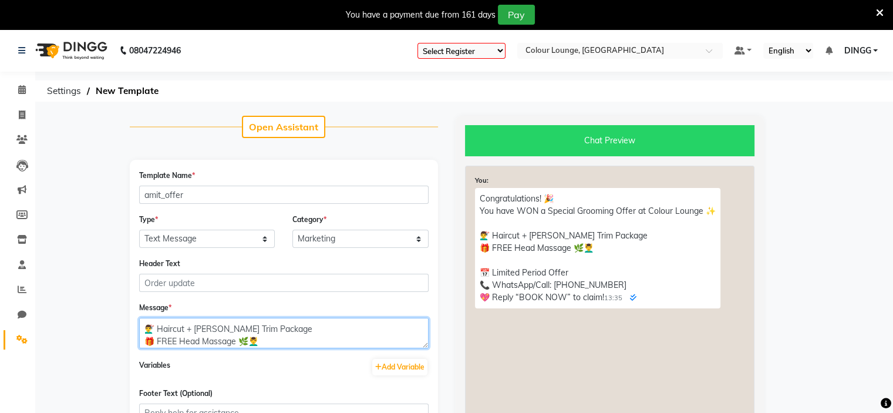
scroll to position [35, 0]
click at [245, 340] on textarea "Congratulations! 🎉 You have WON a Special Grooming Offer at Colour Lounge ✨ 💇‍♂…" at bounding box center [283, 333] width 289 height 31
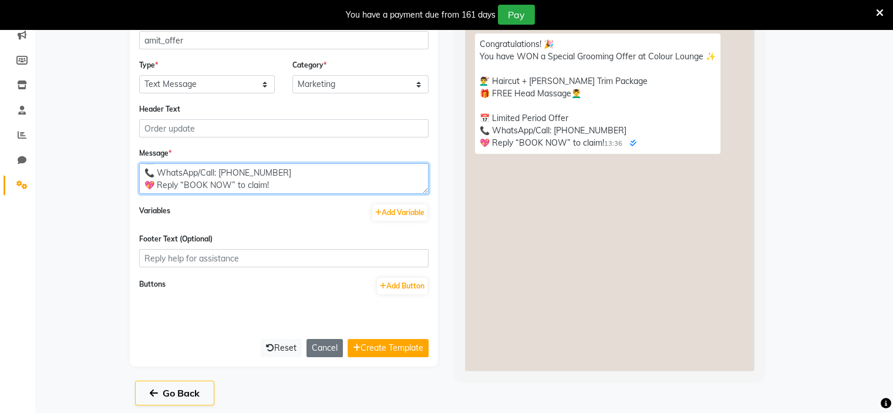
scroll to position [163, 0]
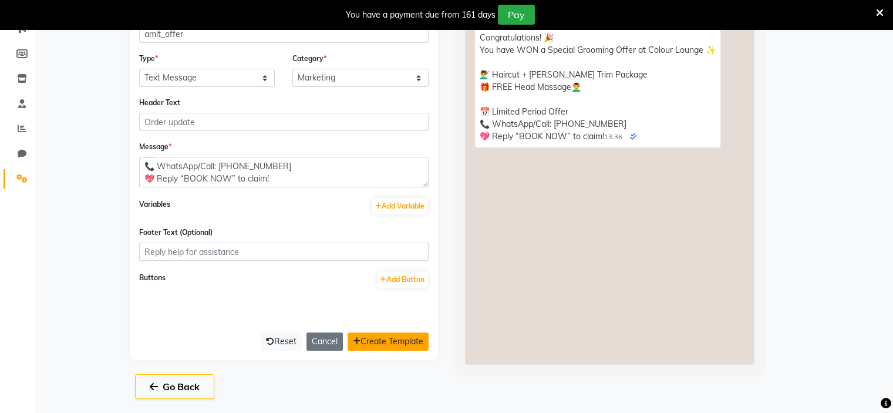
click at [371, 345] on button "Create Template" at bounding box center [388, 341] width 81 height 18
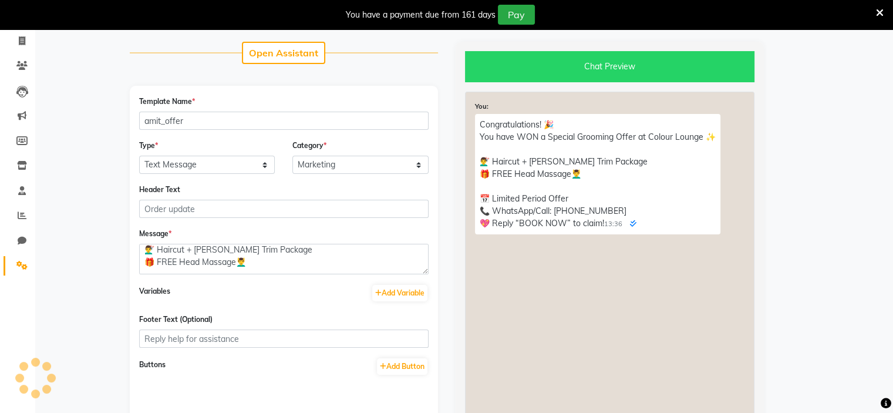
scroll to position [45, 0]
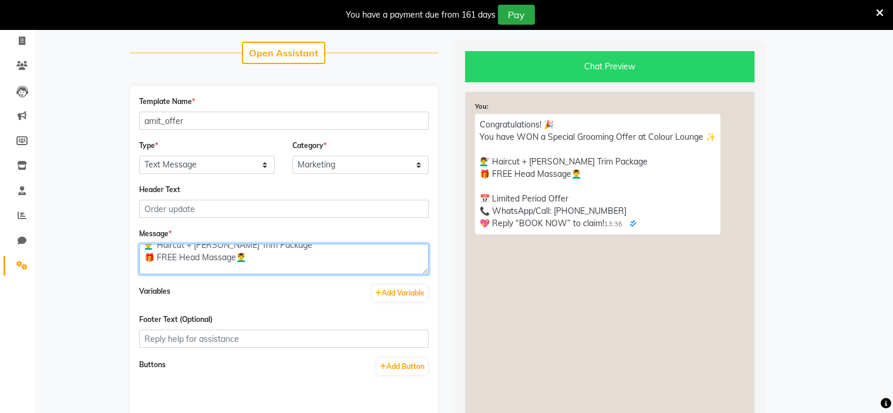
click at [265, 255] on textarea "Congratulations! 🎉 You have WON a Special Grooming Offer at Colour Lounge ✨ 💇‍♂…" at bounding box center [283, 259] width 289 height 31
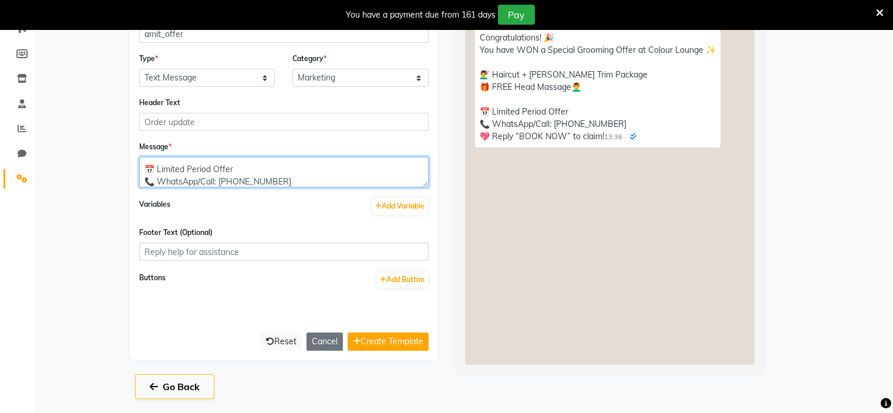
scroll to position [86, 0]
click at [271, 178] on textarea "Congratulations! 🎉 You have WON a Special Grooming Offer at Colour Lounge ✨ 💇‍♂…" at bounding box center [283, 172] width 289 height 31
click at [315, 172] on textarea "Congratulations! 🎉 You have WON a Special Grooming Offer at Colour Lounge ✨ 💇‍♂…" at bounding box center [283, 172] width 289 height 31
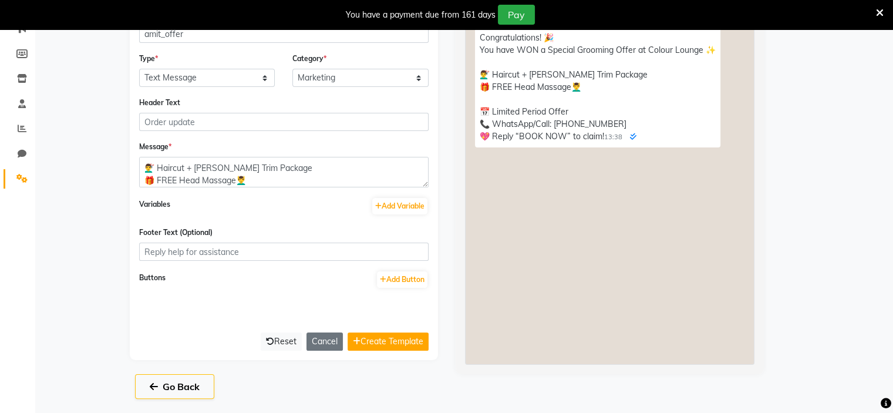
click at [694, 147] on div "Congratulations! 🎉 You have WON a Special Grooming Offer at Colour Lounge ✨ 💇‍♂…" at bounding box center [609, 88] width 269 height 123
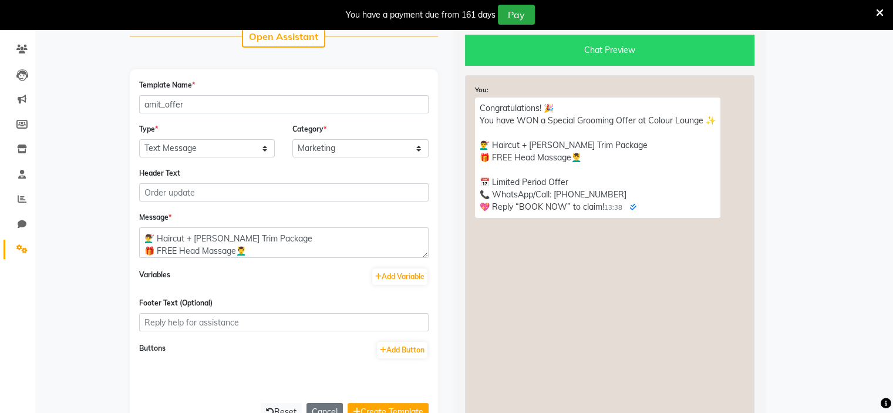
scroll to position [90, 0]
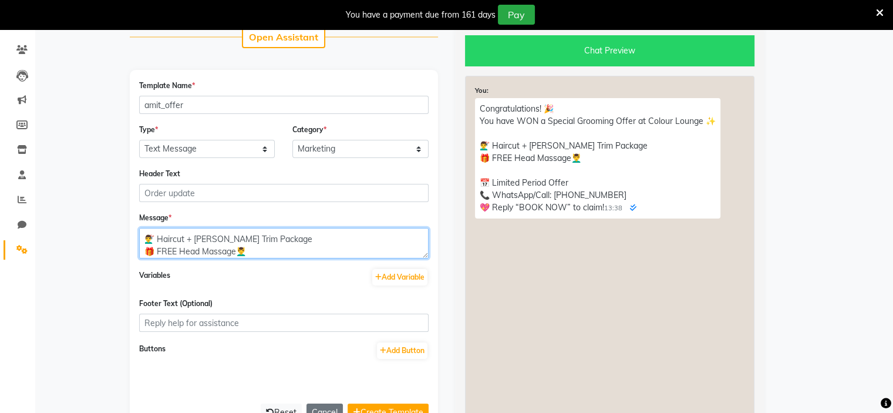
click at [343, 240] on textarea "Congratulations! 🎉 You have WON a Special Grooming Offer at Colour Lounge ✨ 💇‍♂…" at bounding box center [283, 243] width 289 height 31
click at [281, 248] on textarea "Congratulations! 🎉 You have WON a Special Grooming Offer at Colour Lounge ✨ 💇‍♂…" at bounding box center [283, 243] width 289 height 31
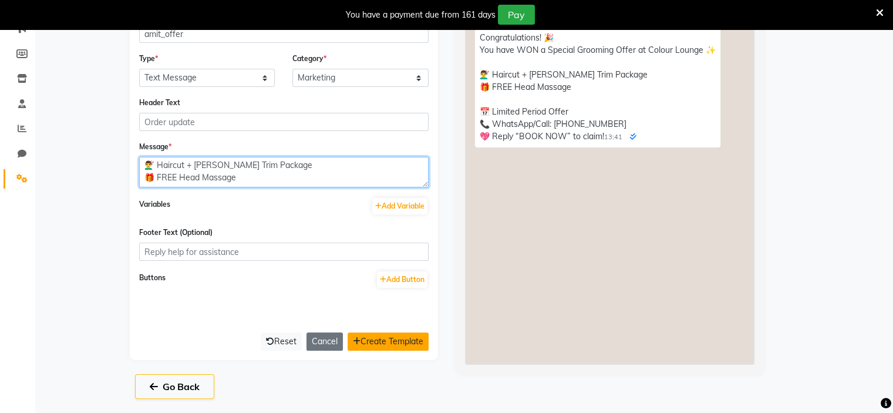
type textarea "Congratulations! 🎉 You have WON a Special Grooming Offer at Colour Lounge ✨ 💇‍♂…"
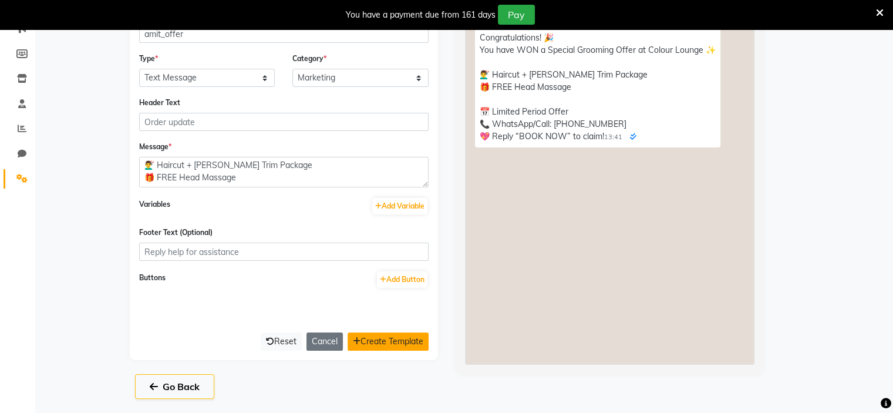
click at [394, 346] on button "Create Template" at bounding box center [388, 341] width 81 height 18
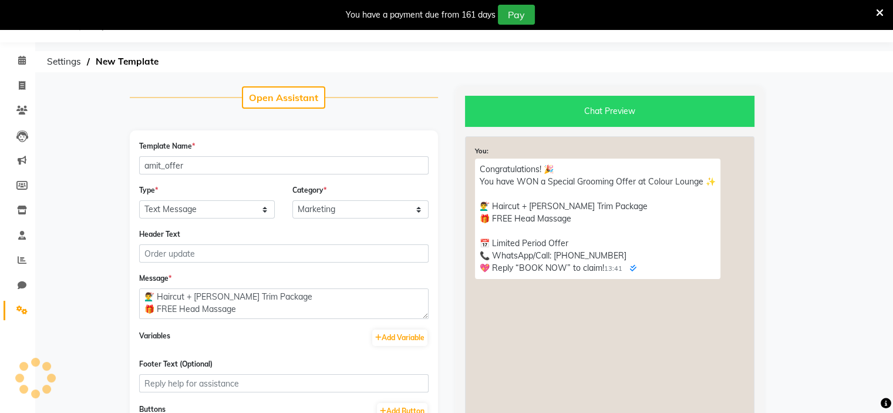
select select "APPROVED"
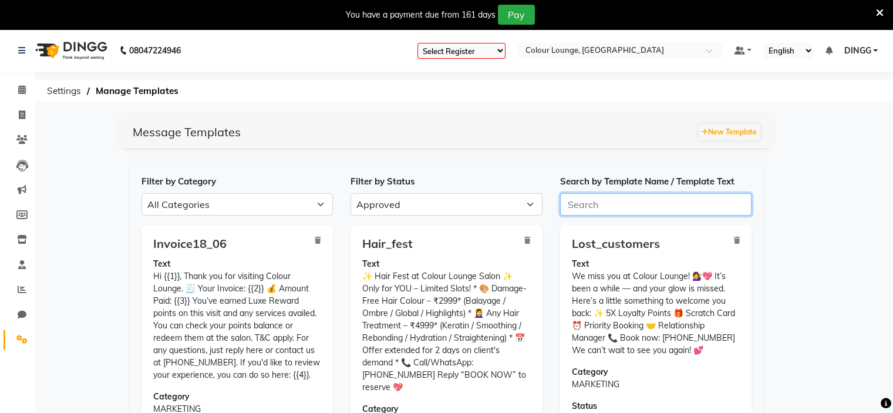
click at [747, 196] on input "Search by Template Name / Template Text" at bounding box center [656, 204] width 192 height 22
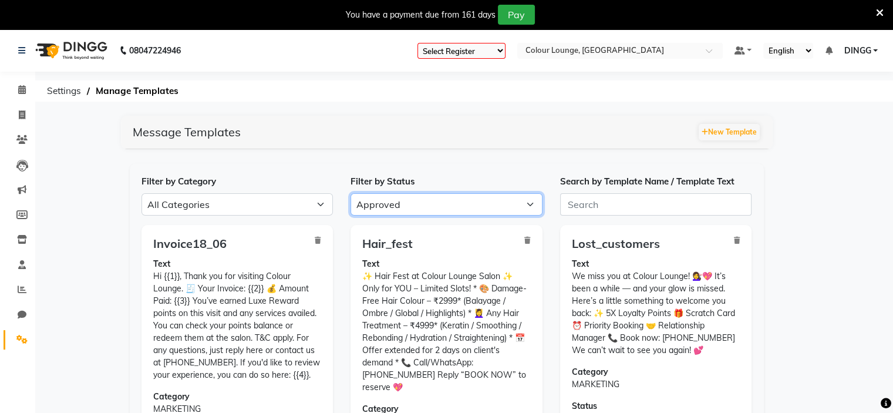
click at [410, 195] on select "All Approved Rejected Failed Pending" at bounding box center [446, 204] width 192 height 22
click at [350, 193] on select "All Approved Rejected Failed Pending" at bounding box center [446, 204] width 192 height 22
drag, startPoint x: 440, startPoint y: 205, endPoint x: 441, endPoint y: 222, distance: 17.7
select select
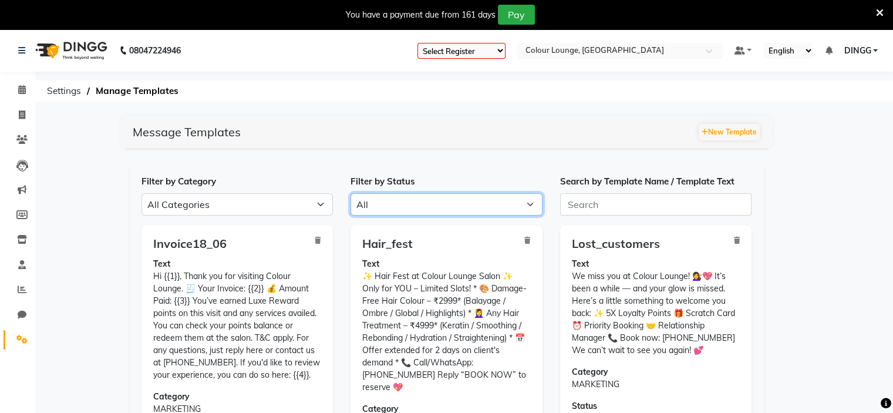
click at [350, 193] on select "All Approved Rejected Failed Pending" at bounding box center [446, 204] width 192 height 22
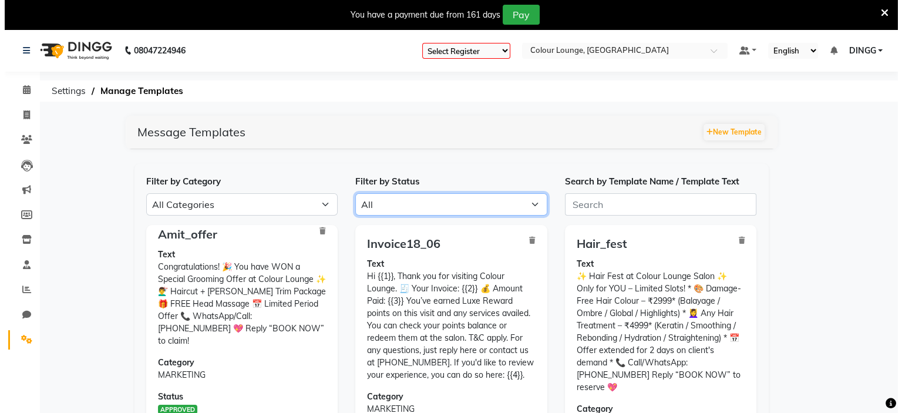
scroll to position [11, 0]
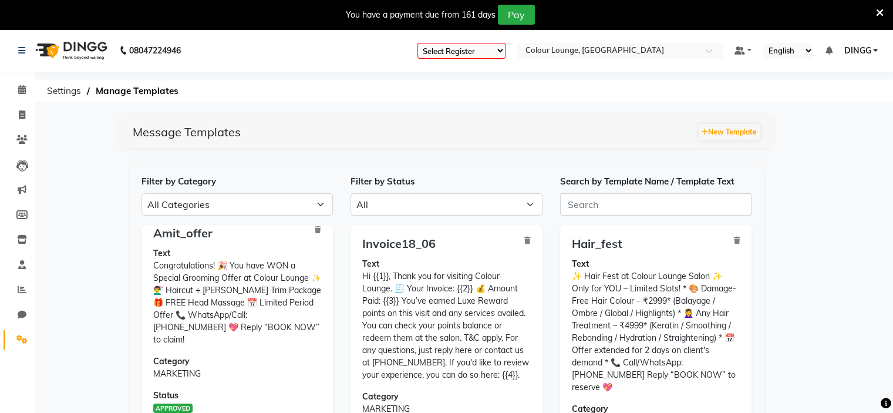
click at [314, 273] on div "Amit_offer Text Congratulations! 🎉 You have WON a Special Grooming Offer at Col…" at bounding box center [237, 336] width 192 height 223
click at [25, 188] on icon at bounding box center [22, 189] width 9 height 9
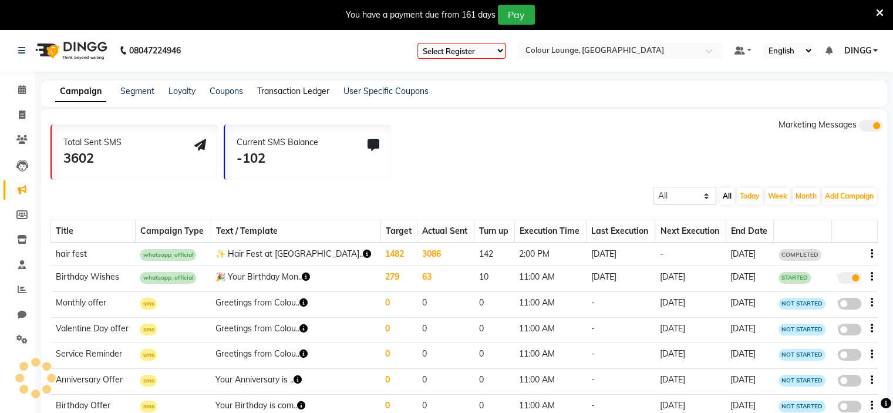
click at [289, 95] on link "Transaction Ledger" at bounding box center [293, 91] width 72 height 11
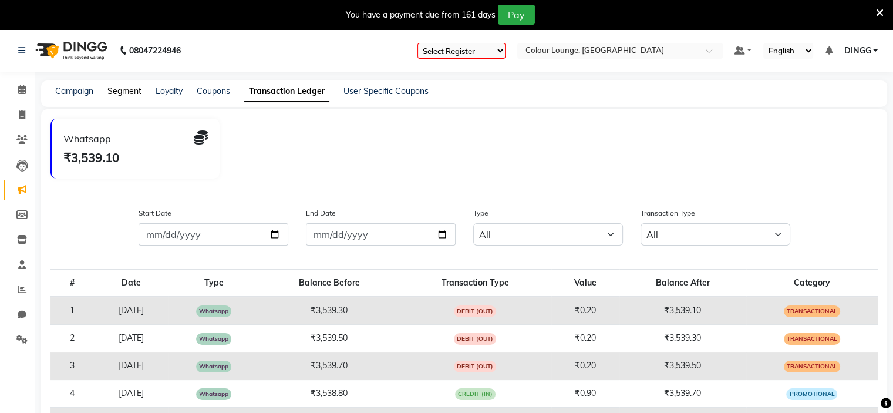
click at [114, 90] on link "Segment" at bounding box center [124, 91] width 34 height 11
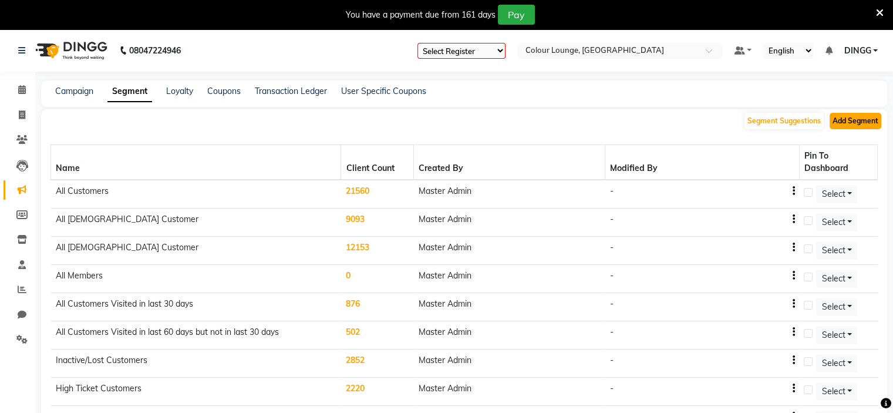
click at [861, 127] on button "Add Segment" at bounding box center [855, 121] width 52 height 16
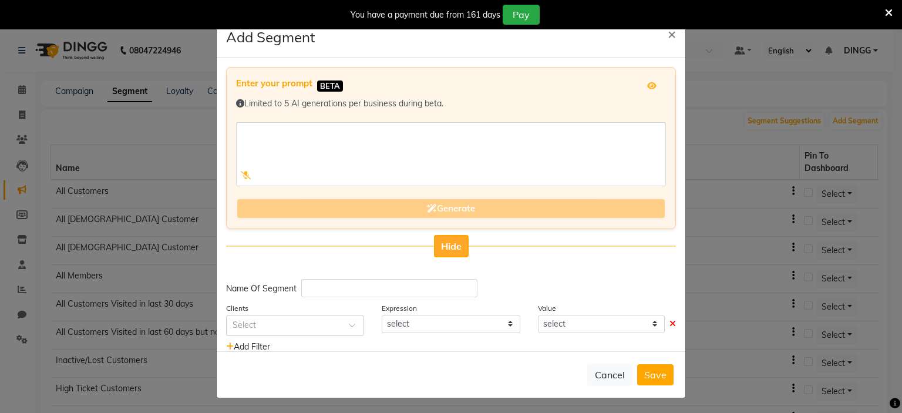
click at [454, 240] on button "Hide" at bounding box center [451, 246] width 35 height 22
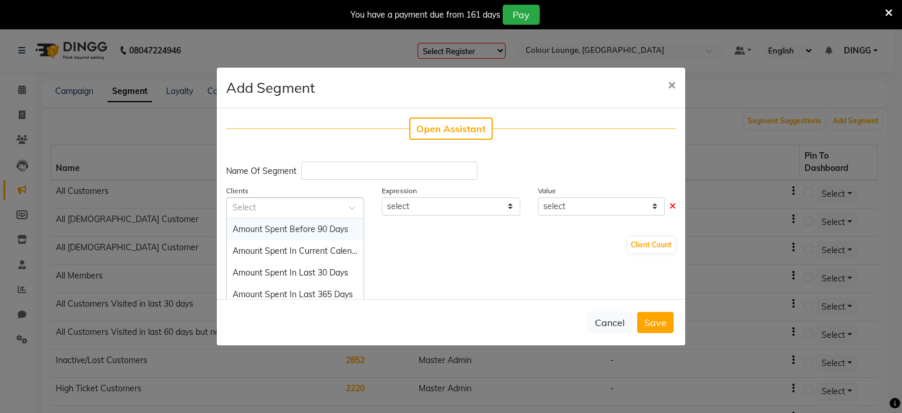
click at [332, 211] on div at bounding box center [295, 207] width 137 height 12
type input "mem"
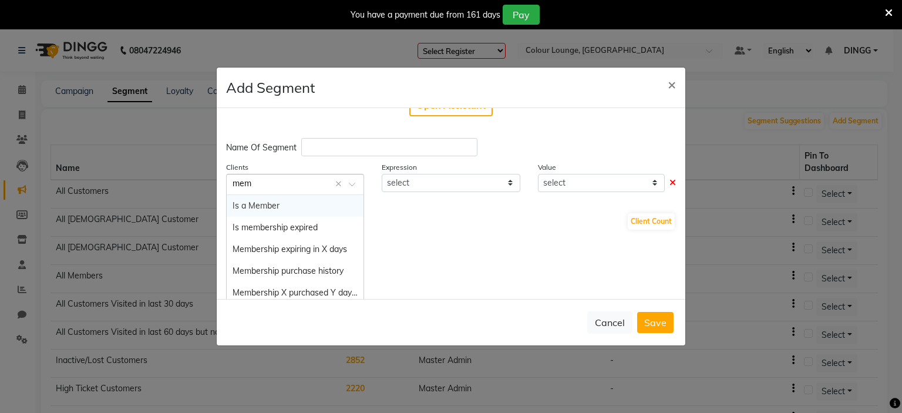
scroll to position [26, 0]
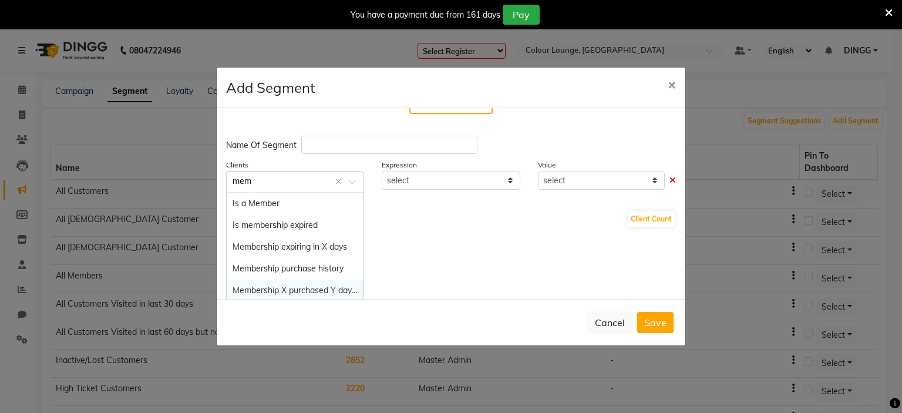
click at [315, 284] on div "Membership X purchased Y days back" at bounding box center [295, 290] width 137 height 22
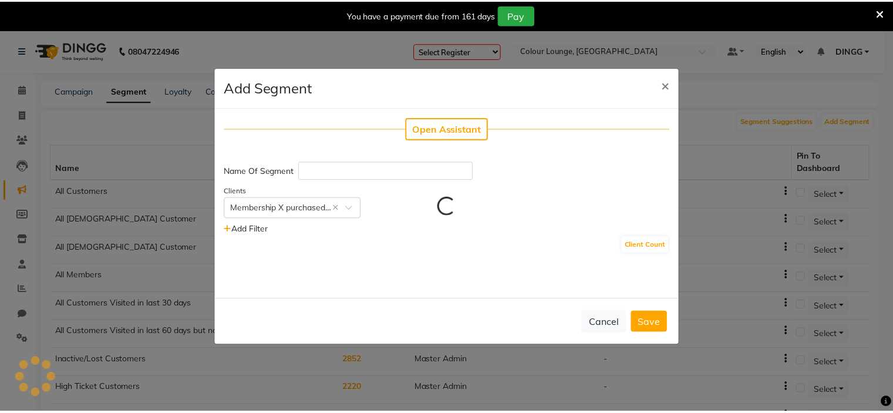
scroll to position [0, 0]
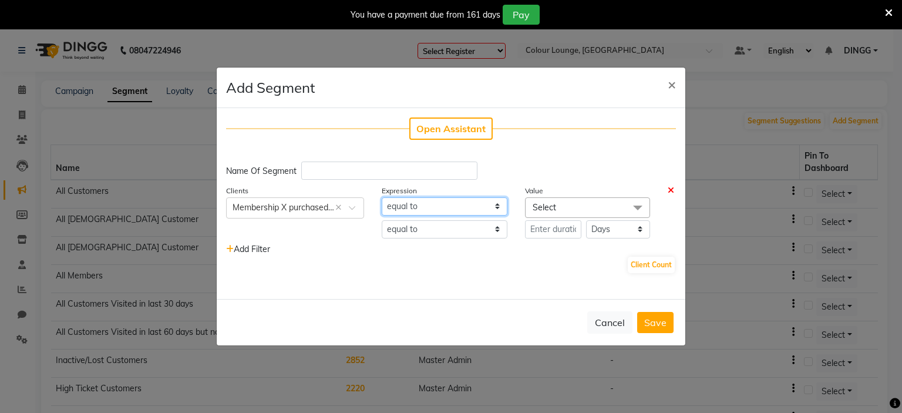
click at [431, 203] on select "equal to" at bounding box center [444, 206] width 125 height 18
click at [537, 201] on span "Select" at bounding box center [587, 207] width 125 height 21
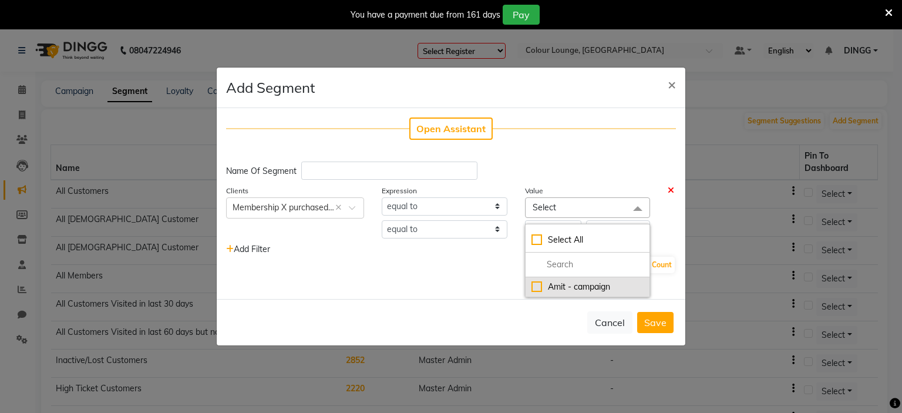
click at [553, 293] on li "Amit - campaign" at bounding box center [587, 286] width 124 height 19
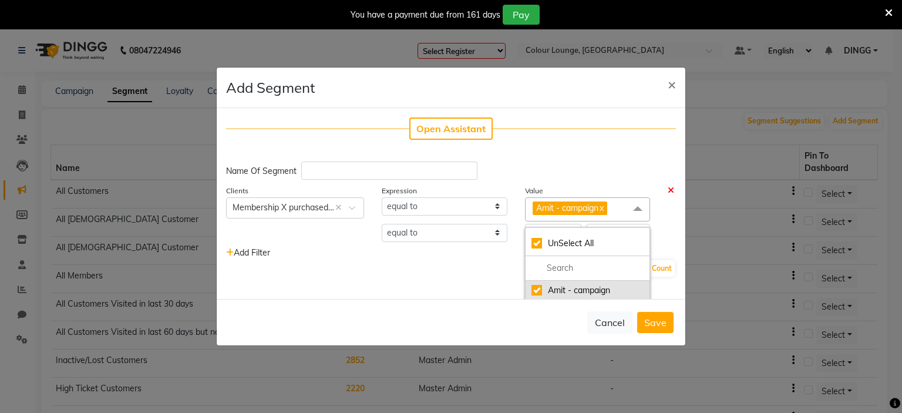
checkbox input "true"
click at [471, 268] on div "Client Count" at bounding box center [451, 268] width 450 height 19
click at [543, 235] on input "number" at bounding box center [553, 233] width 57 height 18
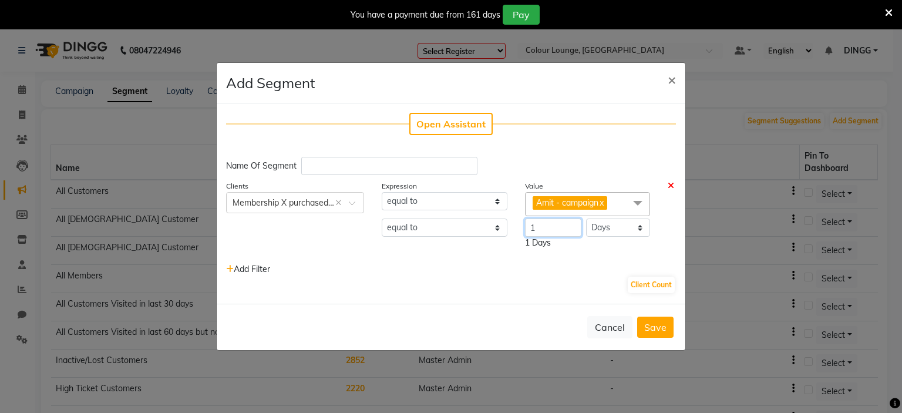
type input "1"
click at [460, 225] on select "equal to greater than greater than or equal to less than less than or equal to" at bounding box center [444, 227] width 125 height 18
select select ">="
click at [382, 218] on select "equal to greater than greater than or equal to less than less than or equal to" at bounding box center [444, 227] width 125 height 18
click at [639, 284] on button "Client Count" at bounding box center [651, 284] width 47 height 16
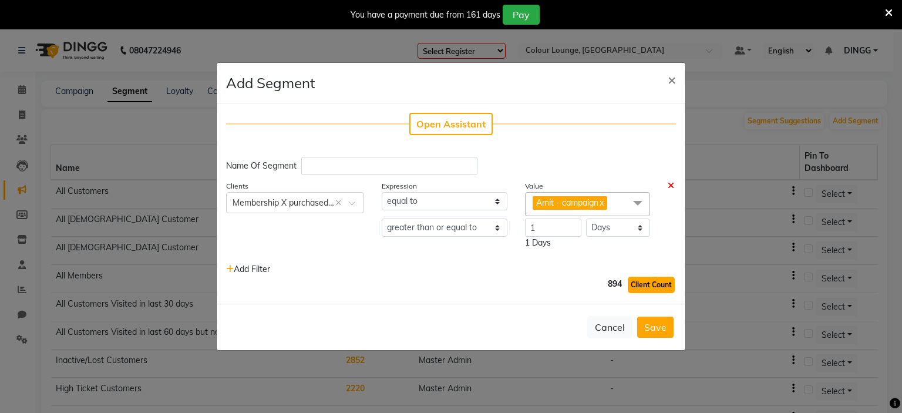
click at [639, 284] on button "Client Count" at bounding box center [651, 284] width 47 height 16
click at [331, 170] on input "text" at bounding box center [389, 166] width 176 height 18
type input "M"
type input "m"
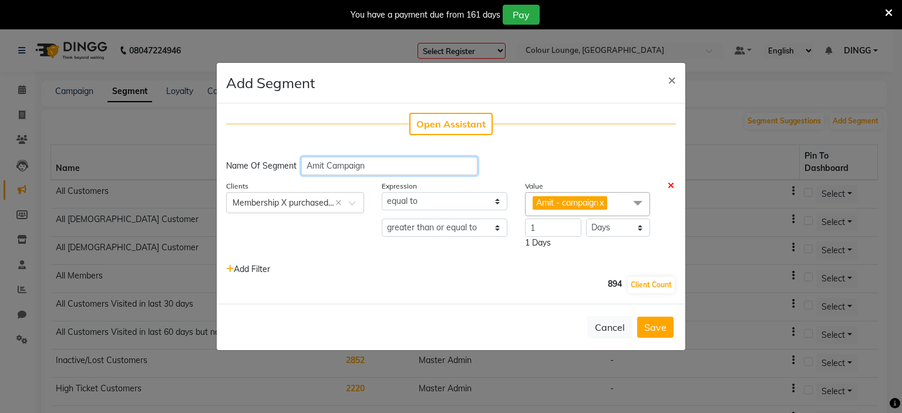
type input "Amit Campaign"
drag, startPoint x: 260, startPoint y: 281, endPoint x: 259, endPoint y: 269, distance: 12.3
click at [259, 269] on div "Open Assistant Name Of Segment Amit Campaign Clients Select × Membership X purc…" at bounding box center [451, 203] width 468 height 201
click at [259, 269] on span "Add Filter" at bounding box center [248, 269] width 44 height 11
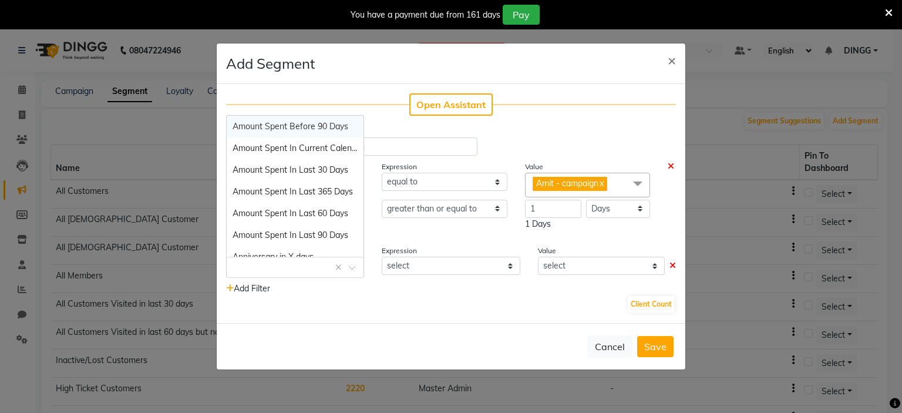
click at [284, 259] on div "Select × ×" at bounding box center [295, 267] width 138 height 21
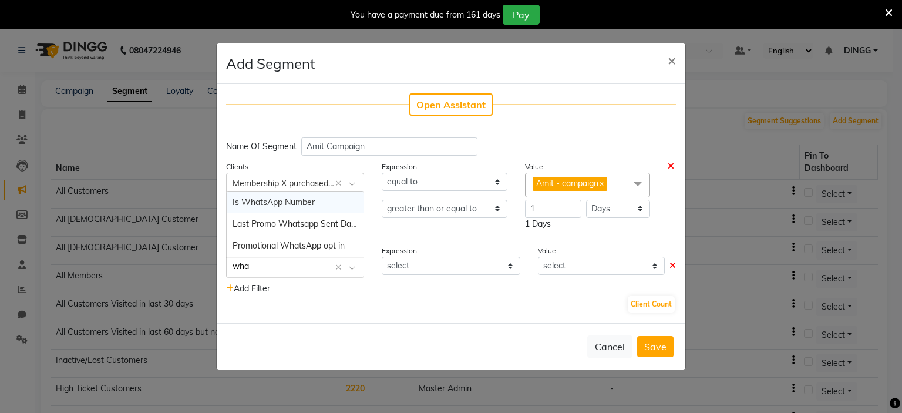
type input "what"
click at [292, 207] on span "Is WhatsApp Number" at bounding box center [273, 202] width 82 height 11
select select "="
select select "true"
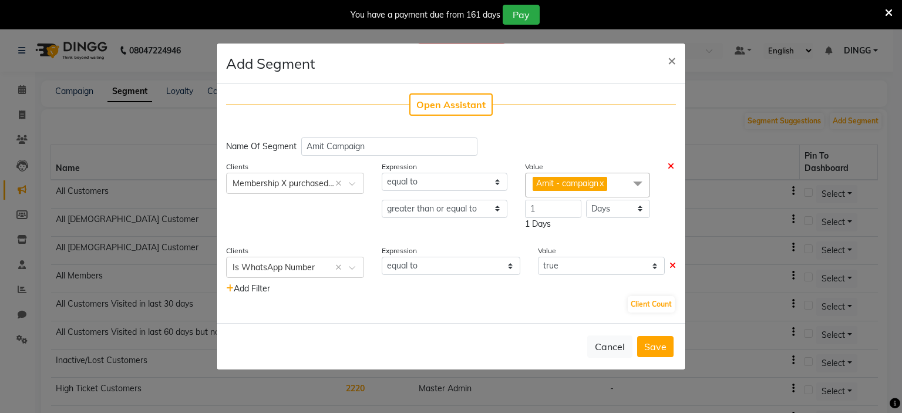
click at [270, 292] on span "Add Filter" at bounding box center [248, 288] width 44 height 11
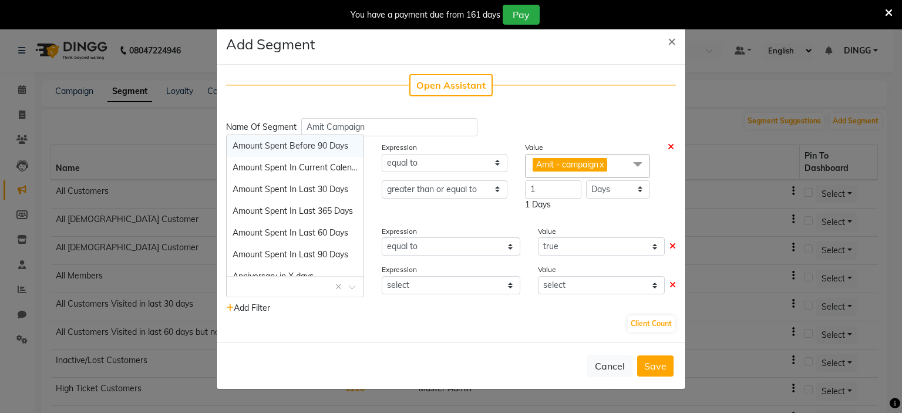
click at [290, 294] on div "Select × ×" at bounding box center [295, 286] width 138 height 21
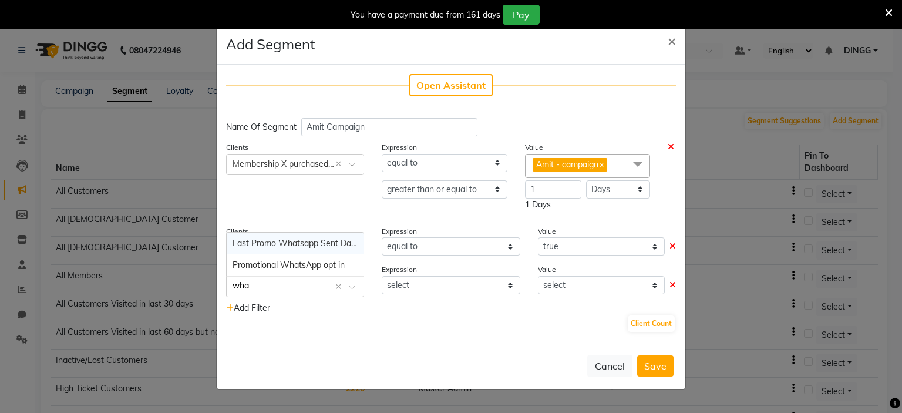
type input "what"
click at [298, 248] on span "Last Promo Whatsapp Sent Days" at bounding box center [295, 243] width 127 height 11
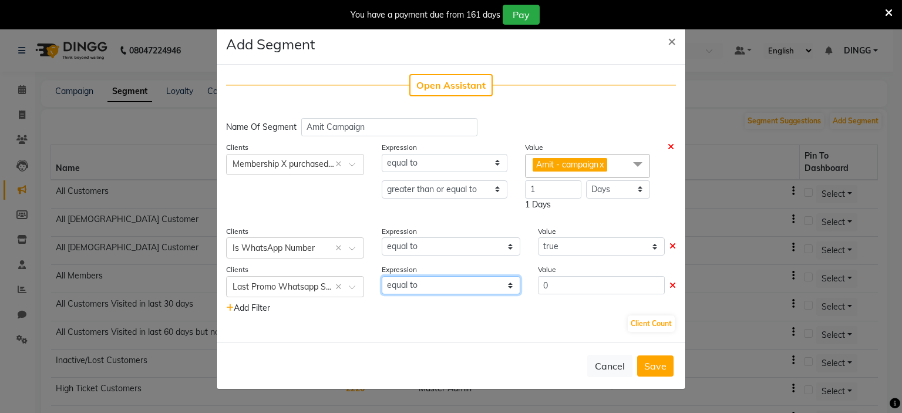
click at [501, 281] on select "equal to greater than greater than or equal to less than less than or equal to" at bounding box center [451, 285] width 138 height 18
select select ">="
click at [382, 276] on select "equal to greater than greater than or equal to less than less than or equal to" at bounding box center [451, 285] width 138 height 18
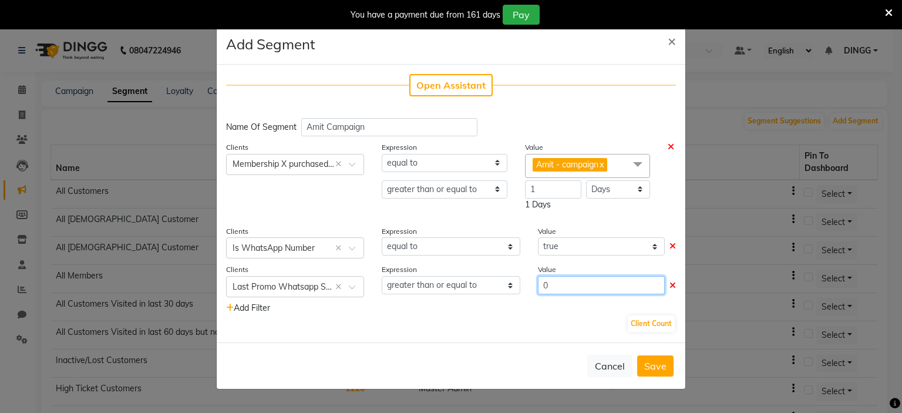
click at [555, 291] on input "0" at bounding box center [601, 285] width 127 height 18
type input "3"
click at [665, 332] on button "Client Count" at bounding box center [651, 323] width 47 height 16
click at [655, 365] on button "Save" at bounding box center [655, 365] width 36 height 21
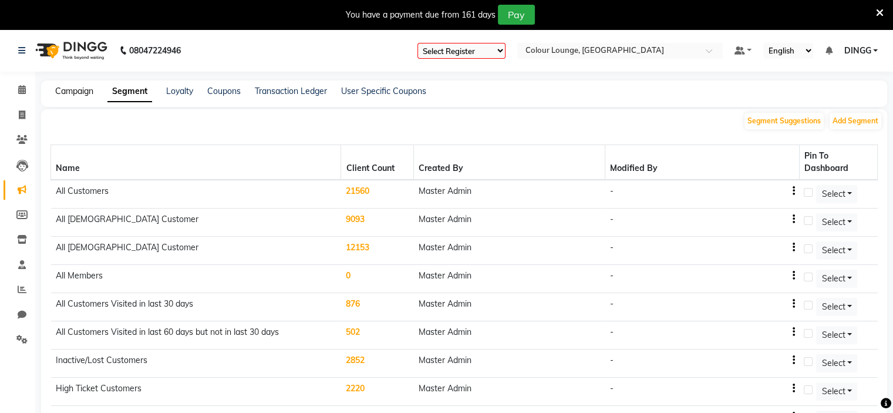
click at [82, 90] on link "Campaign" at bounding box center [74, 91] width 38 height 11
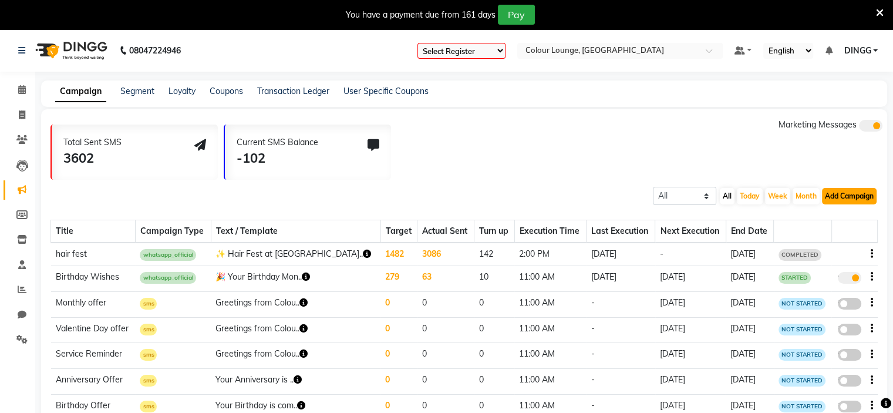
click at [843, 201] on button "Add Campaign" at bounding box center [849, 196] width 55 height 16
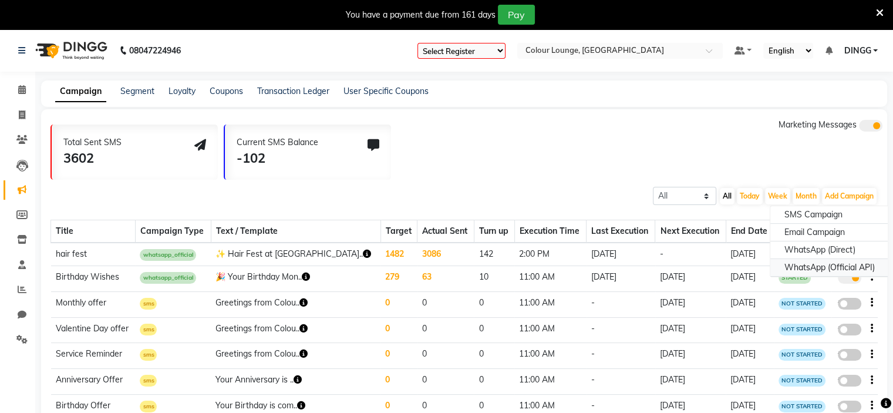
click at [859, 264] on div "WhatsApp (Official API)" at bounding box center [829, 268] width 119 height 18
select select "2"
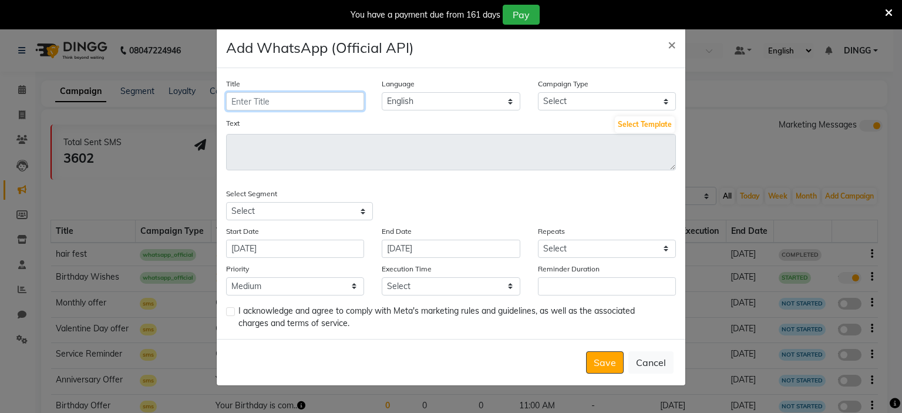
click at [272, 107] on input "Title" at bounding box center [295, 101] width 138 height 18
type input "Amit _campaign"
click at [575, 160] on div "Title Amit _campaign Language English Campaign Type Select Birthday Anniversary…" at bounding box center [451, 203] width 468 height 270
select select "3"
drag, startPoint x: 566, startPoint y: 106, endPoint x: 575, endPoint y: 160, distance: 54.8
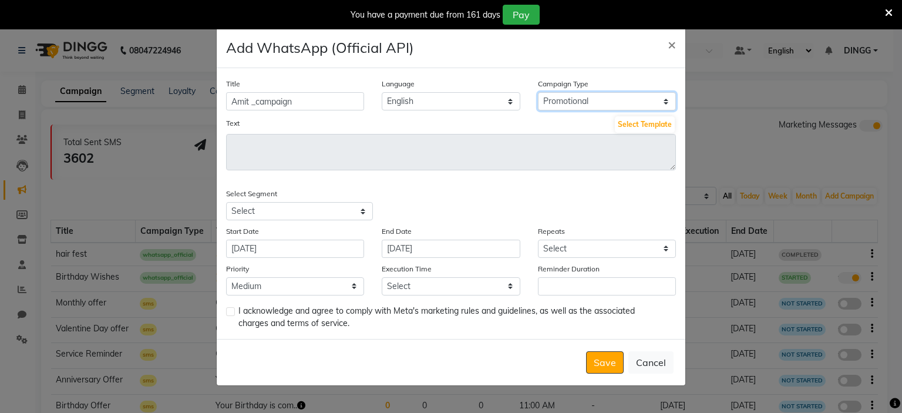
click at [538, 92] on select "Select Birthday Anniversary Promotional Service reminder" at bounding box center [607, 101] width 138 height 18
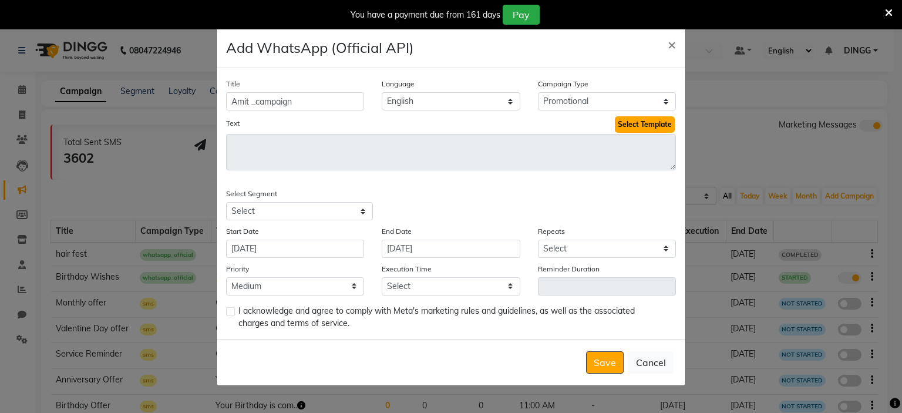
click at [648, 119] on button "Select Template" at bounding box center [645, 124] width 60 height 16
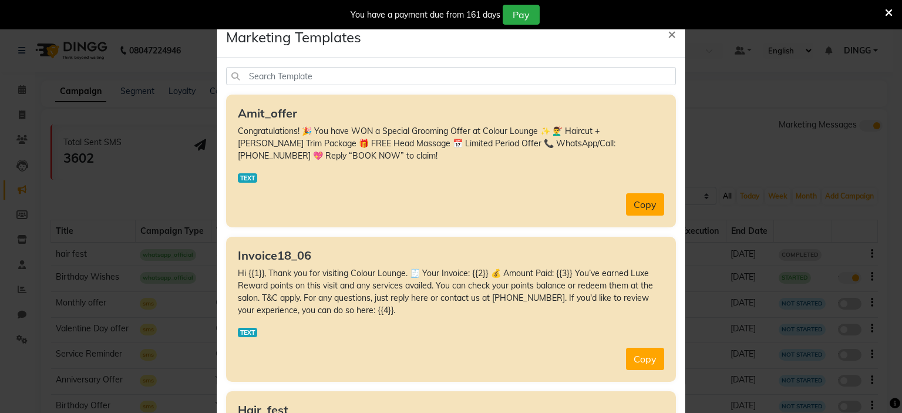
click at [633, 208] on button "Copy" at bounding box center [645, 204] width 38 height 22
type textarea "Congratulations! 🎉 You have WON a Special Grooming Offer at Colour Lounge ✨ 💇‍♂…"
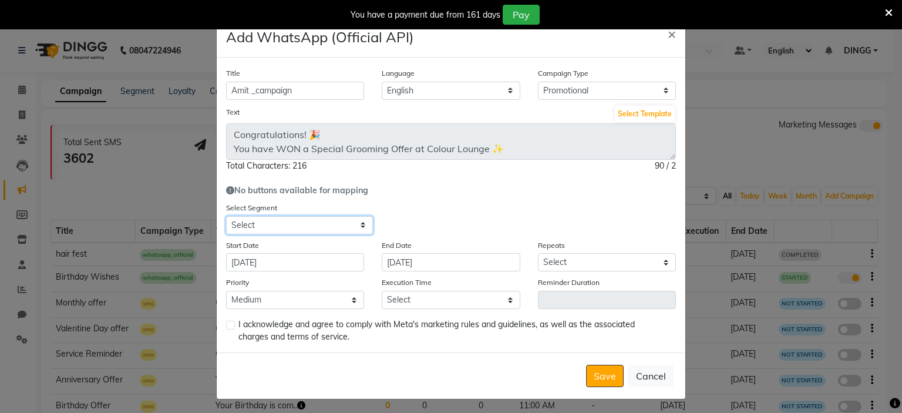
click at [359, 220] on select "Select All Customers All Male Customer All Female Customer All Members All Cust…" at bounding box center [299, 225] width 147 height 18
select select "43000"
click at [226, 217] on select "Select All Customers All Male Customer All Female Customer All Members All Cust…" at bounding box center [299, 225] width 147 height 18
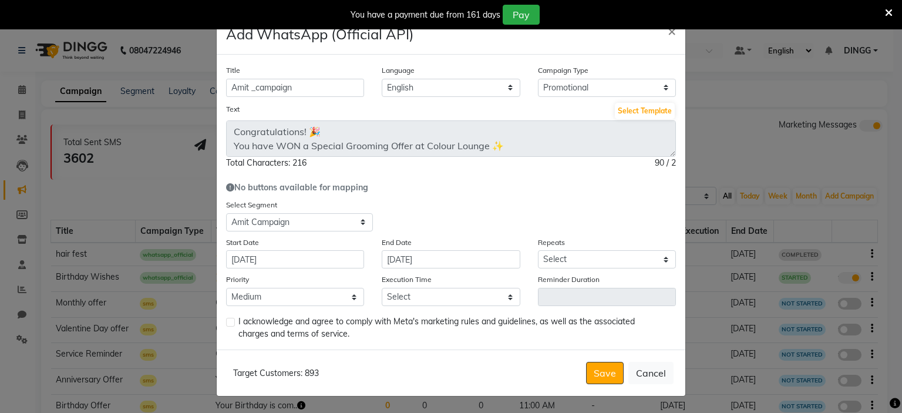
click at [469, 311] on div "Title Amit _campaign Language English Campaign Type Select Birthday Anniversary…" at bounding box center [451, 202] width 468 height 295
click at [472, 303] on select "Select 09:00 AM 09:15 AM 09:30 AM 09:45 AM 10:00 AM 10:15 AM 10:30 AM 10:45 AM …" at bounding box center [451, 297] width 138 height 18
select select "900"
click at [382, 288] on select "Select 09:00 AM 09:15 AM 09:30 AM 09:45 AM 10:00 AM 10:15 AM 10:30 AM 10:45 AM …" at bounding box center [451, 297] width 138 height 18
click at [571, 256] on select "Select Once Daily Alternate Day Weekly Monthly Yearly" at bounding box center [607, 259] width 138 height 18
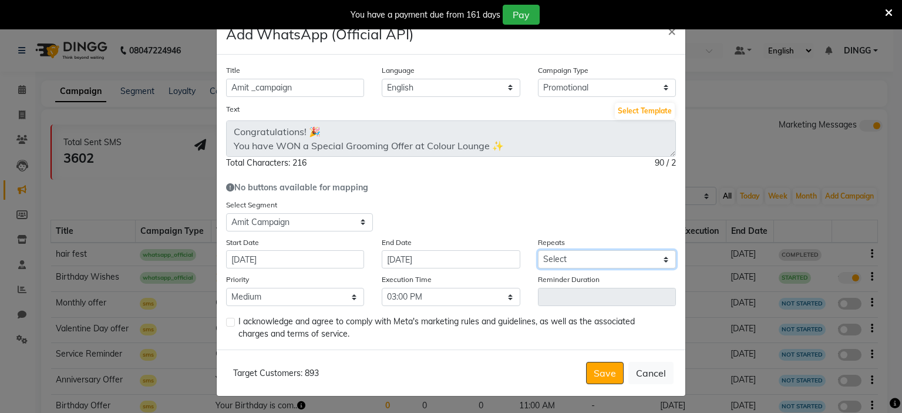
select select "2"
click at [538, 250] on select "Select Once Daily Alternate Day Weekly Monthly Yearly" at bounding box center [607, 259] width 138 height 18
click at [226, 325] on label at bounding box center [230, 322] width 9 height 9
click at [226, 325] on input "checkbox" at bounding box center [230, 323] width 8 height 8
checkbox input "true"
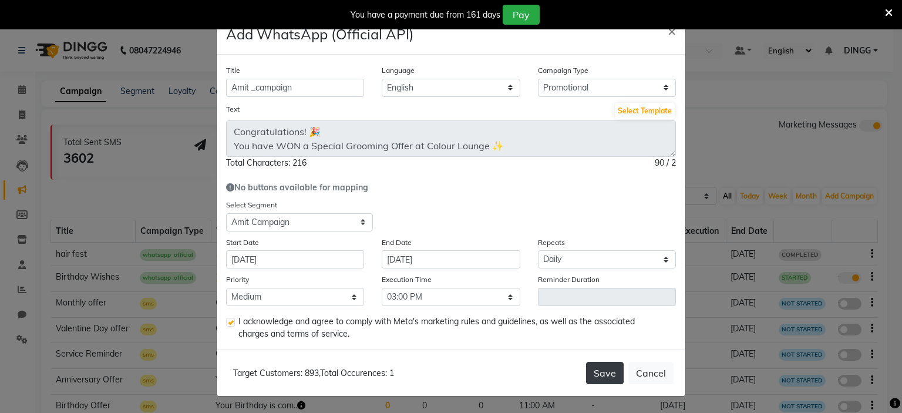
click at [601, 373] on button "Save" at bounding box center [605, 373] width 38 height 22
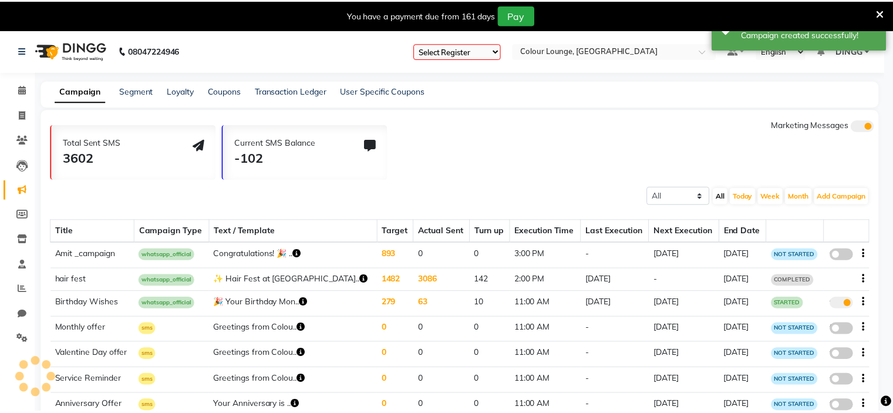
scroll to position [0, 0]
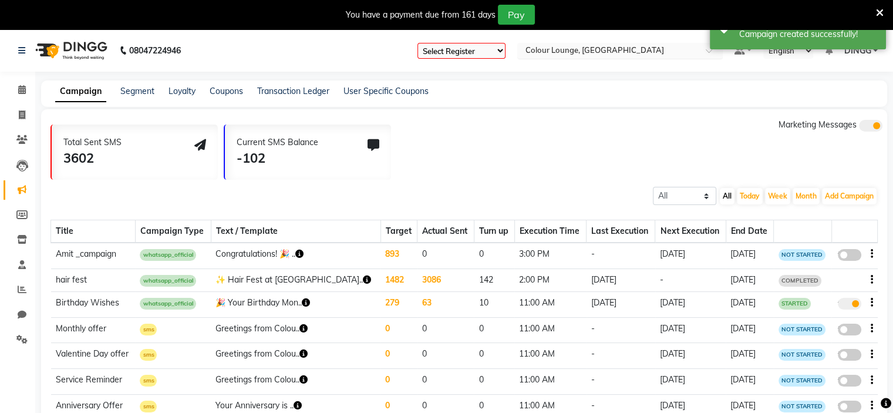
click at [593, 53] on input "text" at bounding box center [608, 52] width 170 height 12
click at [156, 93] on div "Campaign Segment Loyalty Coupons Transaction Ledger User Specific Coupons" at bounding box center [234, 91] width 387 height 12
click at [145, 89] on link "Segment" at bounding box center [137, 91] width 34 height 11
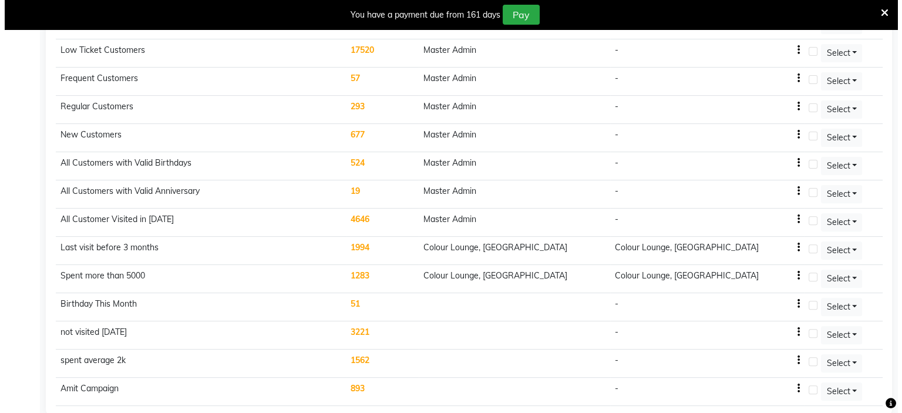
scroll to position [366, 0]
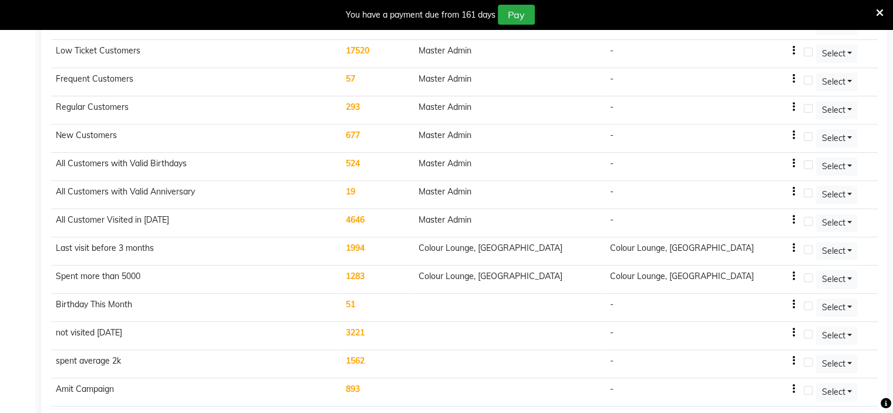
click at [792, 389] on icon "button" at bounding box center [793, 389] width 2 height 1
click at [768, 361] on div "Edit" at bounding box center [758, 362] width 28 height 15
select select ">="
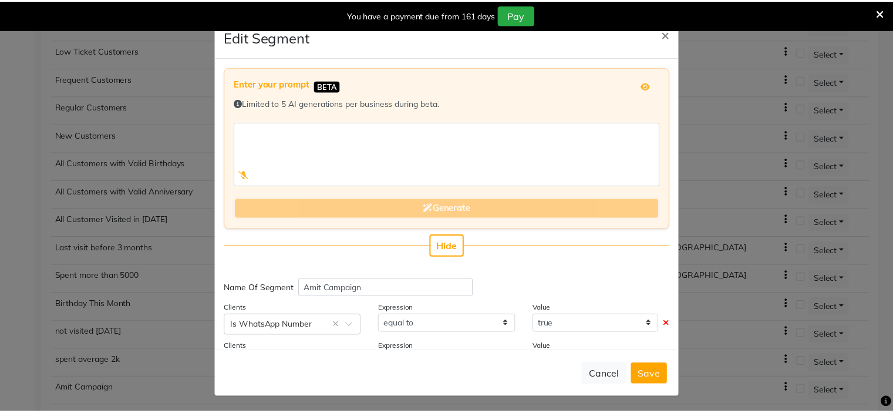
scroll to position [153, 0]
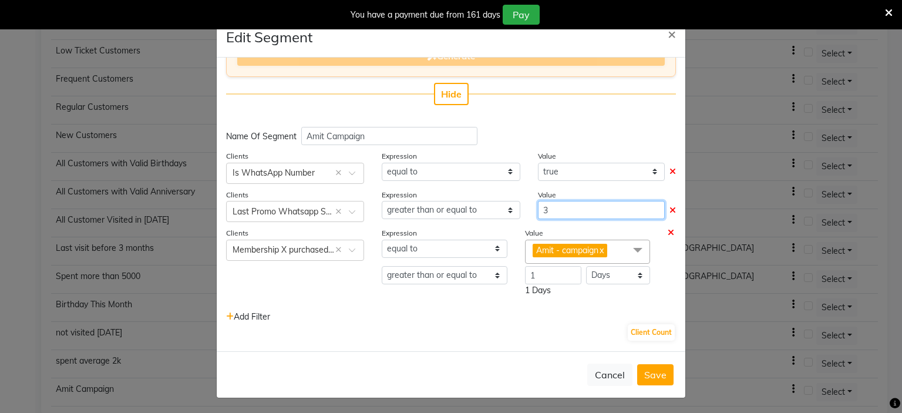
click at [554, 210] on input "3" at bounding box center [601, 210] width 127 height 18
type input "4"
click at [635, 339] on button "Client Count" at bounding box center [651, 332] width 47 height 16
click at [646, 376] on button "Save" at bounding box center [655, 374] width 36 height 21
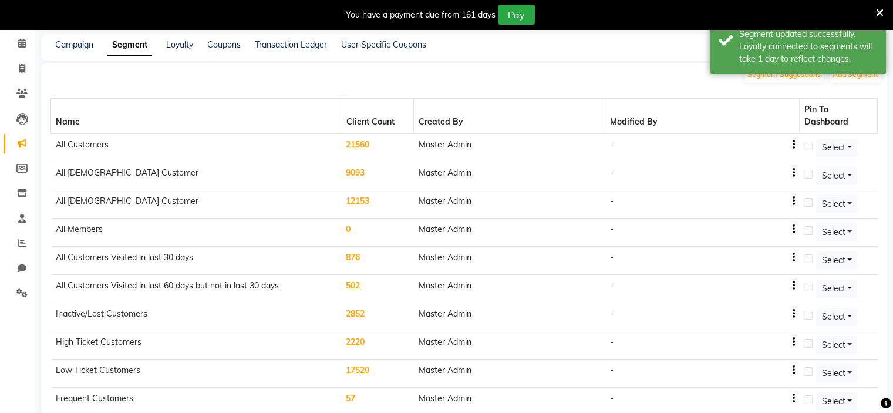
scroll to position [0, 0]
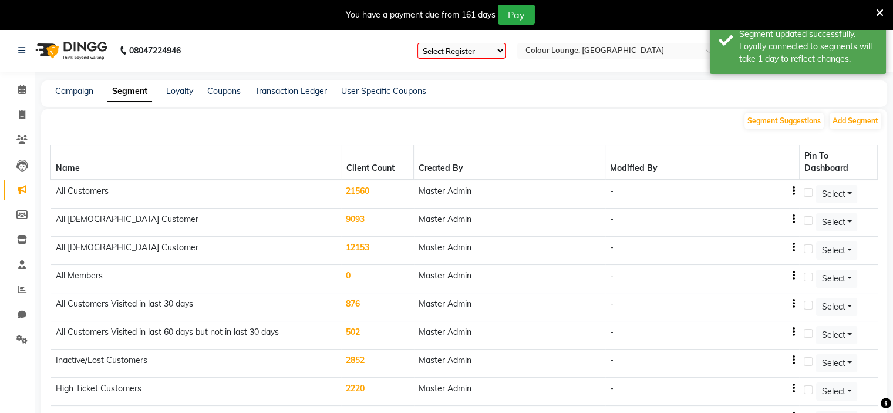
click at [63, 97] on div "Campaign" at bounding box center [74, 91] width 38 height 12
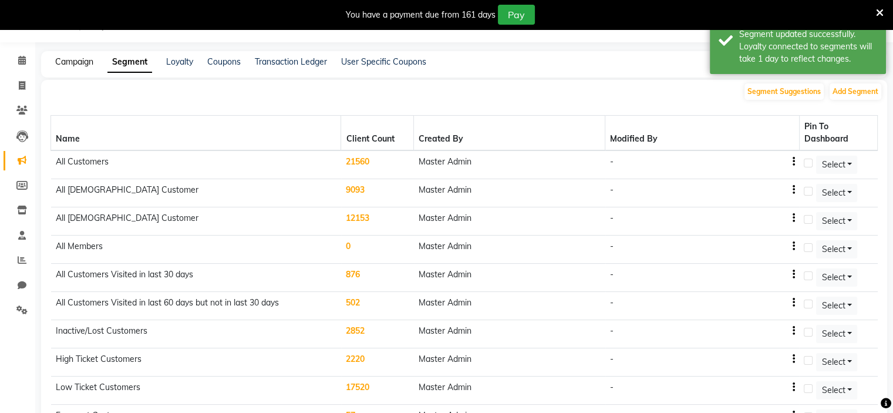
click at [72, 60] on link "Campaign" at bounding box center [74, 61] width 38 height 11
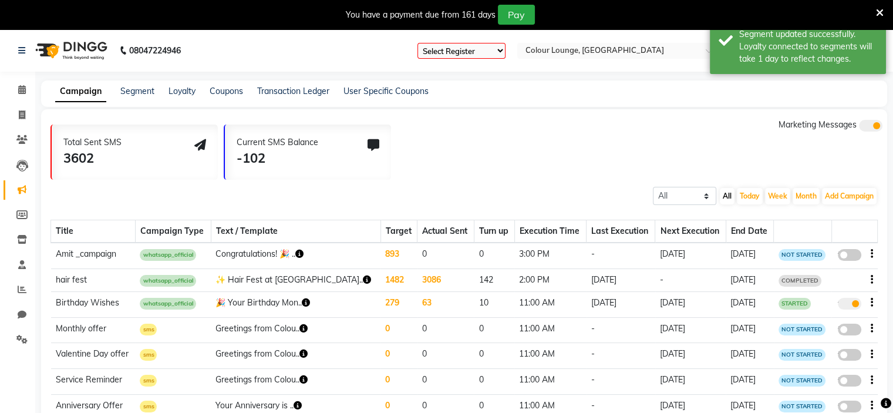
click at [839, 253] on span at bounding box center [849, 255] width 23 height 12
click at [854, 257] on input "false" at bounding box center [854, 257] width 0 height 0
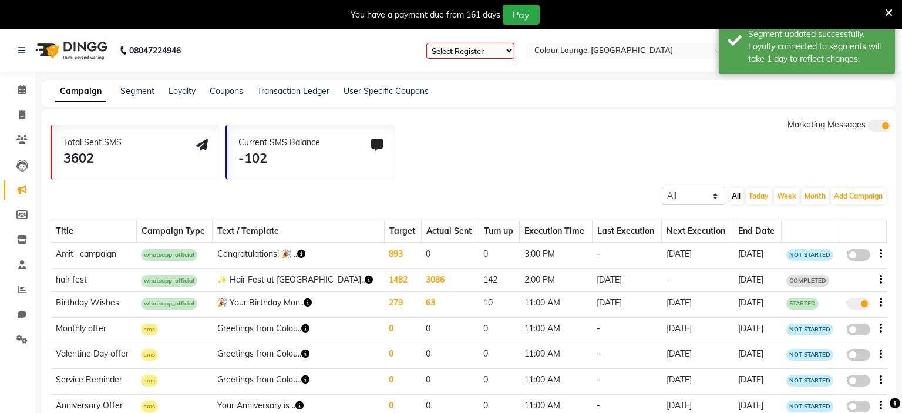
select select "3"
select select "43000"
select select "2"
select select "900"
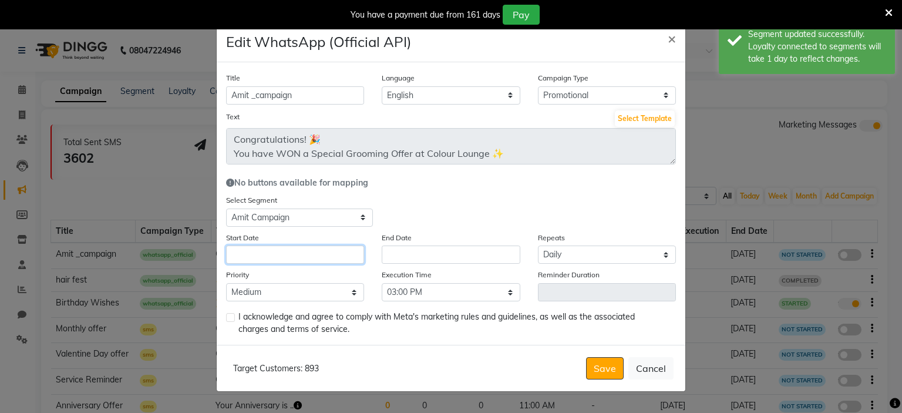
click at [320, 258] on input "text" at bounding box center [295, 254] width 138 height 18
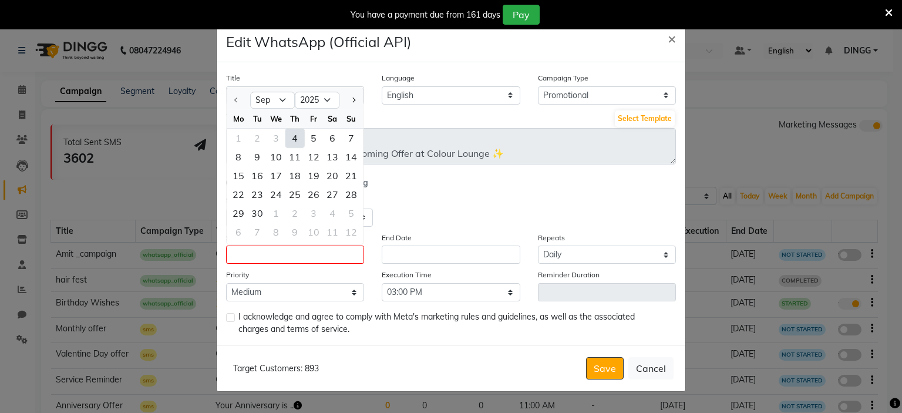
click at [291, 138] on div "4" at bounding box center [294, 138] width 19 height 19
type input "[DATE]"
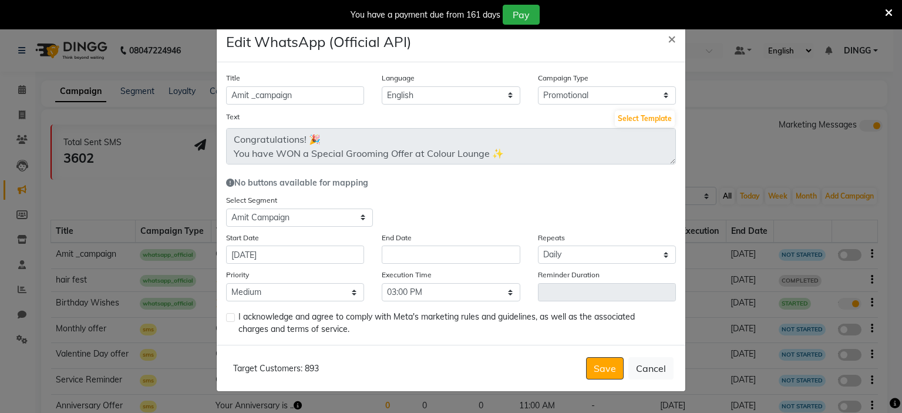
click at [418, 269] on div "Execution Time Select 09:00 AM 09:15 AM 09:30 AM 09:45 AM 10:00 AM 10:15 AM 10:…" at bounding box center [451, 284] width 156 height 33
click at [424, 258] on input "text" at bounding box center [451, 254] width 138 height 18
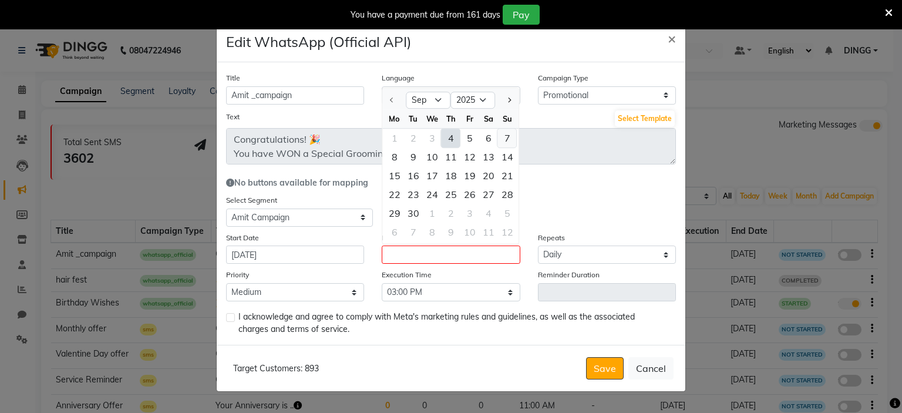
click at [509, 136] on div "7" at bounding box center [507, 138] width 19 height 19
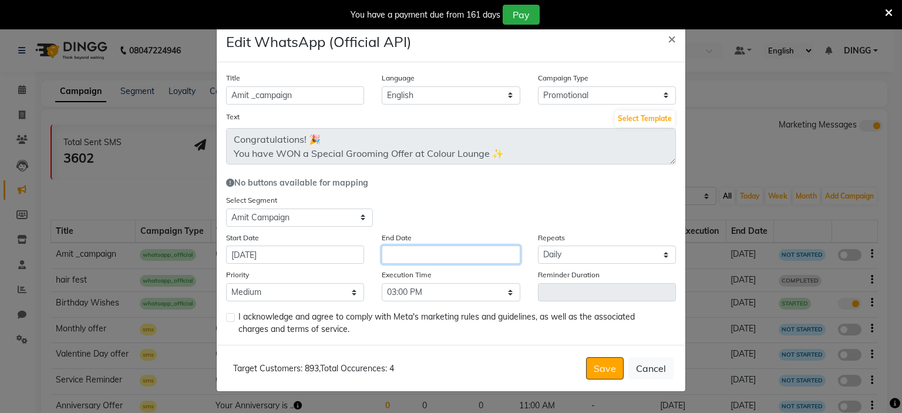
type input "07-09-2025"
click at [231, 322] on label at bounding box center [230, 317] width 9 height 9
click at [231, 322] on input "checkbox" at bounding box center [230, 318] width 8 height 8
checkbox input "true"
click at [597, 369] on button "Save" at bounding box center [605, 368] width 38 height 22
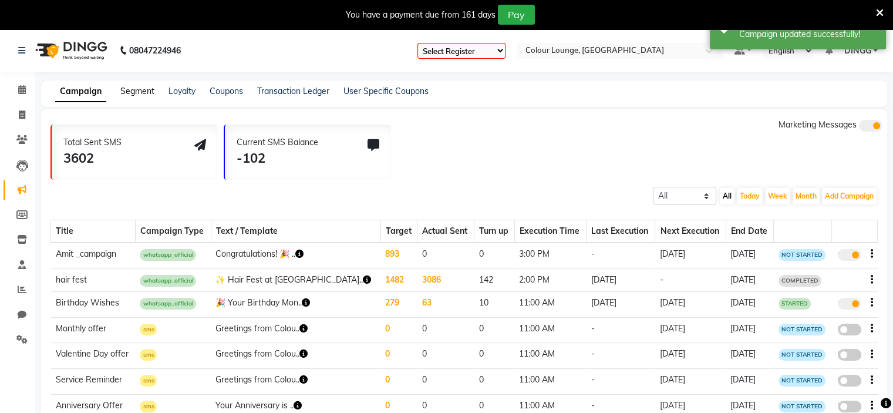
click at [140, 87] on link "Segment" at bounding box center [137, 91] width 34 height 11
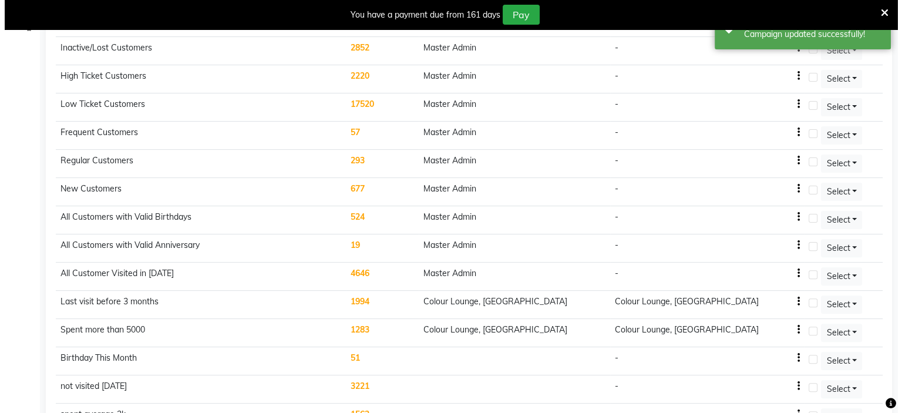
scroll to position [366, 0]
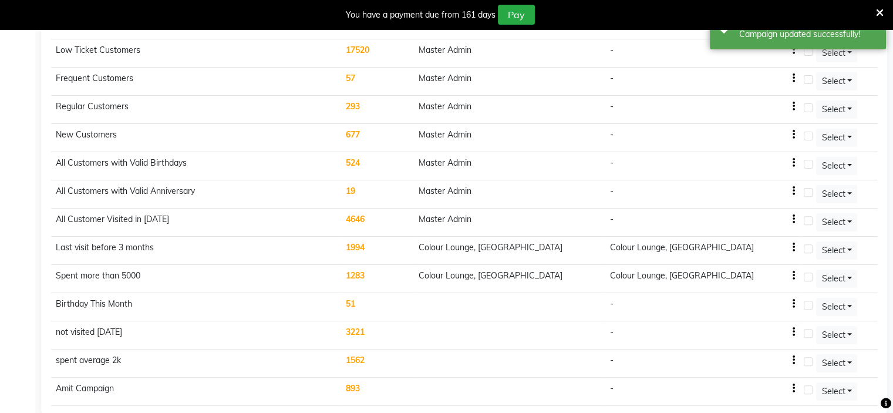
click at [792, 388] on icon "button" at bounding box center [793, 388] width 2 height 1
click at [760, 357] on div "Edit" at bounding box center [758, 361] width 28 height 15
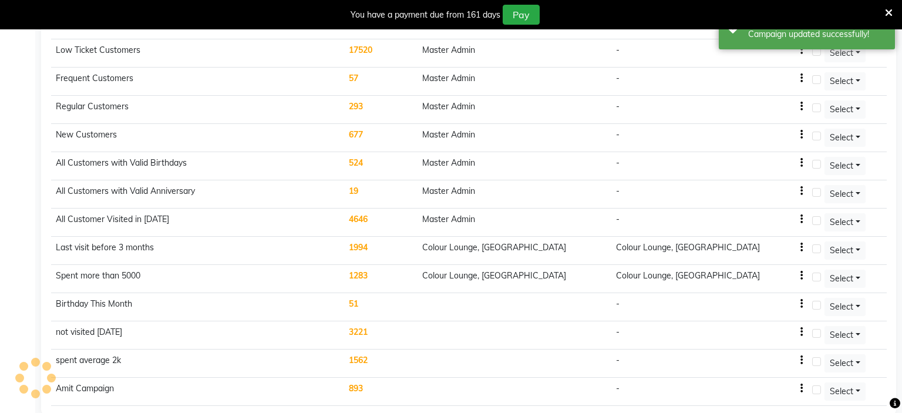
select select ">="
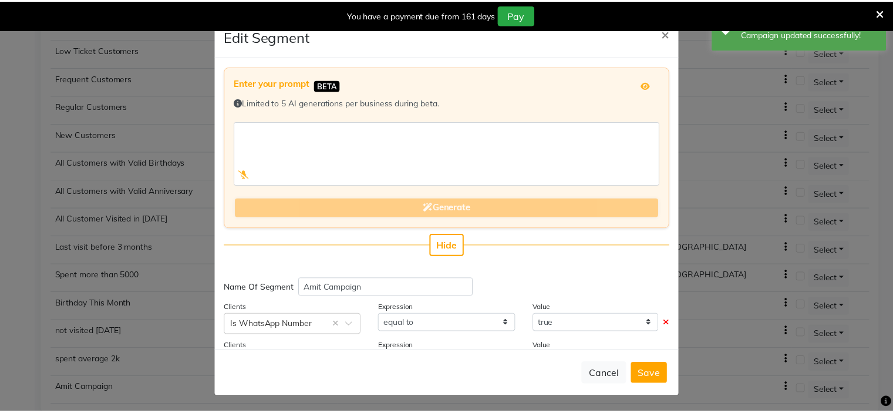
scroll to position [153, 0]
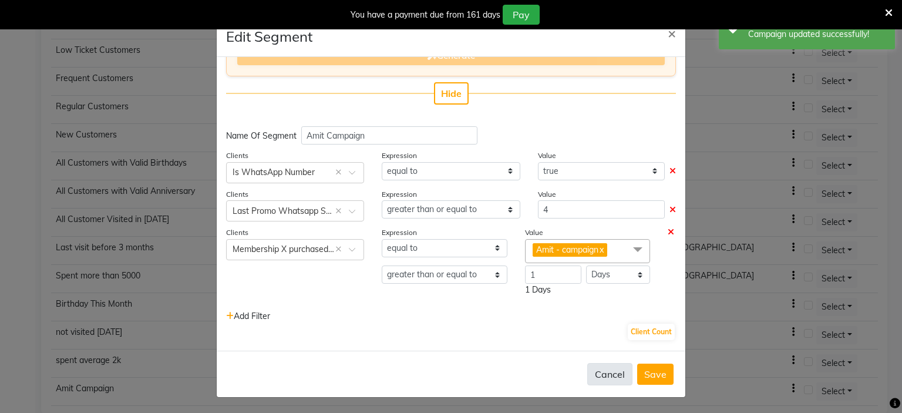
click at [593, 367] on button "Cancel" at bounding box center [609, 374] width 45 height 22
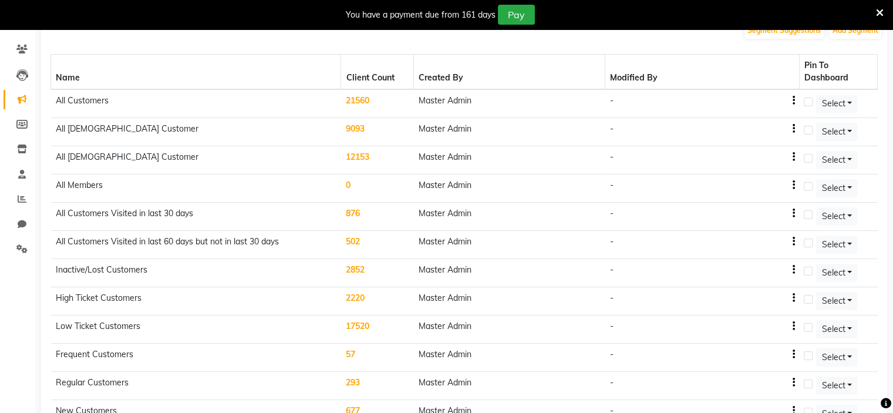
scroll to position [0, 0]
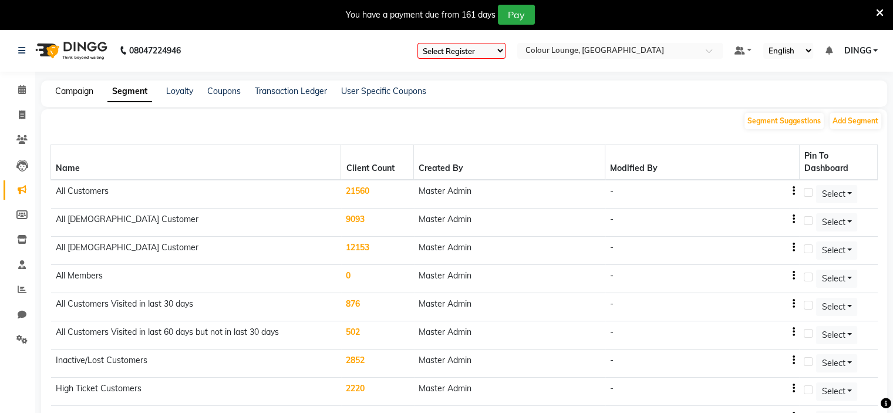
click at [87, 93] on link "Campaign" at bounding box center [74, 91] width 38 height 11
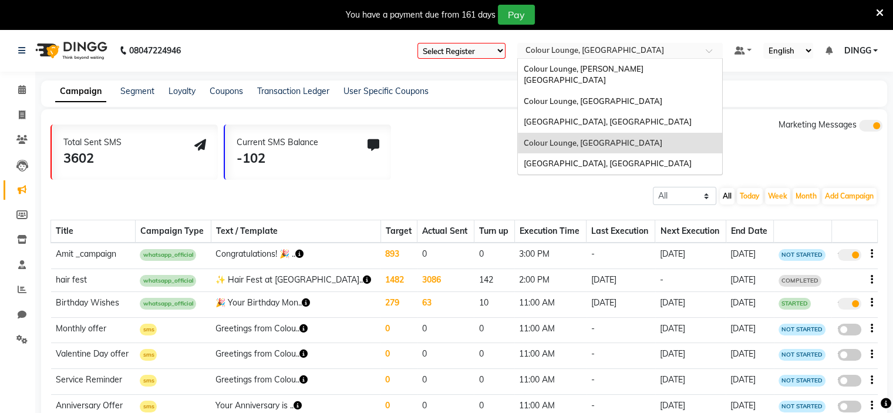
click at [632, 53] on input "text" at bounding box center [608, 52] width 170 height 12
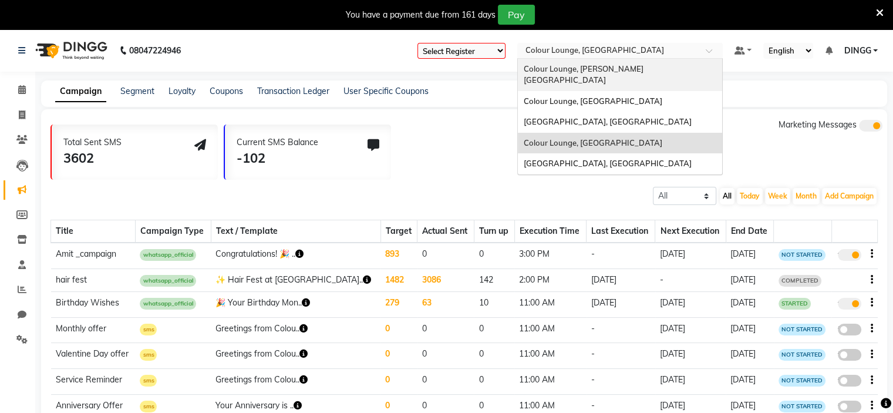
click at [622, 69] on span "Colour Lounge, [PERSON_NAME][GEOGRAPHIC_DATA]" at bounding box center [584, 74] width 120 height 21
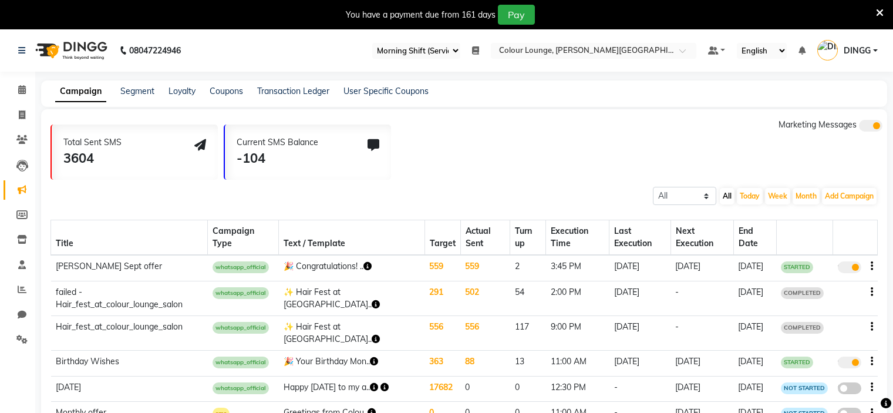
select select "67"
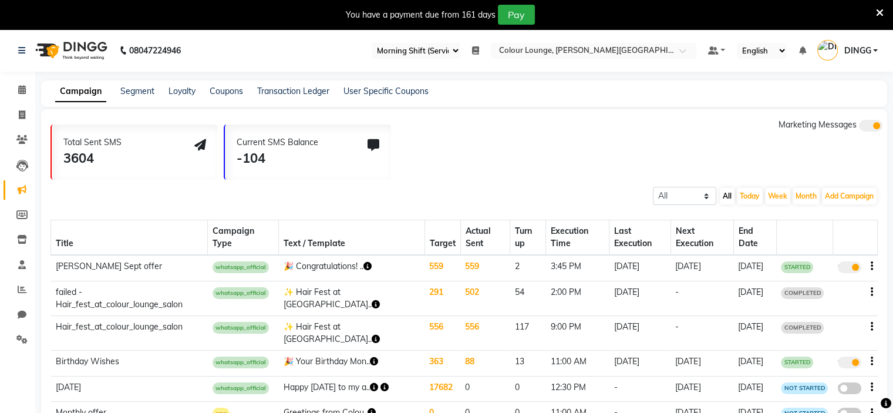
click at [460, 265] on td "559" at bounding box center [484, 268] width 49 height 26
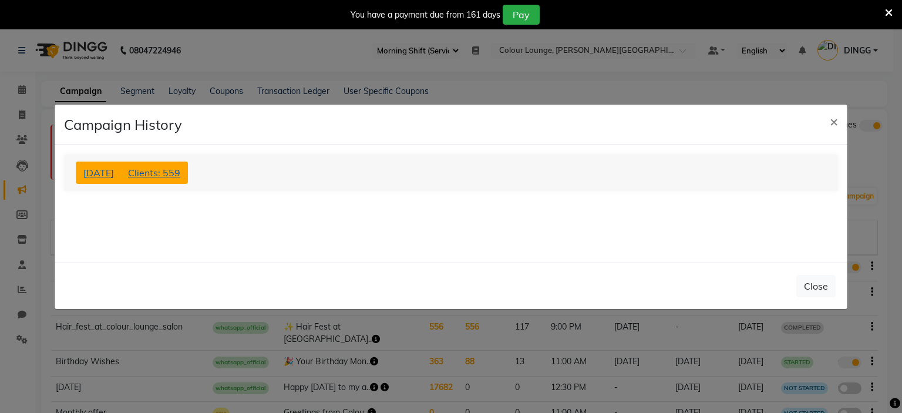
click at [180, 176] on span "Clients: 559" at bounding box center [154, 173] width 52 height 12
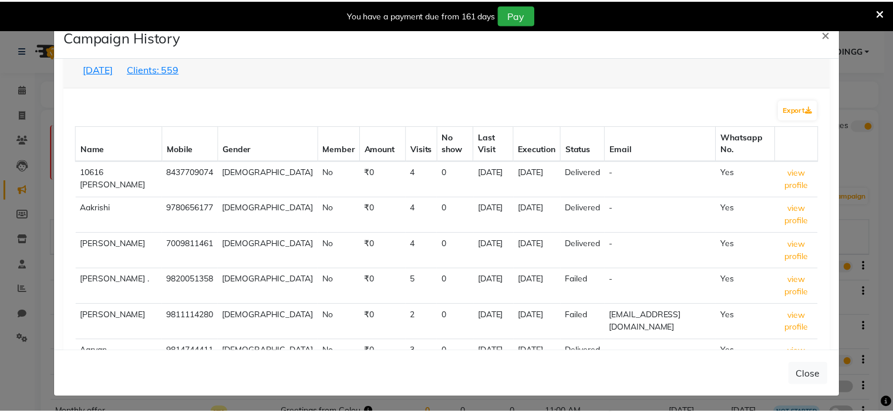
scroll to position [106, 0]
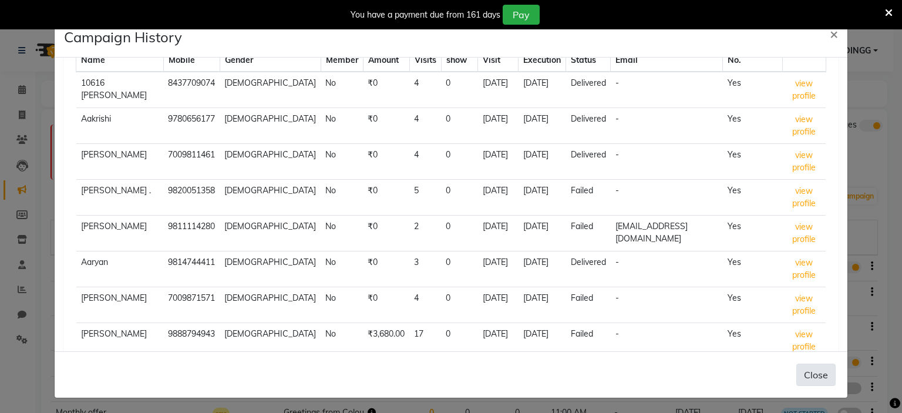
click at [817, 374] on button "Close" at bounding box center [815, 374] width 39 height 22
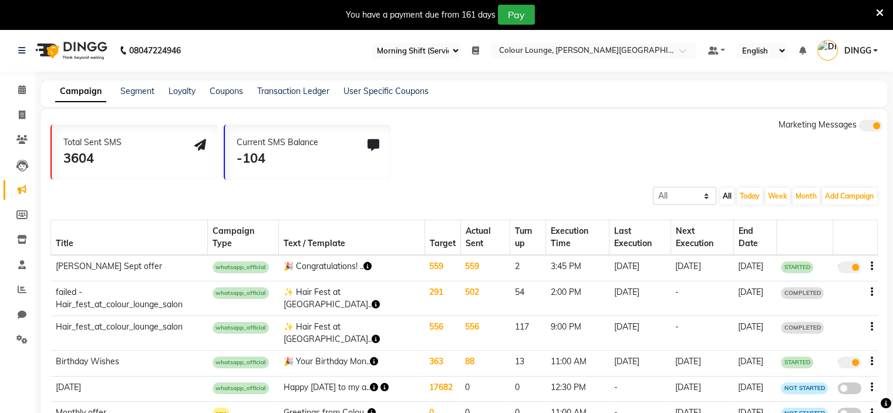
click at [613, 267] on td "[DATE]" at bounding box center [640, 268] width 62 height 26
